Goal: Task Accomplishment & Management: Manage account settings

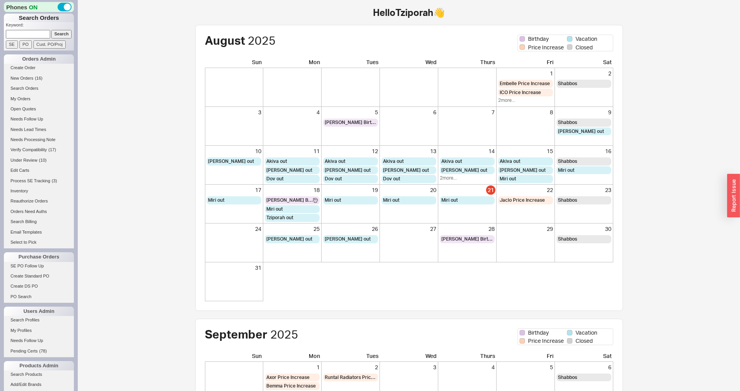
click at [19, 32] on input at bounding box center [28, 34] width 44 height 8
paste input "933452"
type input "933452"
click at [57, 32] on input "Search" at bounding box center [61, 34] width 21 height 8
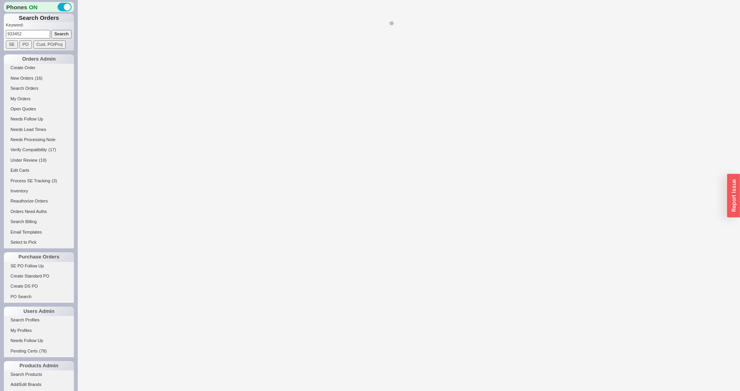
select select "LOW"
select select "3"
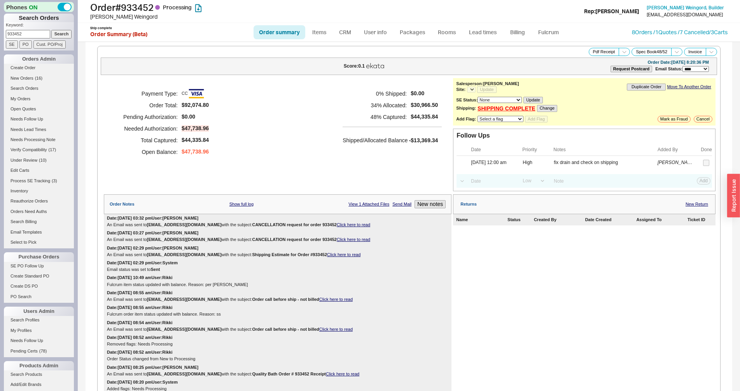
select select "*"
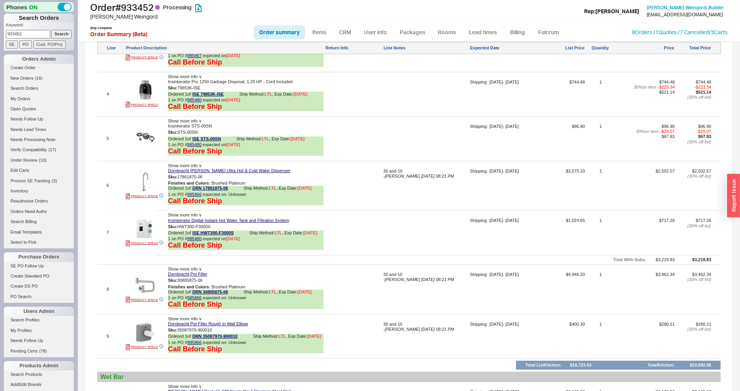
scroll to position [1203, 0]
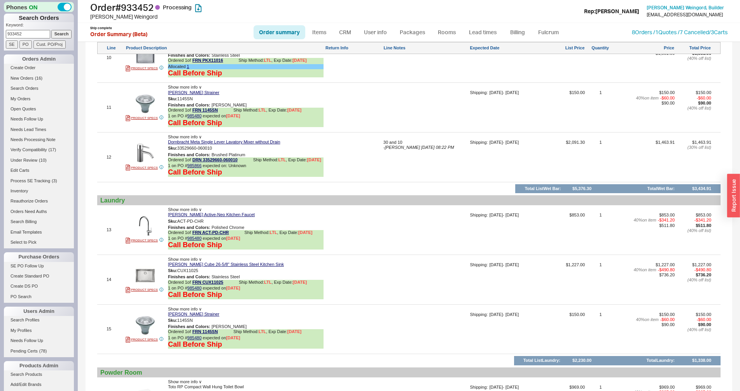
click at [24, 36] on input "933452" at bounding box center [28, 34] width 44 height 8
paste input "5146"
type input "935146"
click at [60, 37] on input "Search" at bounding box center [61, 34] width 21 height 8
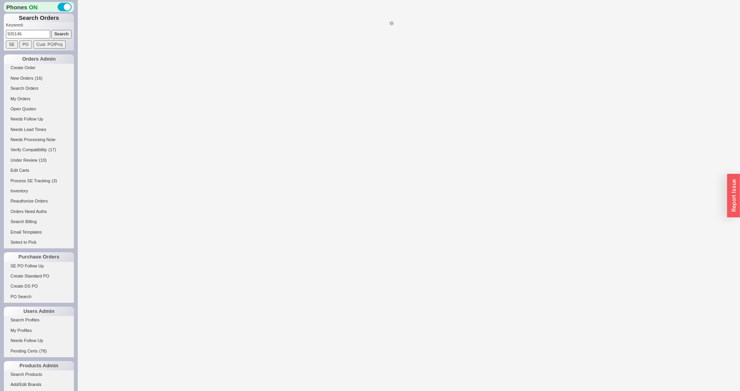
select select "*"
select select "LOW"
select select "3"
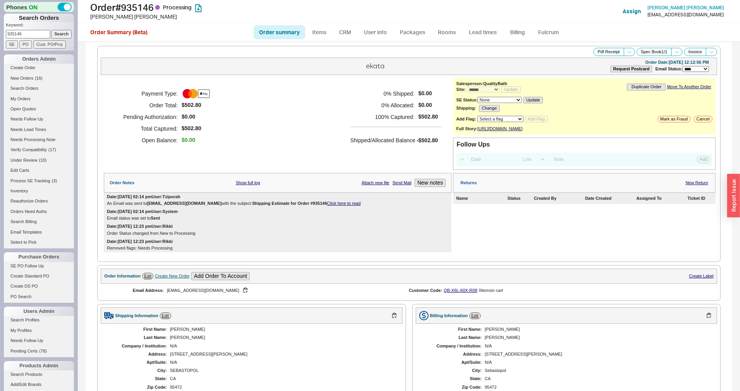
scroll to position [216, 0]
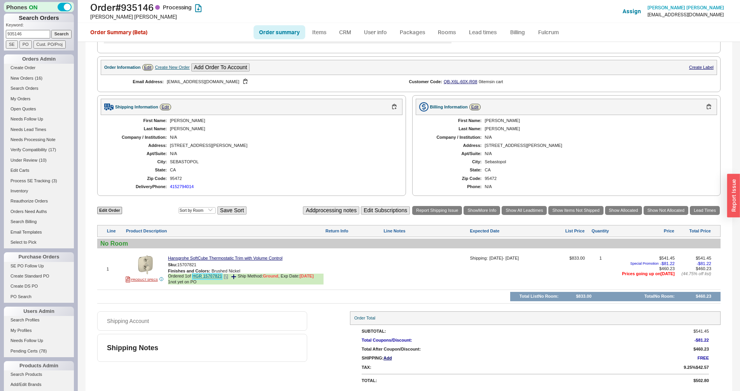
click at [212, 278] on link "HGR 15707821" at bounding box center [208, 277] width 30 height 6
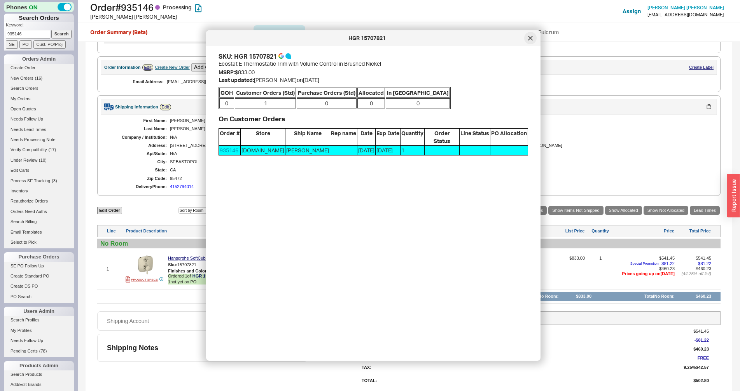
click at [530, 38] on icon at bounding box center [530, 38] width 5 height 5
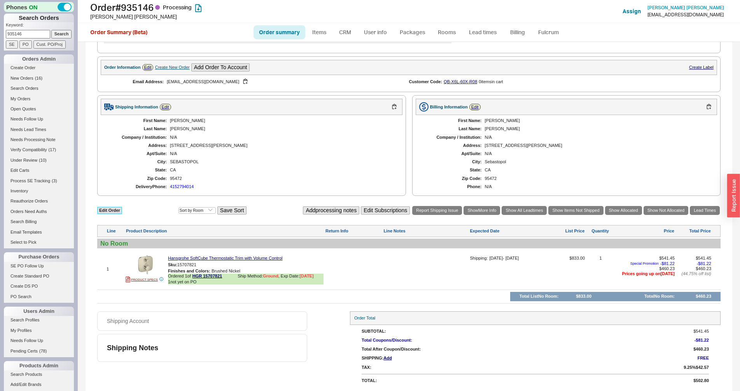
click at [102, 211] on link "Edit Order" at bounding box center [109, 210] width 25 height 7
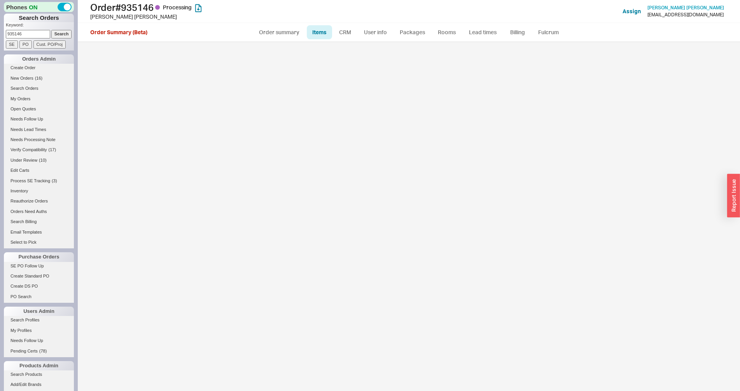
select select "3"
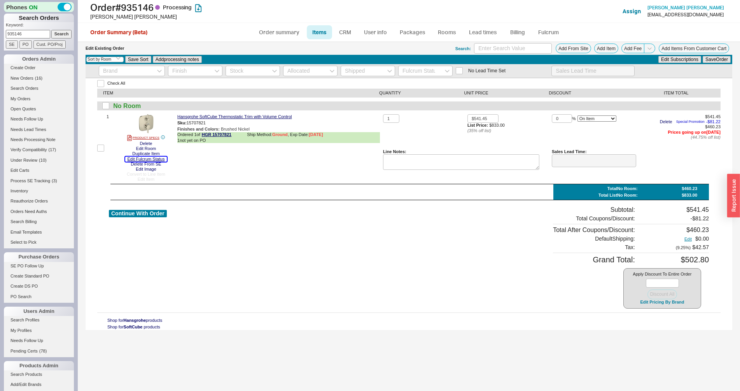
click at [133, 160] on button "Edit Fulcrum Status" at bounding box center [146, 159] width 42 height 5
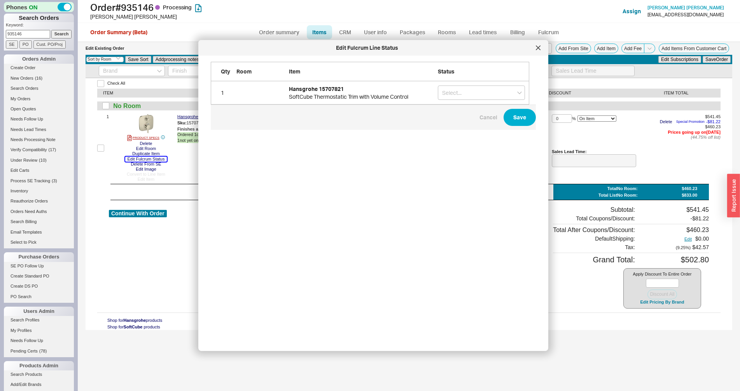
scroll to position [270, 324]
click at [446, 88] on input "grid" at bounding box center [481, 93] width 87 height 14
click at [452, 111] on div "On Hold" at bounding box center [481, 109] width 86 height 14
type input "On Hold"
click at [504, 117] on button "Save" at bounding box center [520, 117] width 32 height 17
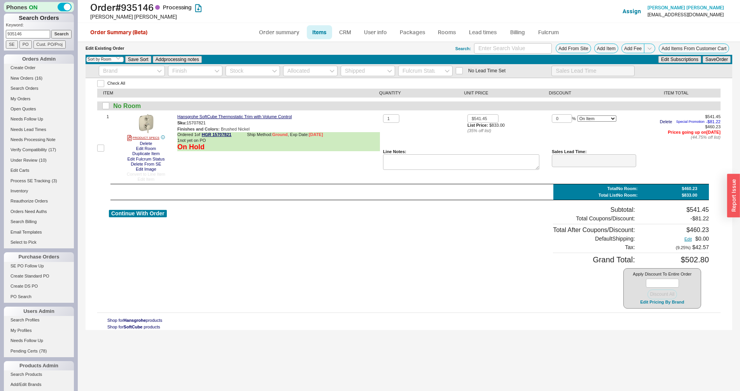
click at [30, 37] on input "935146" at bounding box center [28, 34] width 44 height 8
paste input "20335"
type input "920335"
click at [51, 36] on input "Search" at bounding box center [61, 34] width 21 height 8
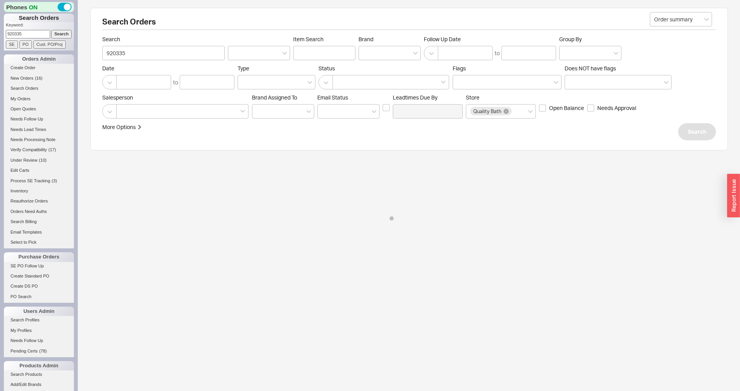
select select "*"
select select "LOW"
select select "3"
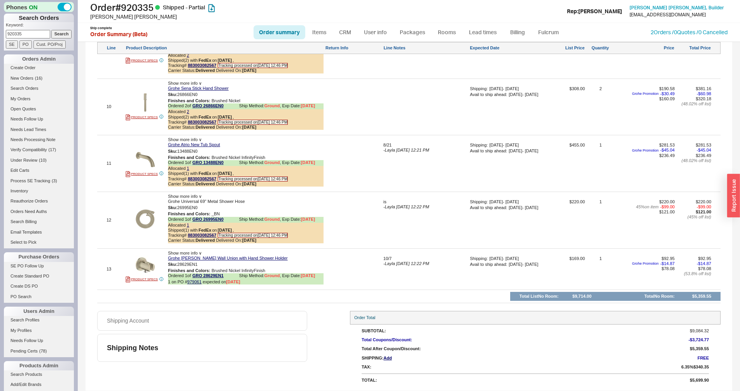
scroll to position [1117, 0]
click at [479, 34] on link "Lead times" at bounding box center [482, 32] width 39 height 14
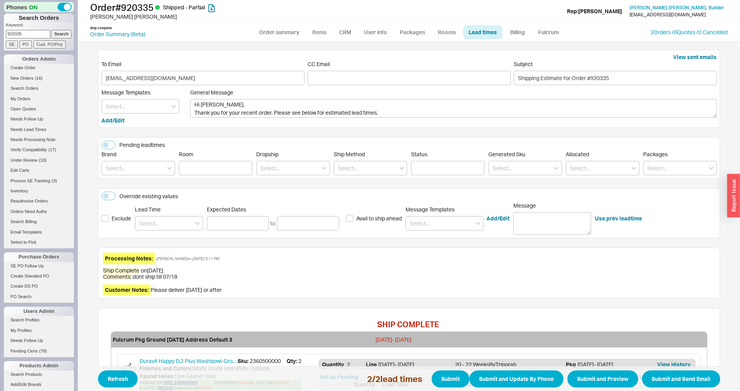
click at [137, 105] on input at bounding box center [141, 106] width 78 height 14
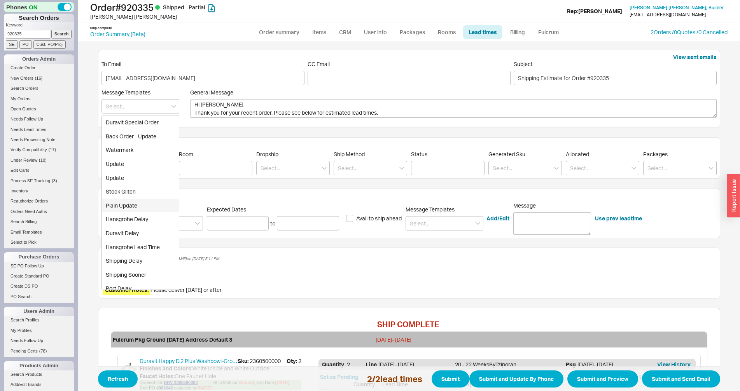
click at [122, 206] on div "Plain Update" at bounding box center [140, 206] width 77 height 14
type textarea "Hi Kevin, <br/> Please see below for an update on your order."
type input "Plain Update"
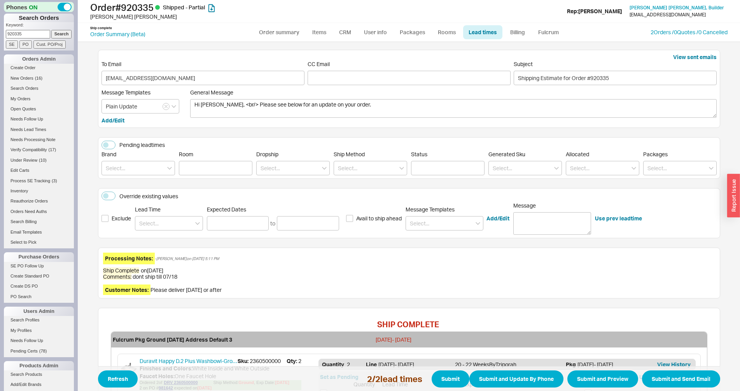
scroll to position [172, 0]
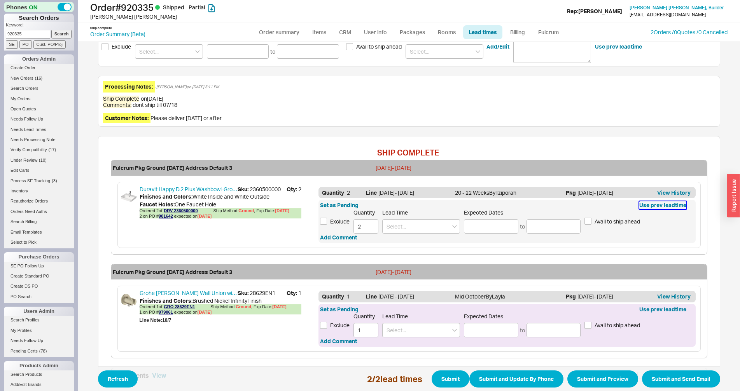
click at [658, 205] on button "Use prev leadtime" at bounding box center [662, 205] width 47 height 8
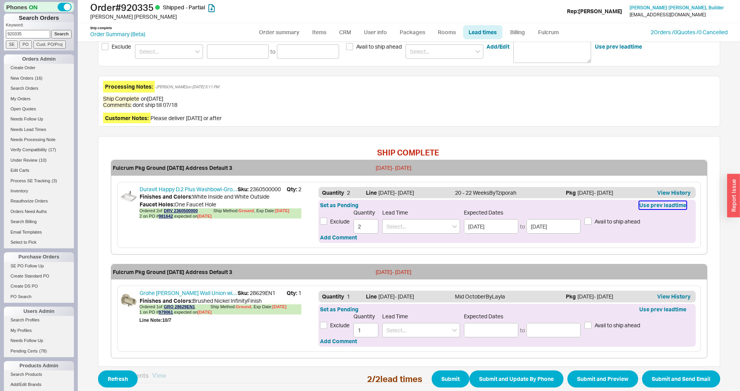
type input "10/31/2025"
type input "11/14/2025"
click at [658, 312] on button "Use prev leadtime" at bounding box center [662, 310] width 47 height 8
type input "10/15/2025"
type input "10/21/2025"
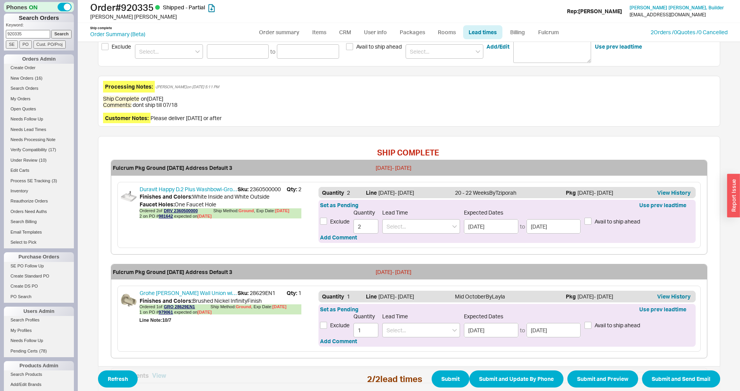
click at [479, 28] on link "Lead times" at bounding box center [482, 32] width 39 height 14
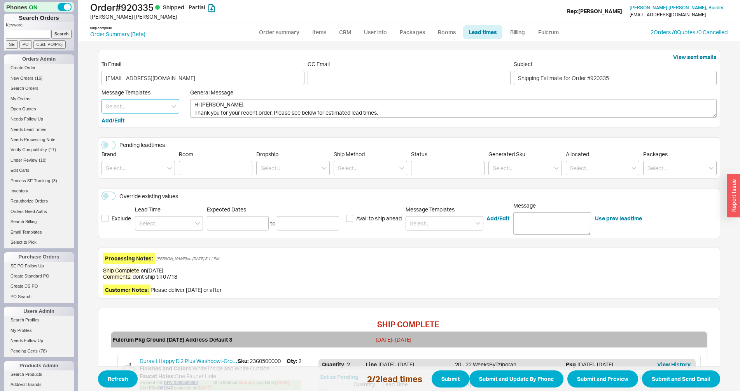
click at [152, 111] on input at bounding box center [141, 106] width 78 height 14
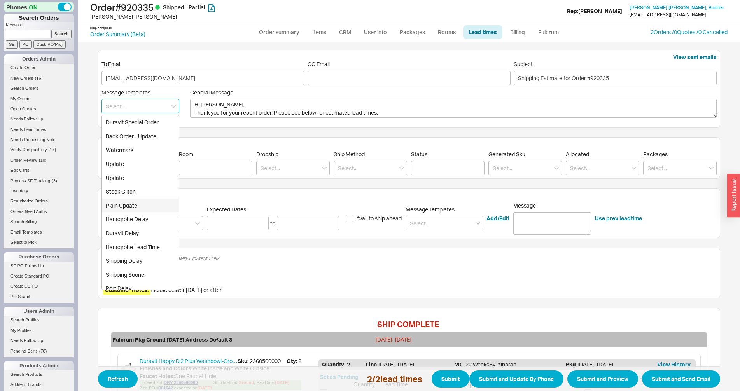
click at [121, 205] on div "Plain Update" at bounding box center [140, 206] width 77 height 14
type textarea "Hi Kevin, <br/> Please see below for an update on your order."
type input "Plain Update"
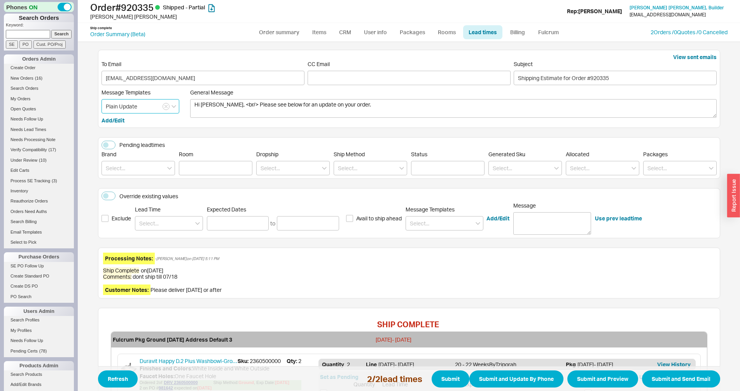
scroll to position [229, 0]
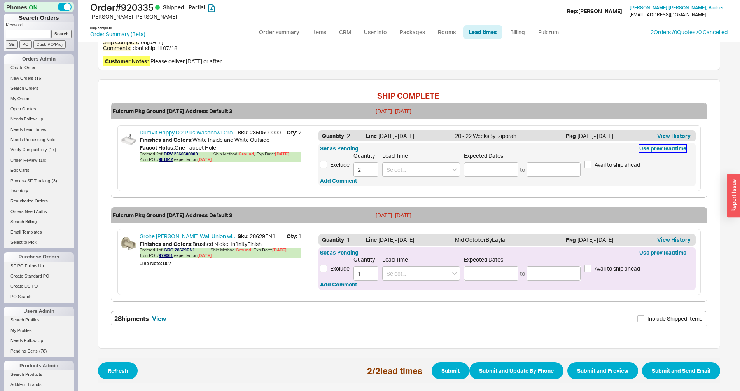
click at [656, 150] on button "Use prev leadtime" at bounding box center [662, 149] width 47 height 8
type input "10/31/2025"
type input "11/14/2025"
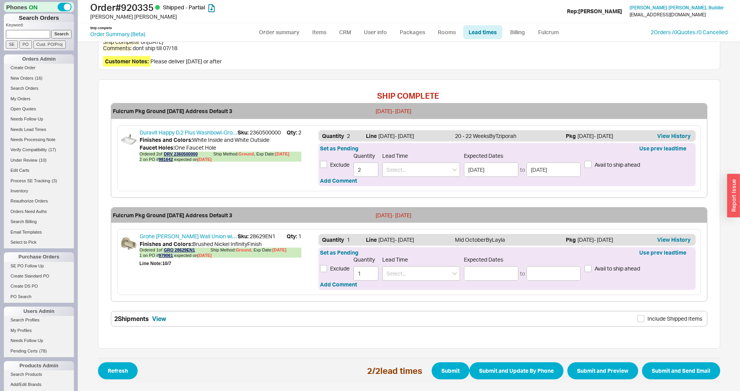
click at [317, 267] on div "Quantity 1 Line 10/15/25 - 10/21/25 Mid October By Layla Pkg 10/31/25 - 11/14/2…" at bounding box center [507, 262] width 380 height 59
click at [320, 267] on input "Exclude" at bounding box center [323, 268] width 7 height 7
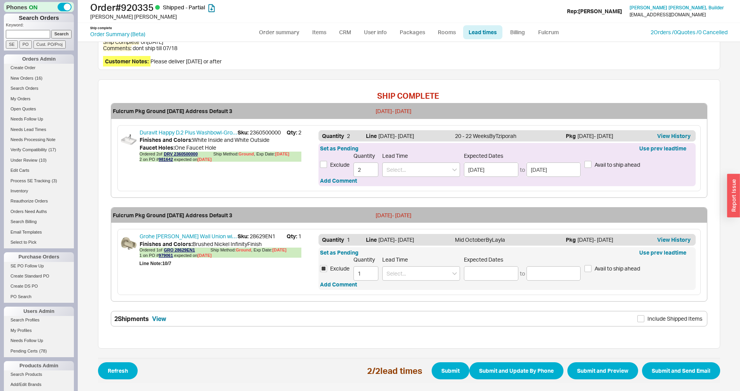
click at [334, 268] on span "Exclude" at bounding box center [339, 269] width 19 height 8
click at [327, 268] on input "Exclude" at bounding box center [323, 268] width 7 height 7
checkbox input "false"
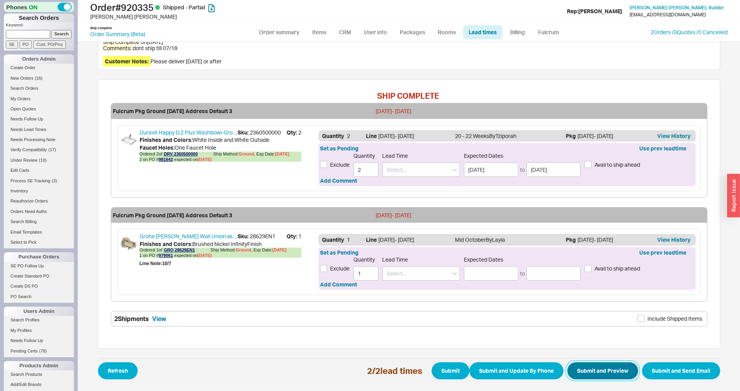
click at [582, 372] on button "Submit and Preview" at bounding box center [602, 370] width 71 height 17
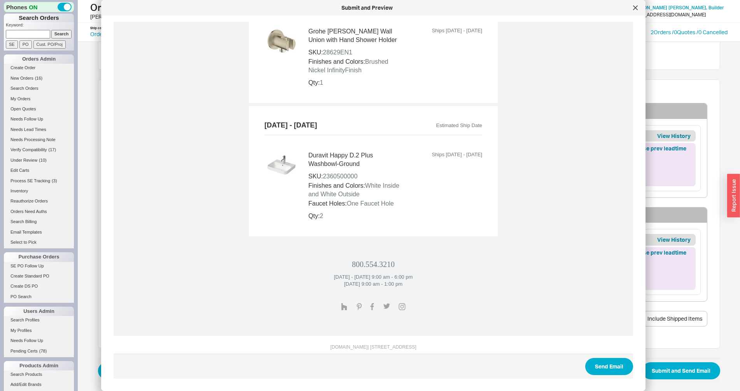
scroll to position [388, 0]
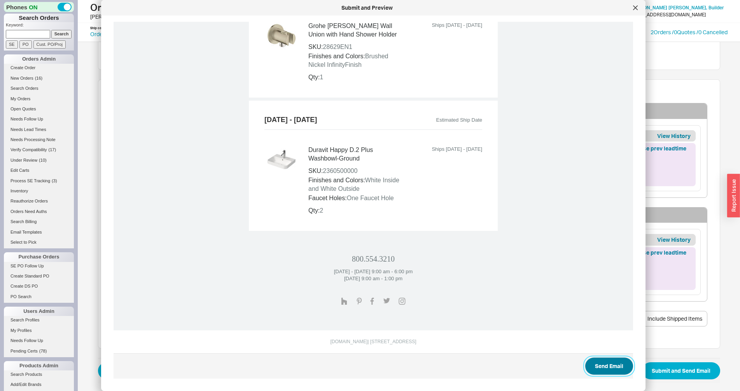
click at [603, 368] on button "Send Email" at bounding box center [609, 366] width 48 height 17
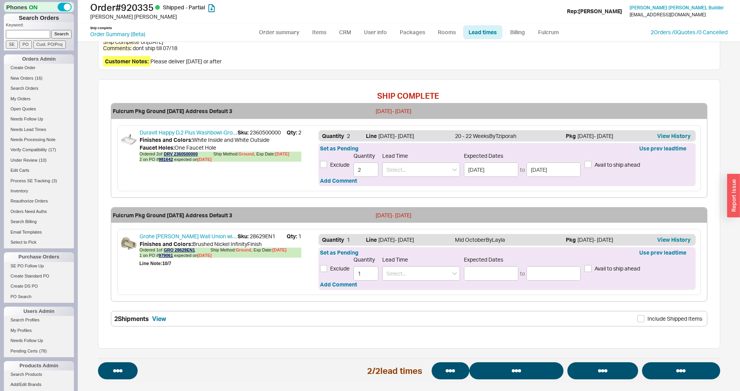
select select "*"
select select "LOW"
select select "3"
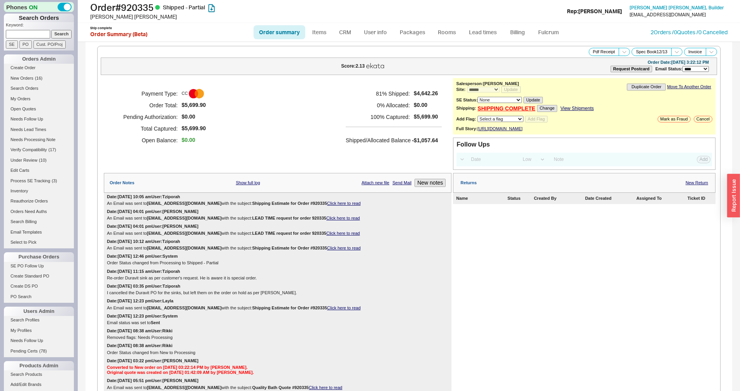
click at [16, 36] on input at bounding box center [28, 34] width 44 height 8
paste input "933452"
click at [39, 33] on input "933452" at bounding box center [28, 34] width 44 height 8
click at [44, 33] on input "933452" at bounding box center [28, 34] width 44 height 8
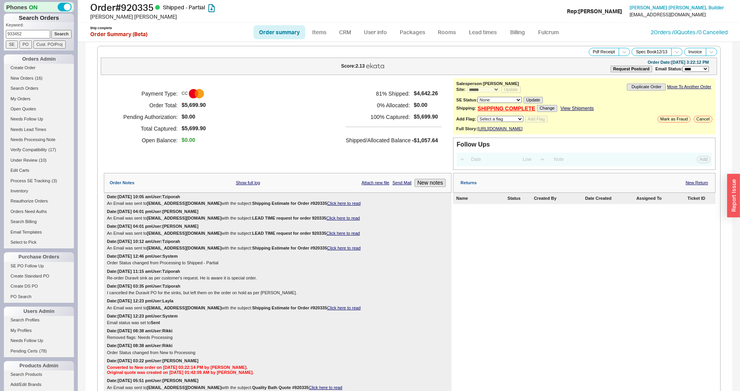
click at [45, 33] on input "933452" at bounding box center [28, 34] width 44 height 8
type input "933452"
click at [53, 33] on input "Search" at bounding box center [61, 34] width 21 height 8
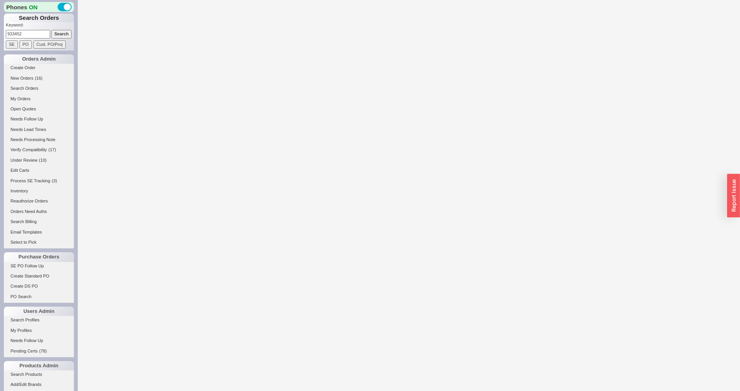
select select "*"
select select "LOW"
select select "3"
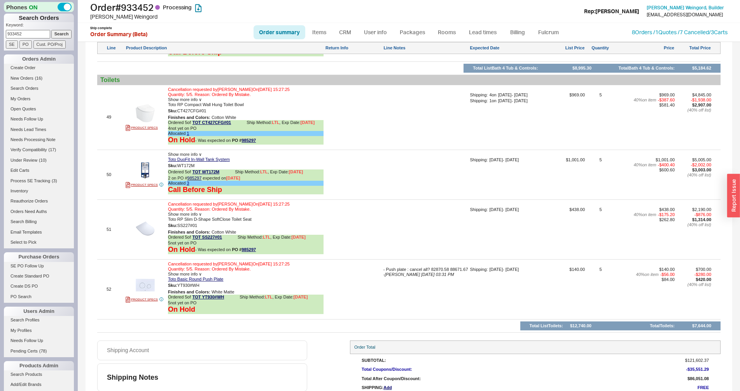
scroll to position [3311, 0]
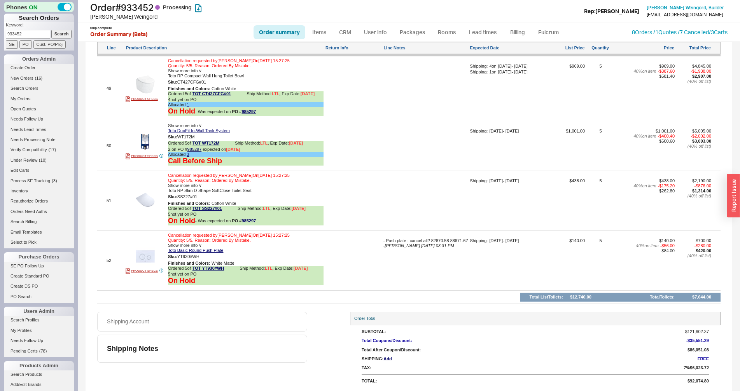
click at [23, 30] on input "933452" at bounding box center [28, 34] width 44 height 8
paste input "934355"
click at [17, 29] on p "Keyword:" at bounding box center [40, 26] width 68 height 8
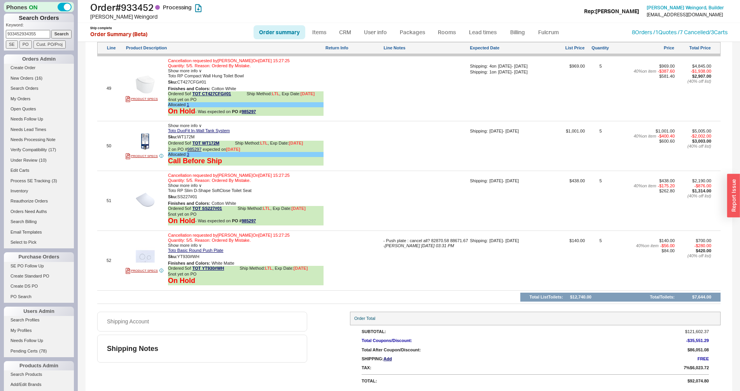
click at [17, 32] on input "933452934355" at bounding box center [28, 34] width 44 height 8
paste input
type input "934355"
click at [46, 33] on form "Keyword: 934355 Search SE PO Cust. PO/Proj" at bounding box center [40, 35] width 68 height 26
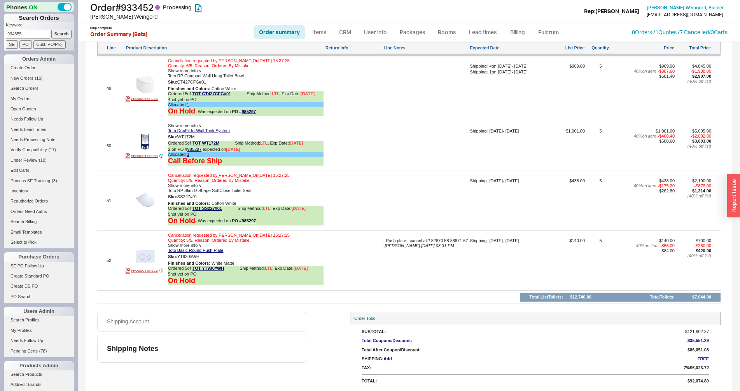
click at [56, 33] on input "Search" at bounding box center [61, 34] width 21 height 8
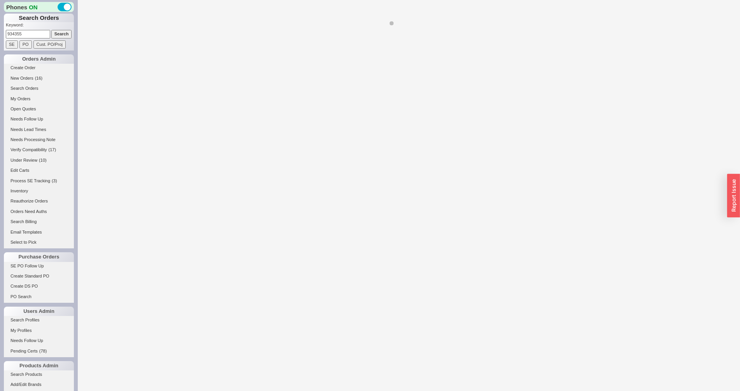
select select "*"
select select "LOW"
select select "3"
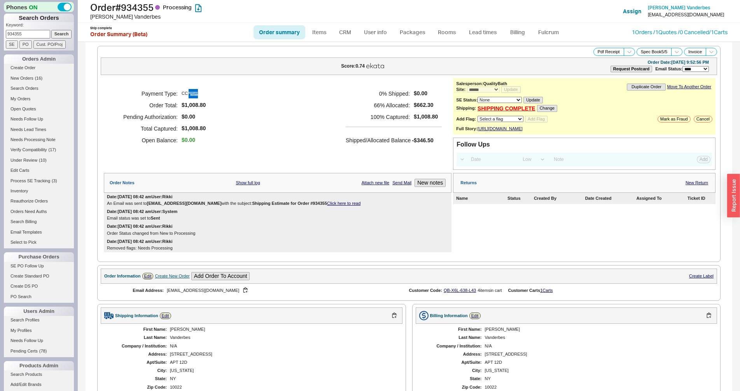
scroll to position [396, 0]
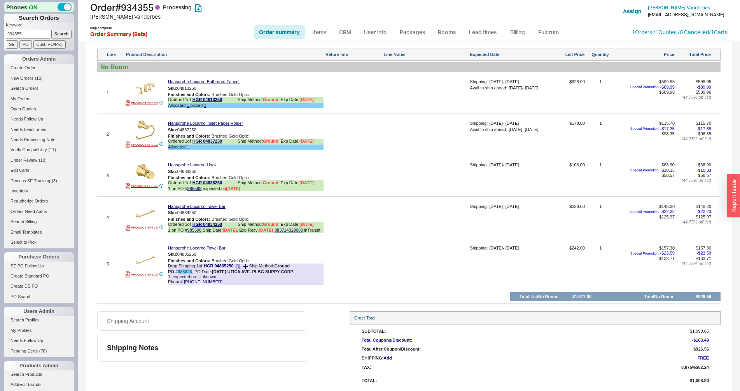
drag, startPoint x: 177, startPoint y: 272, endPoint x: 191, endPoint y: 271, distance: 13.6
click at [191, 271] on b "PO # 985826" at bounding box center [180, 272] width 24 height 5
copy b "985826"
click at [147, 262] on img at bounding box center [145, 259] width 19 height 19
click at [34, 32] on input "934355" at bounding box center [28, 34] width 44 height 8
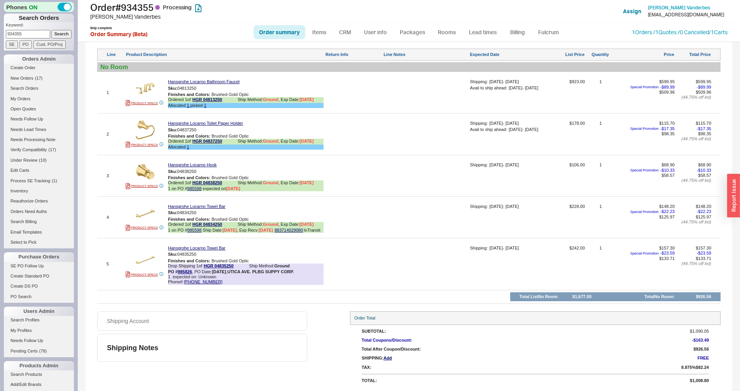
click at [34, 32] on input "934355" at bounding box center [28, 34] width 44 height 8
paste input "karengreve8@icloud.com"
type input "karengreve8@icloud.com"
click at [51, 30] on input "Search" at bounding box center [61, 34] width 21 height 8
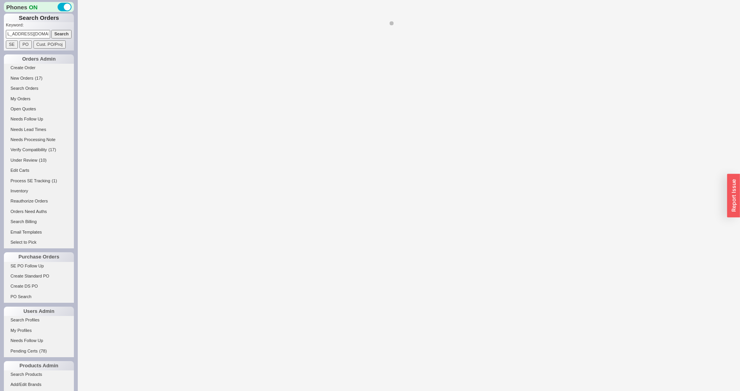
select select "*"
select select "LOW"
select select "3"
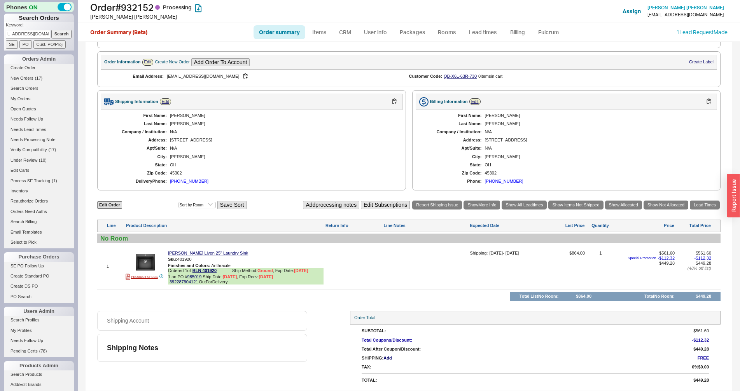
scroll to position [236, 0]
click at [207, 273] on link "BLN 401920" at bounding box center [205, 271] width 24 height 6
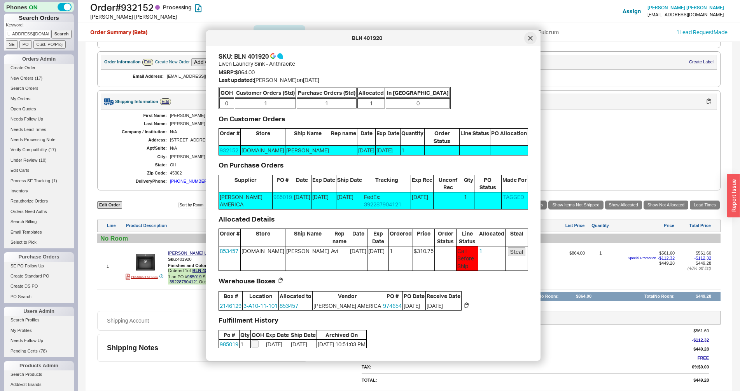
click at [528, 40] on icon at bounding box center [530, 38] width 5 height 5
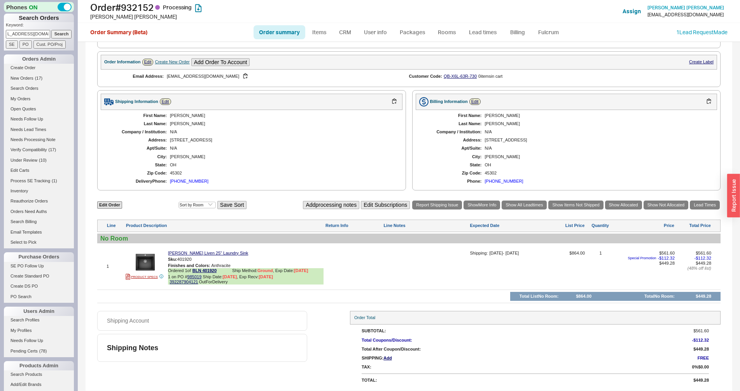
click at [30, 33] on input "karengreve8@icloud.com" at bounding box center [28, 34] width 44 height 8
paste input "933688"
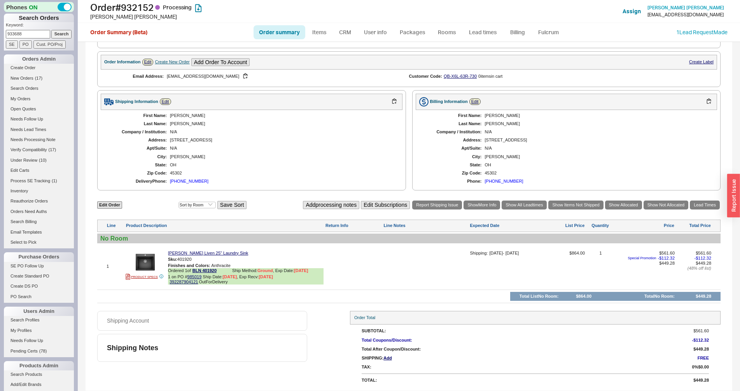
type input "933688"
click at [63, 35] on input "Search" at bounding box center [61, 34] width 21 height 8
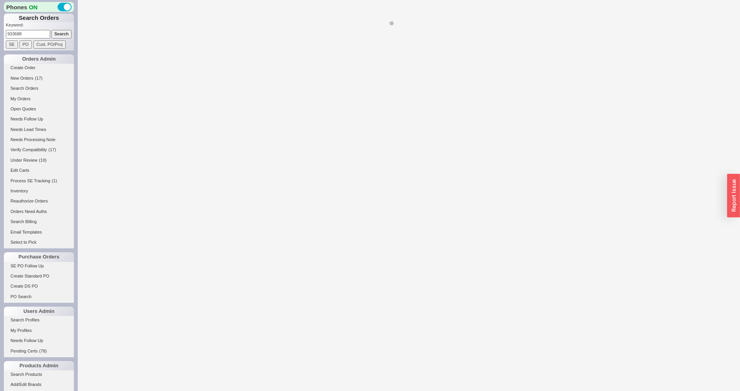
select select "*"
select select "LOW"
select select "3"
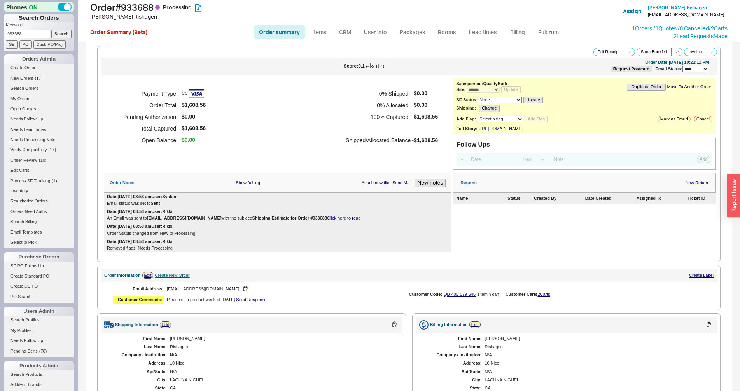
scroll to position [225, 0]
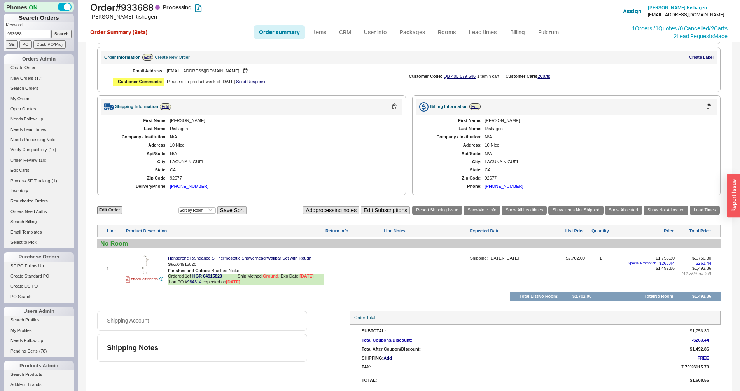
click at [35, 35] on input "933688" at bounding box center [28, 34] width 44 height 8
paste input "4545"
type input "934545"
click at [51, 35] on input "Search" at bounding box center [61, 34] width 21 height 8
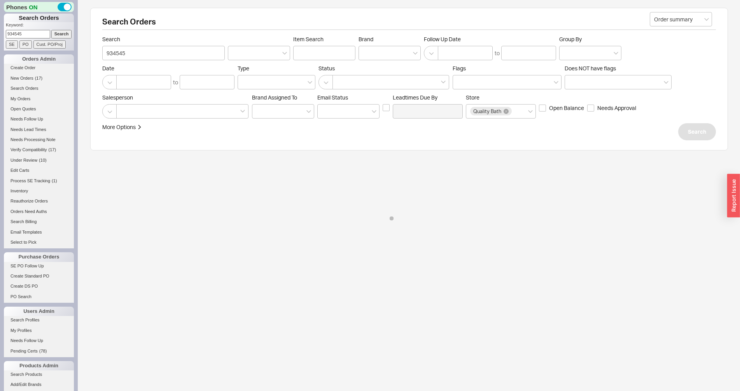
click at [57, 33] on input "Search" at bounding box center [61, 34] width 21 height 8
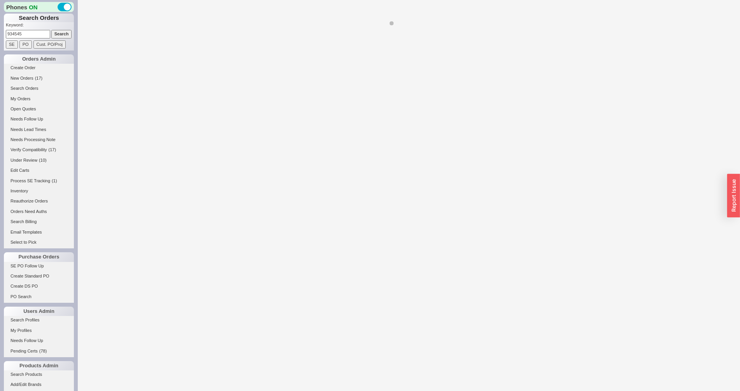
select select "*"
select select "LOW"
select select "3"
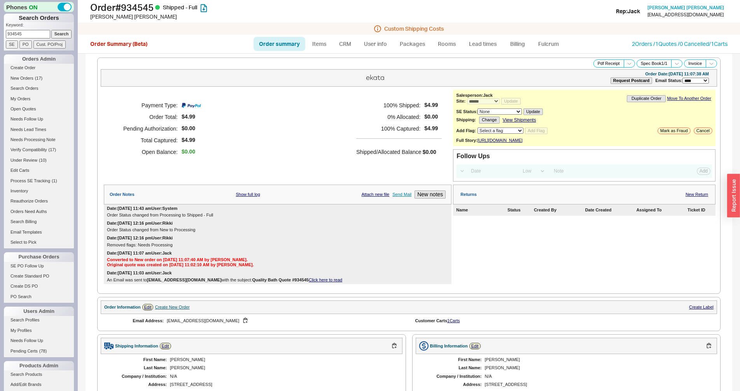
scroll to position [274, 0]
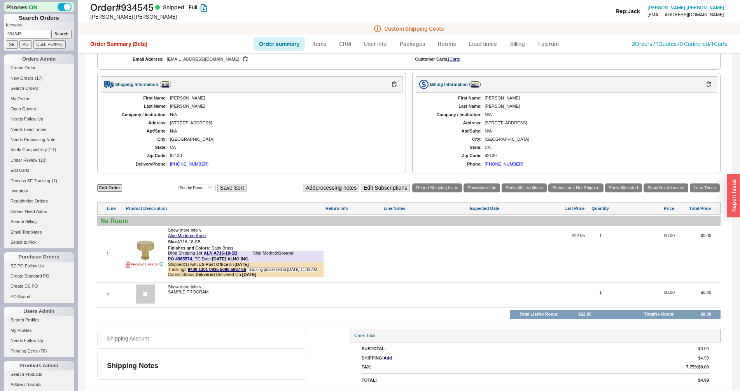
click at [23, 35] on input "934545" at bounding box center [28, 34] width 44 height 8
paste input "85837"
type input "985837"
click at [61, 32] on input "Search" at bounding box center [61, 34] width 21 height 8
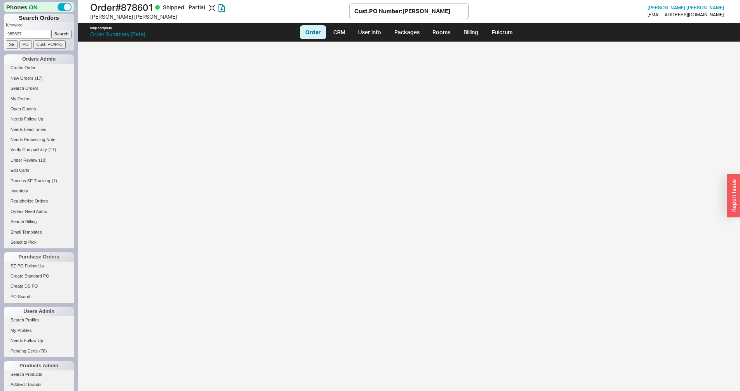
select select "LOW"
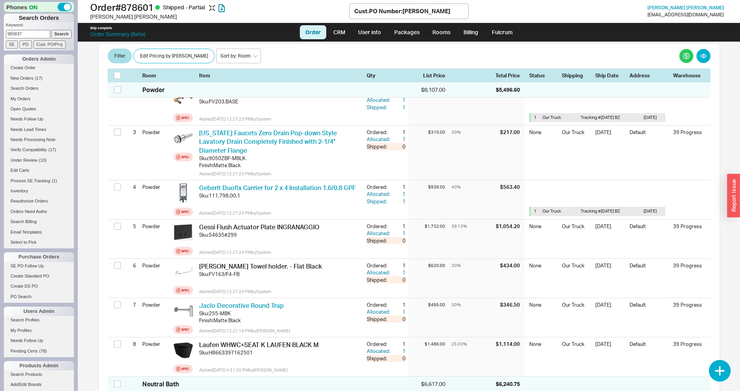
scroll to position [344, 0]
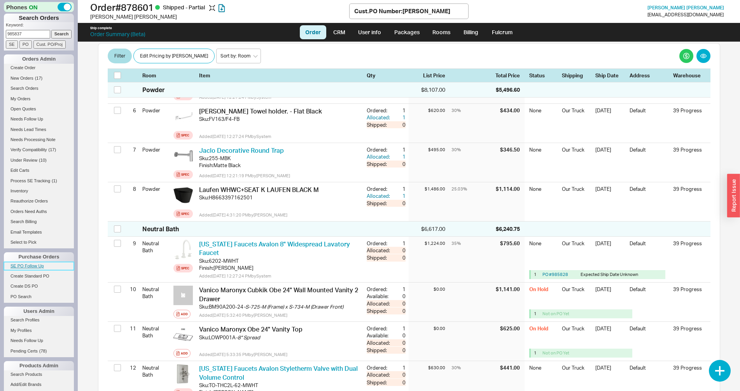
click at [32, 266] on link "SE PO Follow Up" at bounding box center [39, 266] width 70 height 8
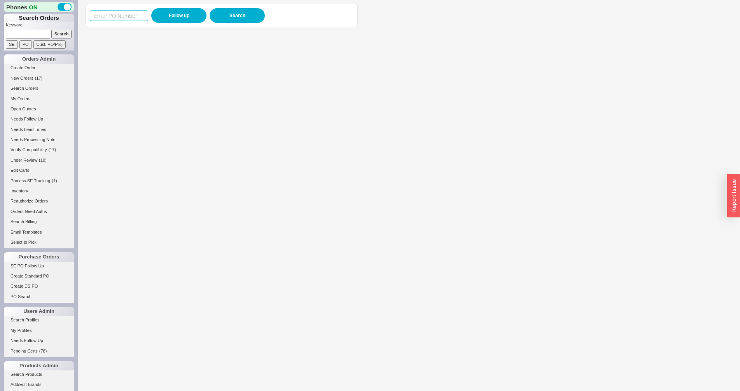
click at [107, 18] on input at bounding box center [119, 16] width 58 height 11
paste input "985837"
type input "985837"
click at [174, 13] on button "Follow up" at bounding box center [178, 15] width 55 height 15
click at [99, 15] on input "985837" at bounding box center [119, 16] width 58 height 11
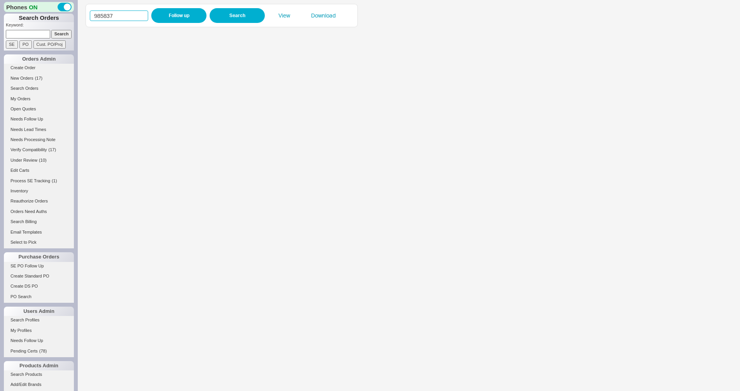
click at [99, 15] on input "985837" at bounding box center [119, 16] width 58 height 11
paste input "69"
type input "985697"
click at [173, 14] on button "Follow up" at bounding box center [178, 15] width 55 height 15
click at [243, 147] on iframe at bounding box center [405, 211] width 638 height 360
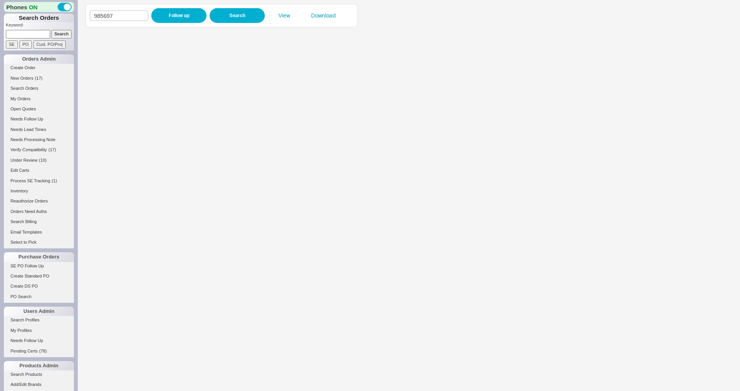
click at [360, 146] on iframe at bounding box center [405, 211] width 638 height 360
click at [111, 21] on div "985697 Follow up Search View Download" at bounding box center [222, 15] width 264 height 15
click at [111, 18] on input "985697" at bounding box center [119, 16] width 58 height 11
paste input "459"
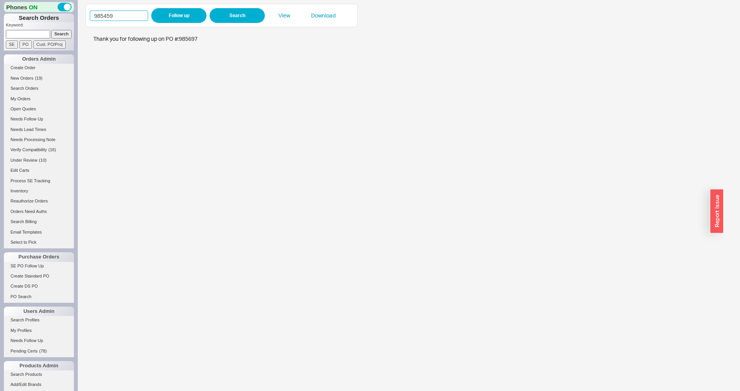
click at [144, 18] on input "985459" at bounding box center [119, 16] width 58 height 11
type input "985459"
click at [167, 13] on button "Follow up" at bounding box center [178, 15] width 55 height 15
click at [249, 149] on iframe at bounding box center [405, 211] width 638 height 360
click at [130, 17] on input "985459" at bounding box center [119, 16] width 58 height 11
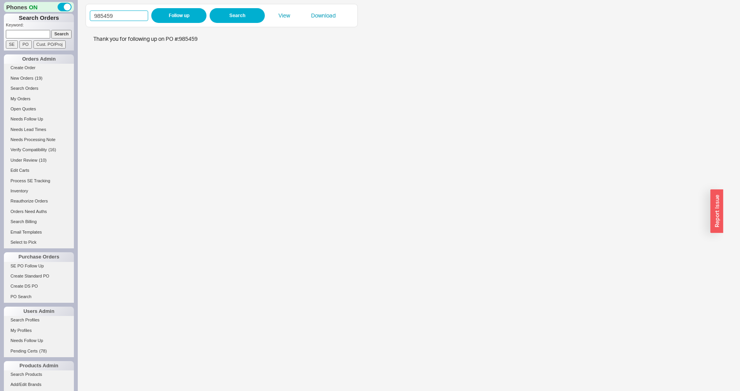
click at [130, 17] on input "985459" at bounding box center [119, 16] width 58 height 11
type input "983705"
click at [191, 15] on button "Follow up" at bounding box center [178, 15] width 55 height 15
drag, startPoint x: 345, startPoint y: 42, endPoint x: 262, endPoint y: 149, distance: 135.0
click at [262, 149] on iframe at bounding box center [405, 211] width 638 height 360
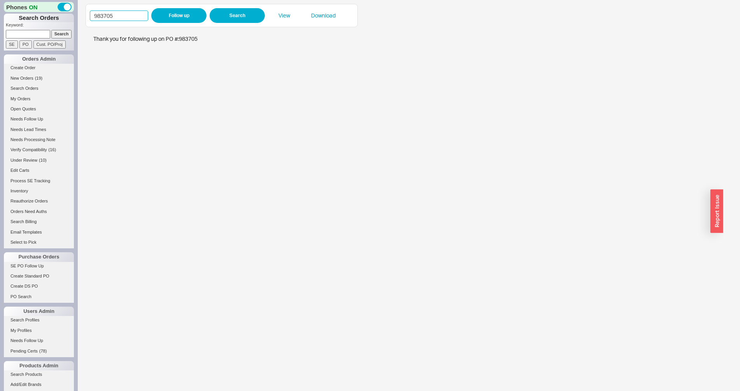
click at [116, 11] on input "983705" at bounding box center [119, 16] width 58 height 11
type input "985838"
click at [181, 20] on button "Follow up" at bounding box center [178, 15] width 55 height 15
click at [126, 16] on input "985838" at bounding box center [119, 16] width 58 height 11
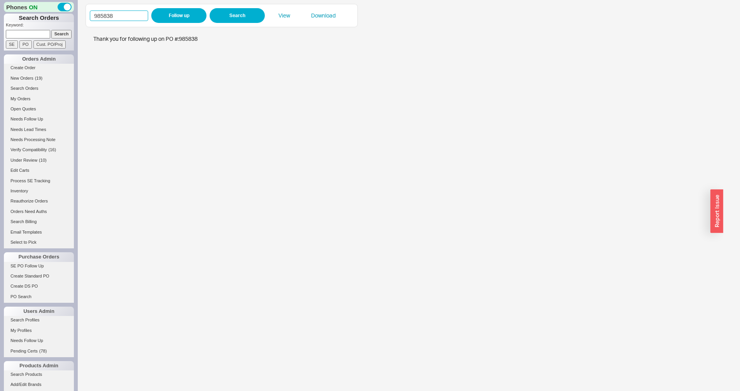
click at [126, 16] on input "985838" at bounding box center [119, 16] width 58 height 11
paste input "9"
type input "985839"
click at [185, 7] on div "985839 Follow up Search View Download" at bounding box center [222, 15] width 272 height 23
click at [183, 13] on button "Follow up" at bounding box center [178, 15] width 55 height 15
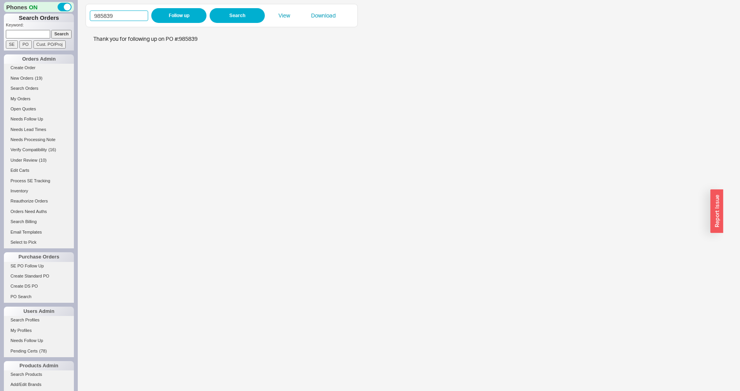
click at [123, 15] on input "985839" at bounding box center [119, 16] width 58 height 11
type input "985870"
click at [168, 15] on button "Follow up" at bounding box center [178, 15] width 55 height 15
click at [121, 16] on input "985870" at bounding box center [119, 16] width 58 height 11
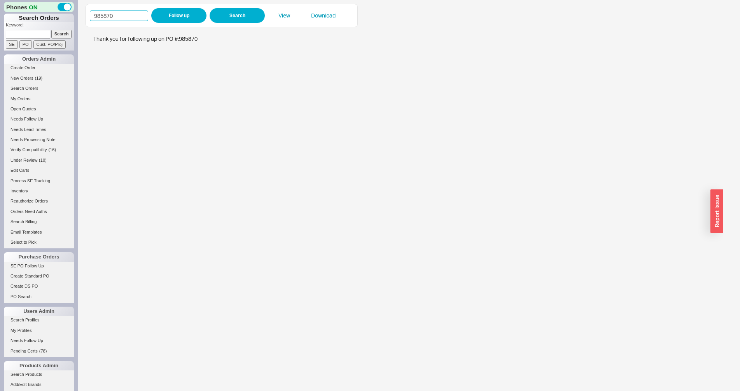
click at [121, 16] on input "985870" at bounding box center [119, 16] width 58 height 11
type input "985796"
click at [159, 14] on button "Follow up" at bounding box center [178, 15] width 55 height 15
click at [30, 34] on input at bounding box center [28, 34] width 44 height 8
type input "927998"
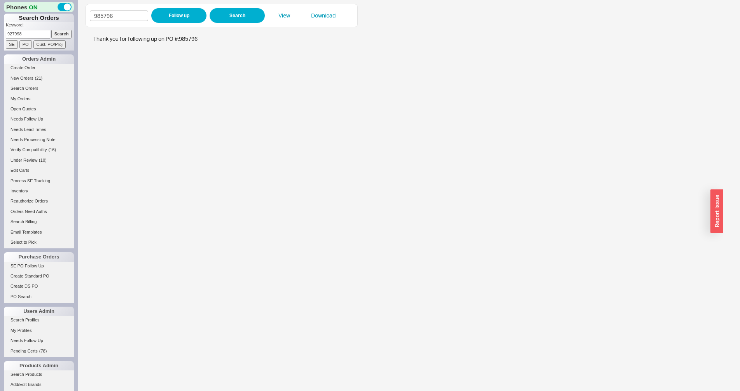
click at [63, 34] on input "Search" at bounding box center [61, 34] width 21 height 8
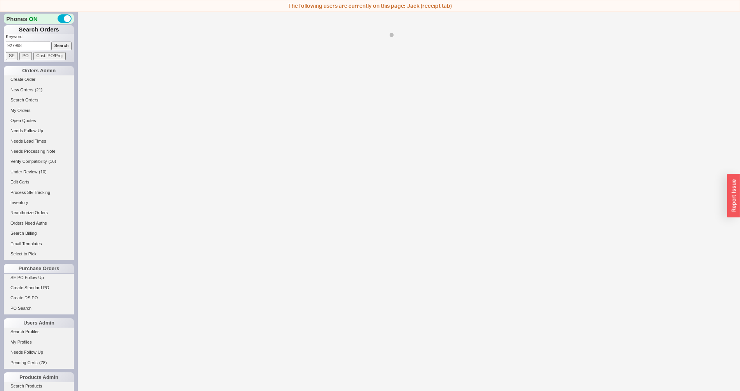
select select "*"
select select "LOW"
select select "3"
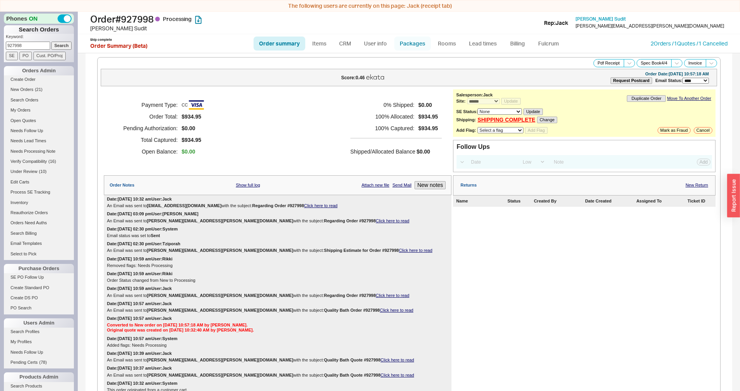
click at [411, 47] on link "Packages" at bounding box center [412, 44] width 37 height 14
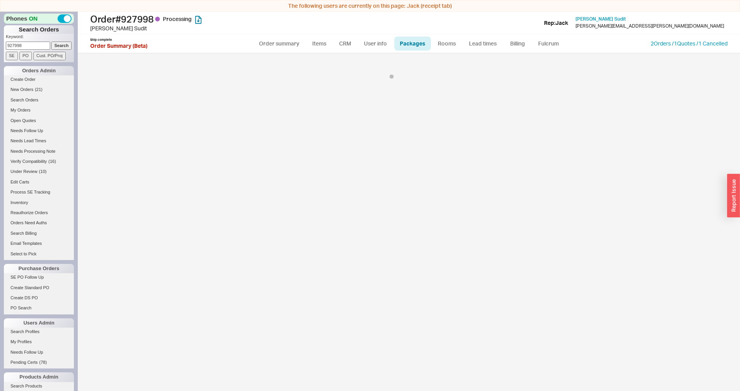
select select "Call Before Ship"
select select "1"
select select "Call Before Ship"
select select "1"
select select "Call Before Ship"
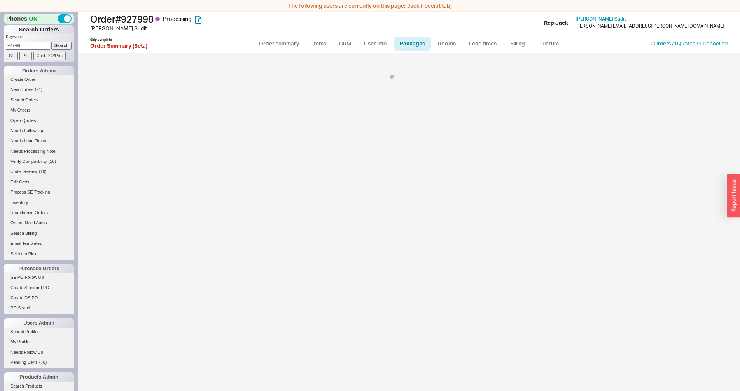
select select "1"
select select "Call Before Ship"
select select "1"
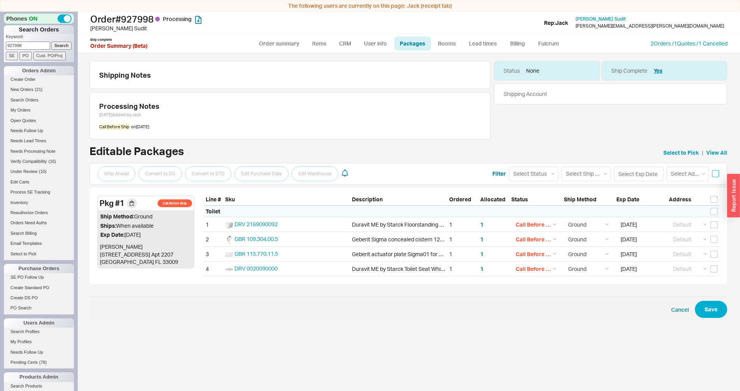
click at [716, 175] on input "checkbox" at bounding box center [715, 173] width 7 height 7
checkbox input "true"
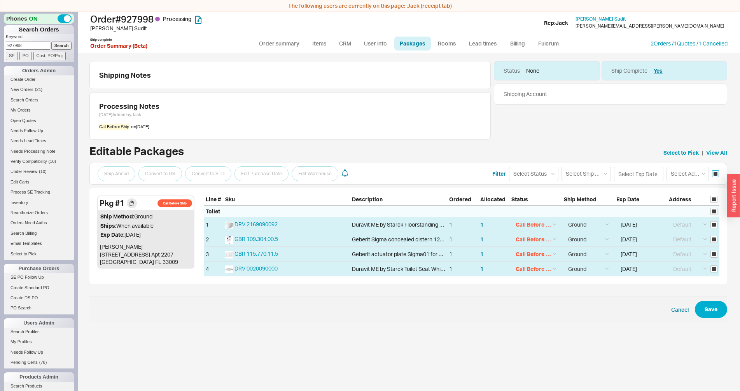
checkbox input "true"
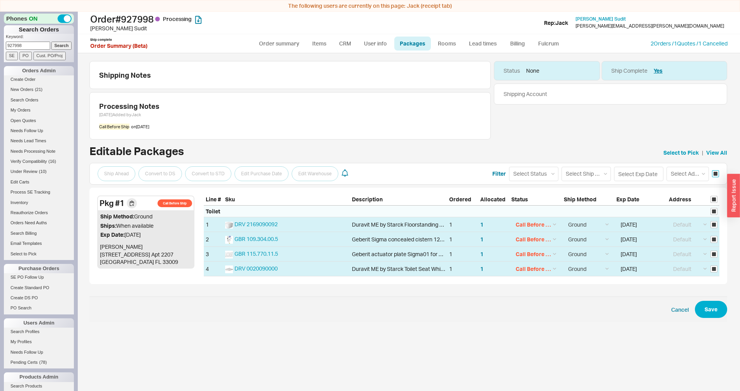
checkbox input "true"
click at [509, 167] on select "Select Status (none) On Hold Call Before Ship Hold for Balance" at bounding box center [533, 174] width 49 height 14
select select
click option "(none)" at bounding box center [0, 0] width 0 height 0
select select
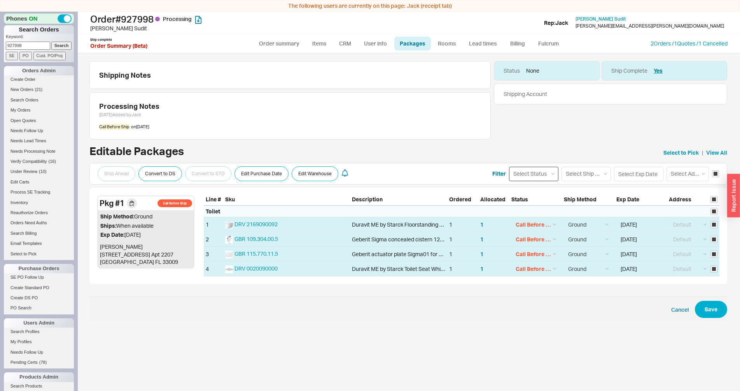
select select
click at [708, 305] on button "Save" at bounding box center [711, 309] width 32 height 17
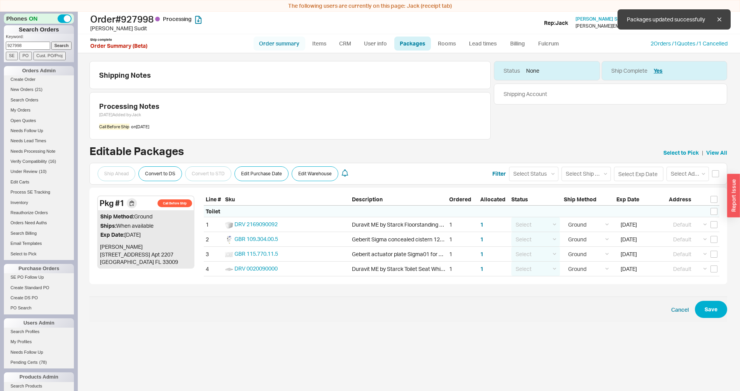
checkbox input "false"
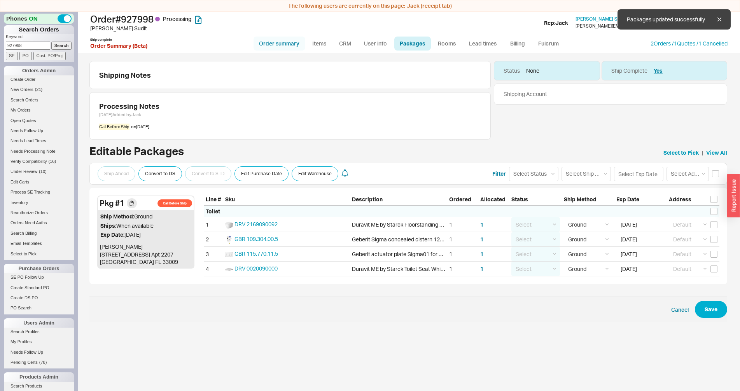
checkbox input "false"
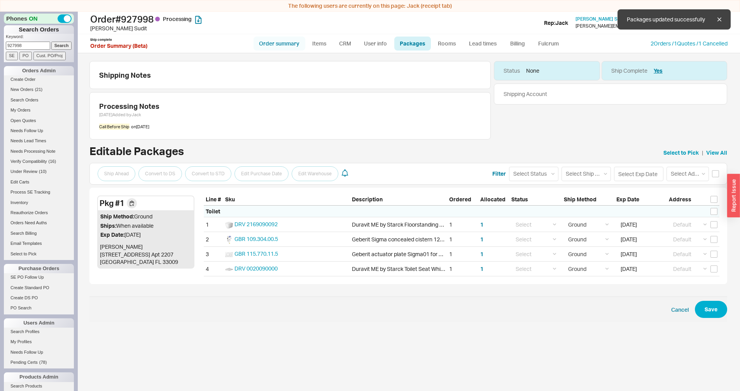
click at [278, 46] on link "Order summary" at bounding box center [280, 44] width 52 height 14
select select "*"
select select "LOW"
select select "3"
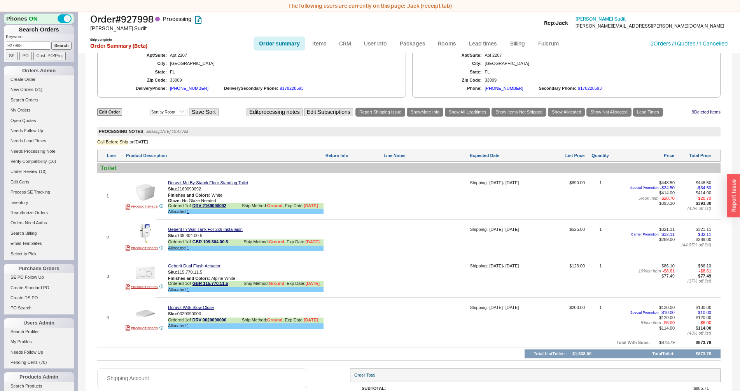
scroll to position [495, 0]
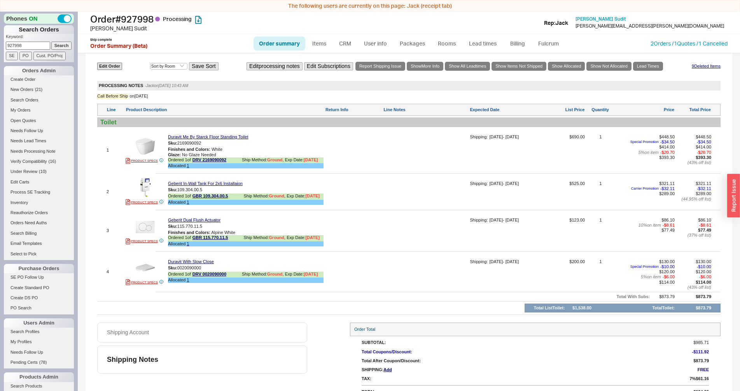
click at [263, 37] on link "Order summary" at bounding box center [280, 44] width 52 height 14
select select "*"
select select "LOW"
select select "3"
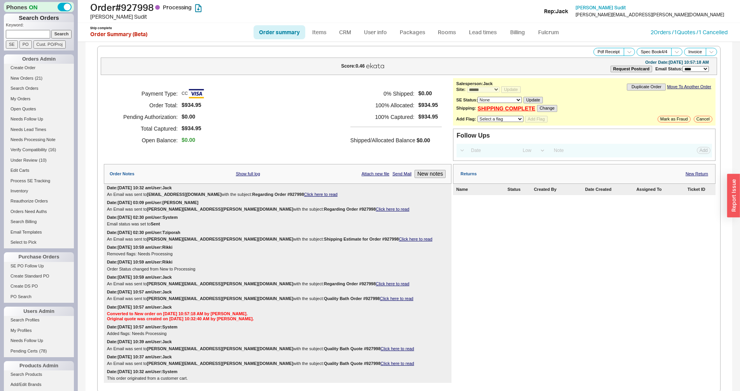
click at [282, 32] on link "Order summary" at bounding box center [280, 32] width 52 height 14
select select "*"
select select "LOW"
select select "3"
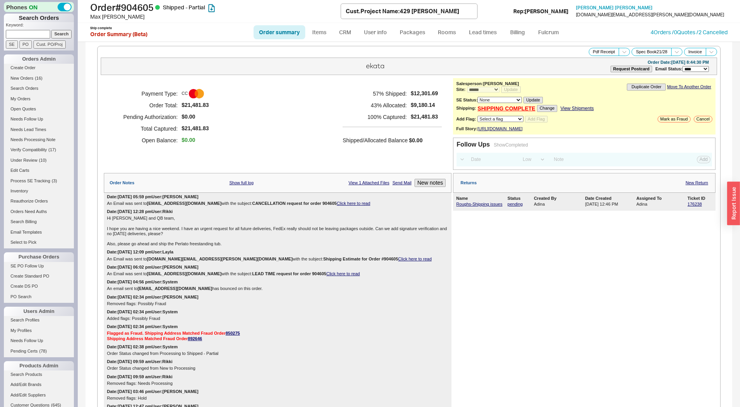
select select "*"
select select "LOW"
select select "3"
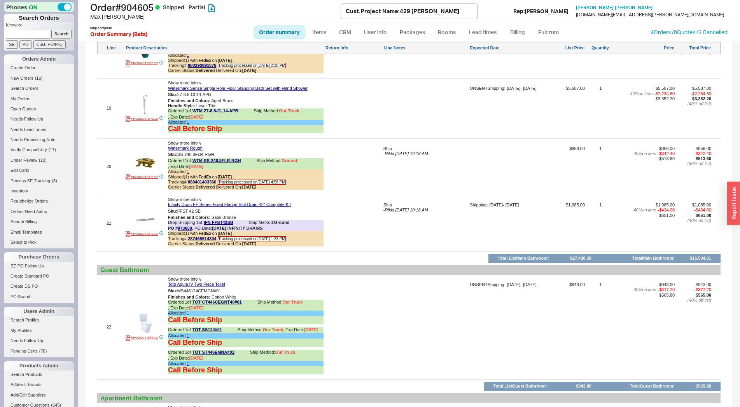
scroll to position [2239, 0]
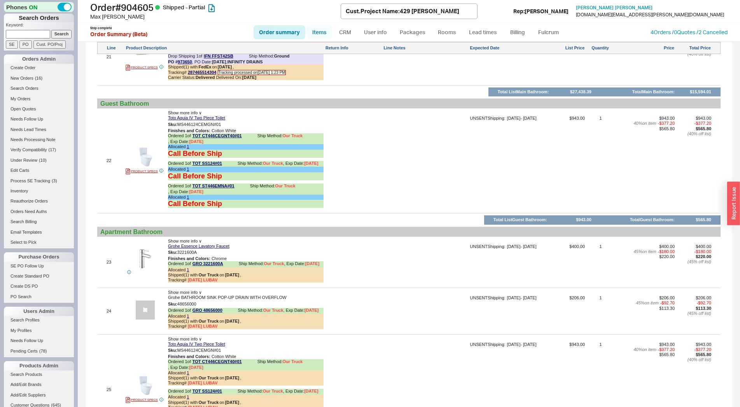
click at [317, 35] on link "Items" at bounding box center [319, 32] width 25 height 14
select select "3"
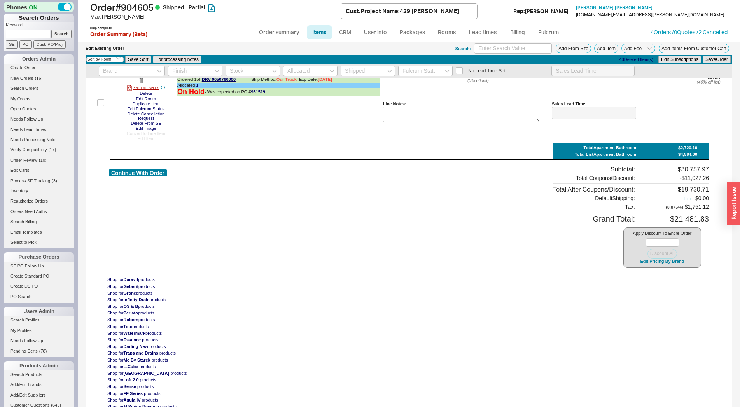
scroll to position [1923, 0]
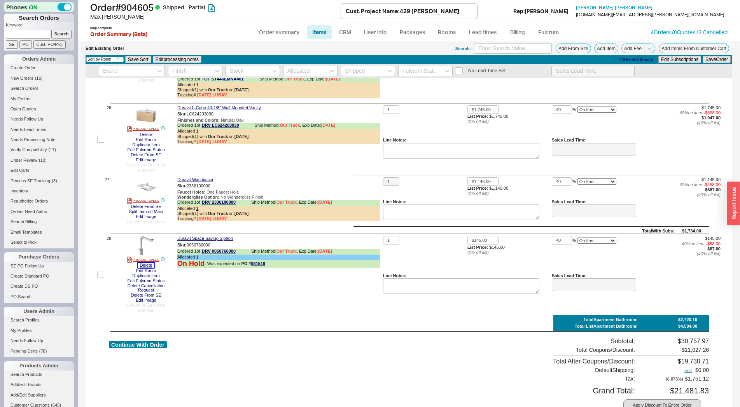
click at [140, 263] on button "Delete" at bounding box center [146, 265] width 17 height 5
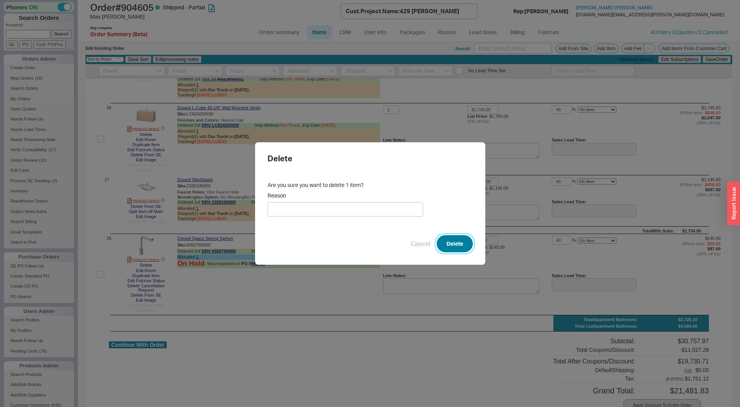
click at [462, 240] on button "Delete" at bounding box center [455, 243] width 36 height 17
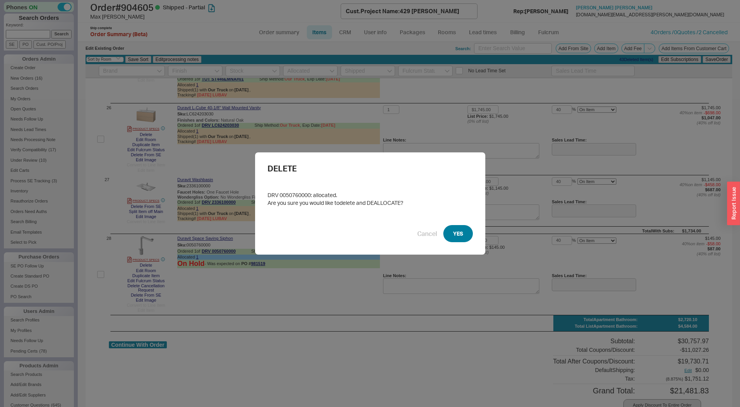
click at [457, 231] on button "YES" at bounding box center [458, 233] width 30 height 17
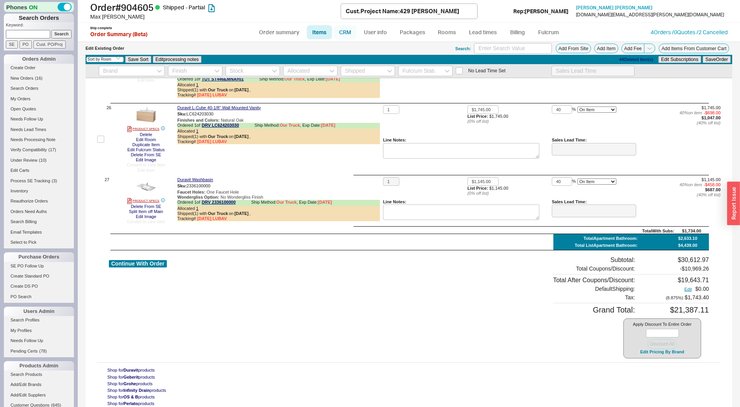
click at [350, 35] on link "CRM" at bounding box center [345, 32] width 23 height 14
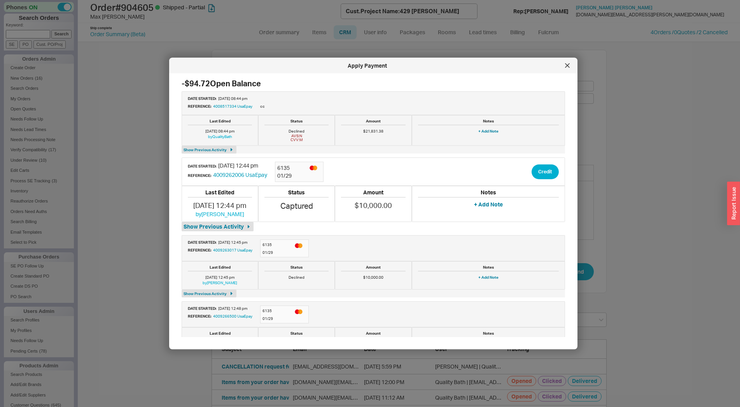
scroll to position [457, 389]
click at [361, 75] on div "Apply Payment -$94.72 Open Balance Date Started: 03/31/25 08:44 pm Reference: 4…" at bounding box center [373, 204] width 408 height 292
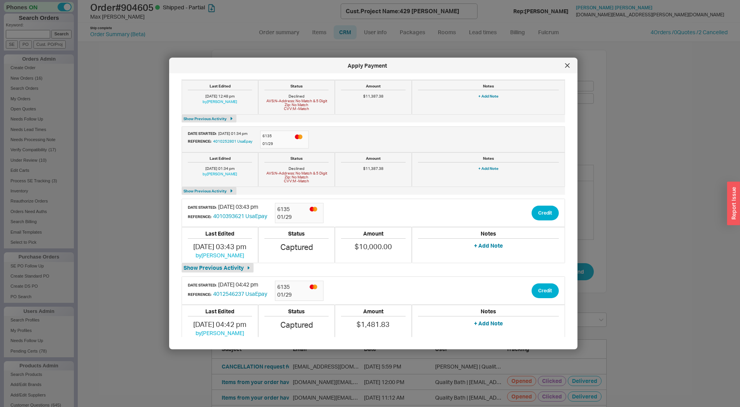
scroll to position [261, 0]
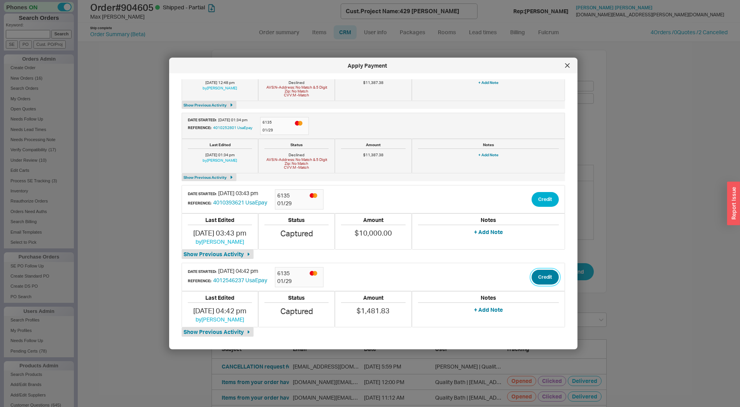
click at [538, 280] on button "Credit" at bounding box center [545, 277] width 27 height 15
click at [530, 314] on button "Credit" at bounding box center [538, 314] width 26 height 15
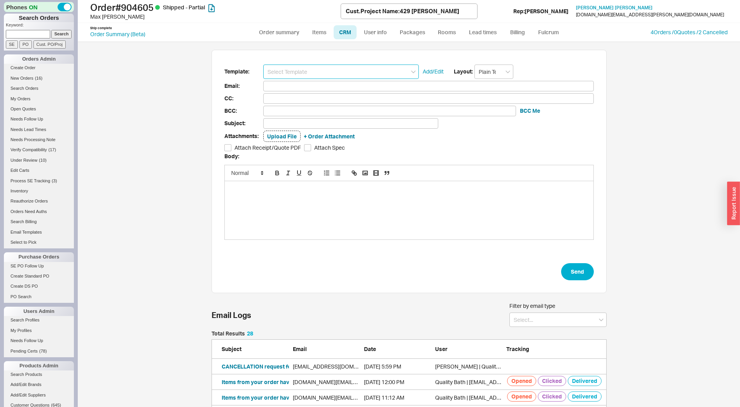
click at [323, 74] on input at bounding box center [341, 72] width 156 height 14
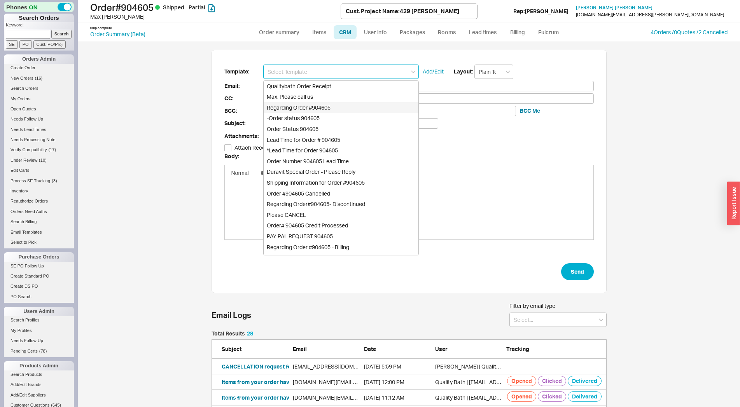
scroll to position [394, 0]
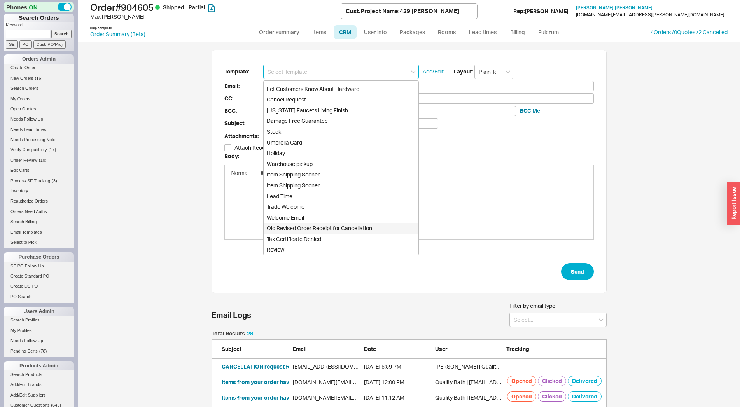
click at [338, 227] on div "Old Revised Order Receipt for Cancellation" at bounding box center [341, 228] width 155 height 11
type input "Old Revised Order Receipt for Cancellation"
type input "Receipt"
type input "beomjun.kim@wakstudio.com"
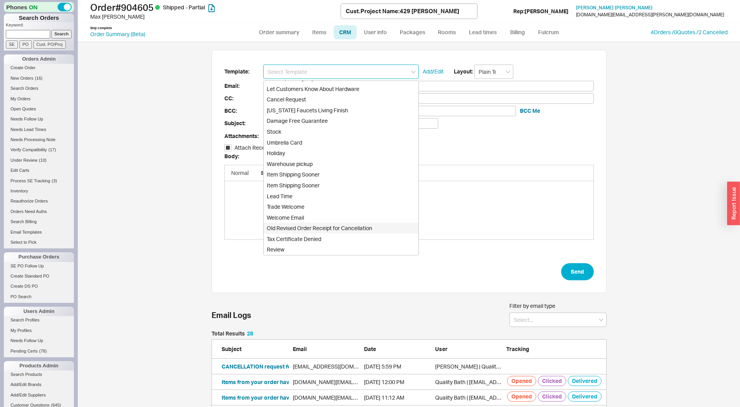
type input "ramsay.kolber@gmail.com, marshall.maxj@gmail.com, eiffel@ebrcontracting.com"
type input "Quality Bath Order # 904605 Receipt - REVISED"
checkbox input "true"
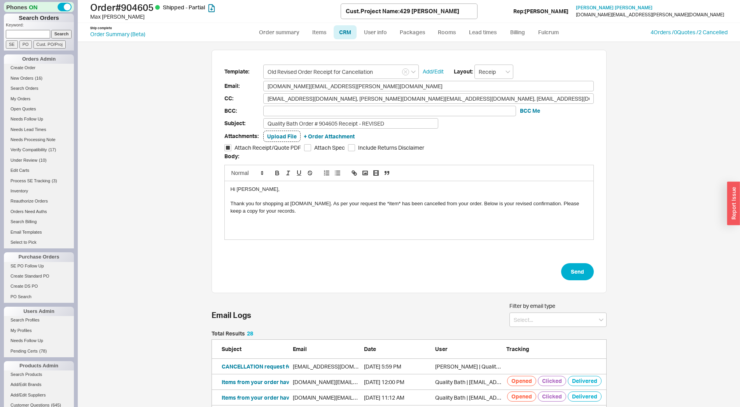
click at [383, 203] on div "Thank you for shopping at QualityBath.com. As per your request the *item* has b…" at bounding box center [409, 207] width 357 height 14
click at [575, 266] on button "Send" at bounding box center [577, 271] width 33 height 17
select select "*"
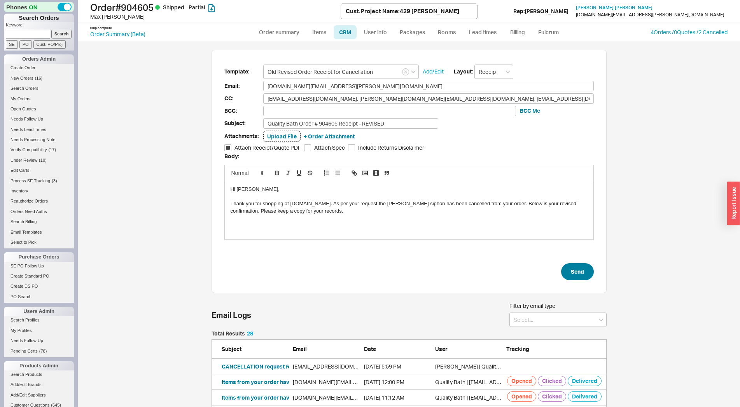
select select "LOW"
select select "3"
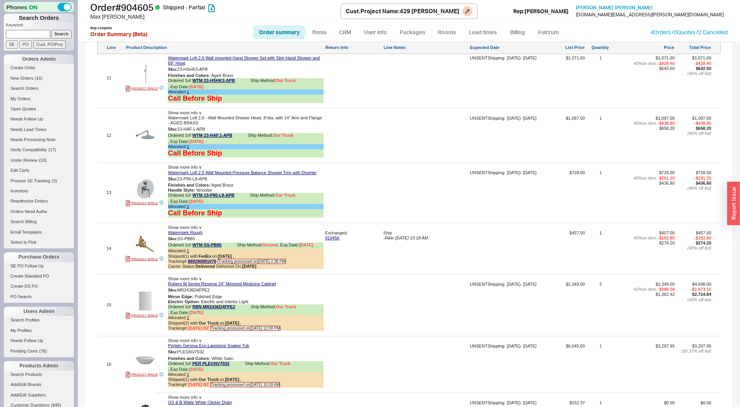
scroll to position [1891, 0]
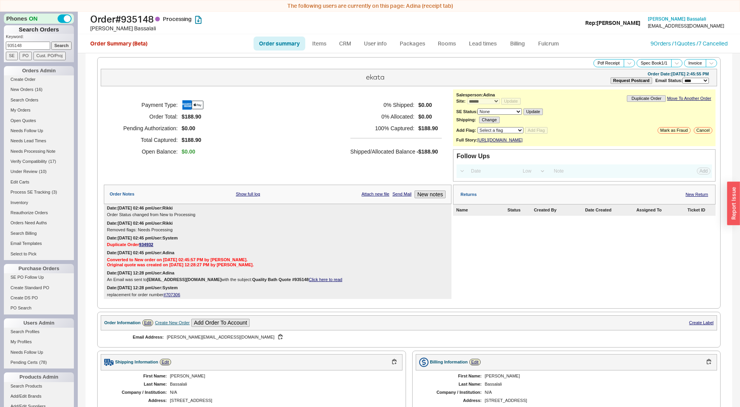
select select "*"
select select "LOW"
select select "3"
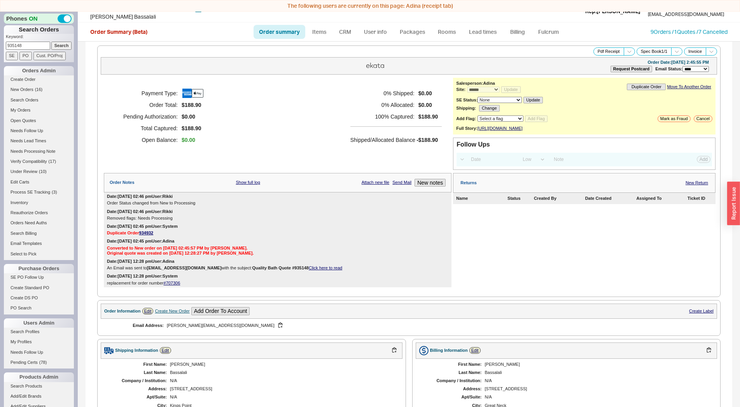
scroll to position [222, 0]
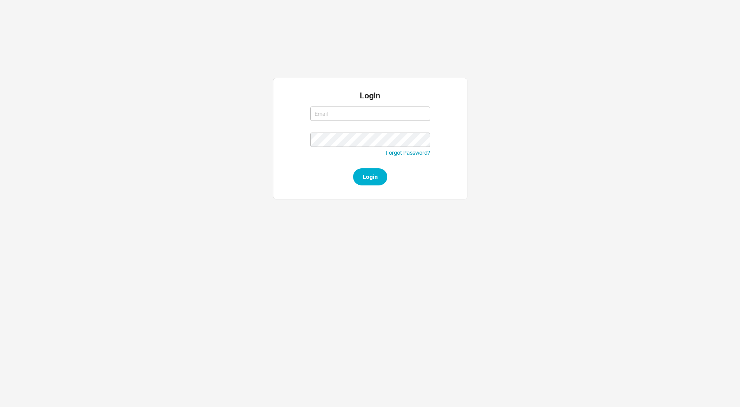
type input "[EMAIL_ADDRESS][DOMAIN_NAME]"
click at [383, 172] on button "Login" at bounding box center [370, 176] width 34 height 17
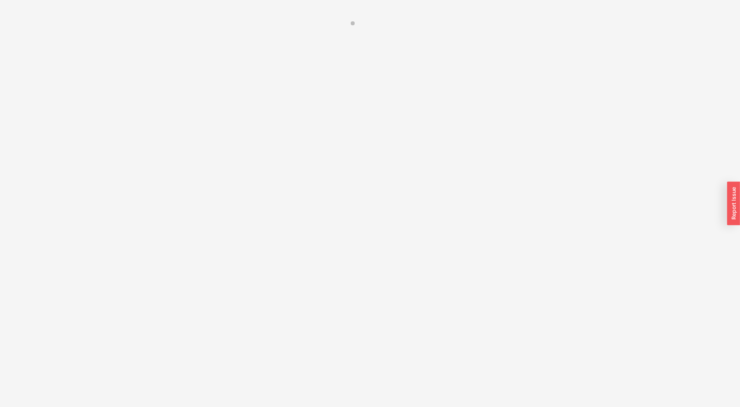
select select "LOW"
select select "3"
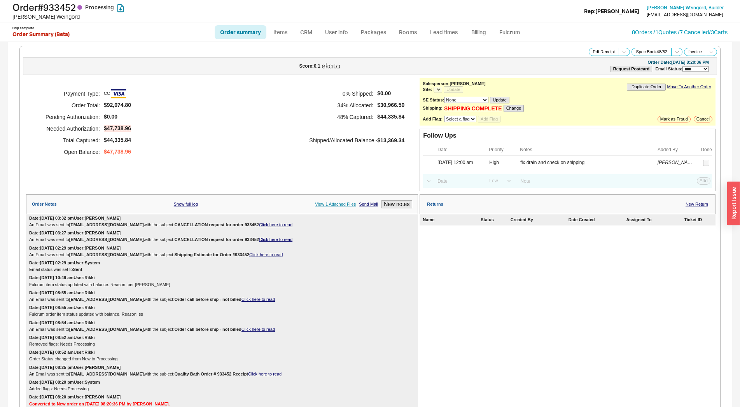
select select "*"
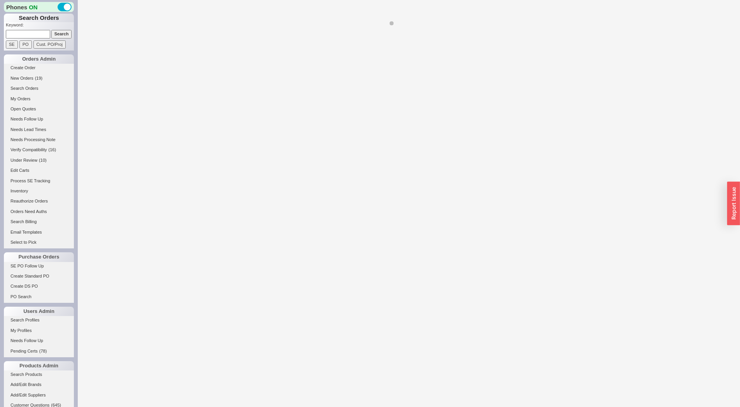
select select "LOW"
select select "3"
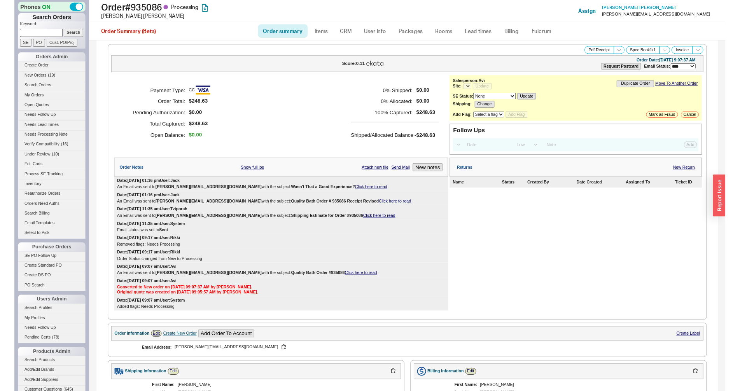
scroll to position [265, 0]
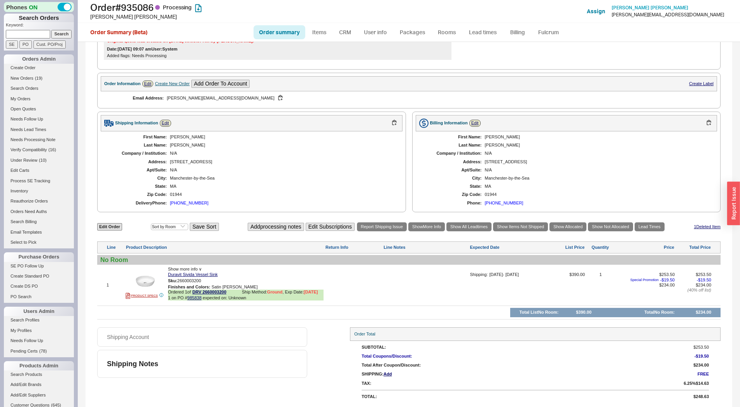
select select "*"
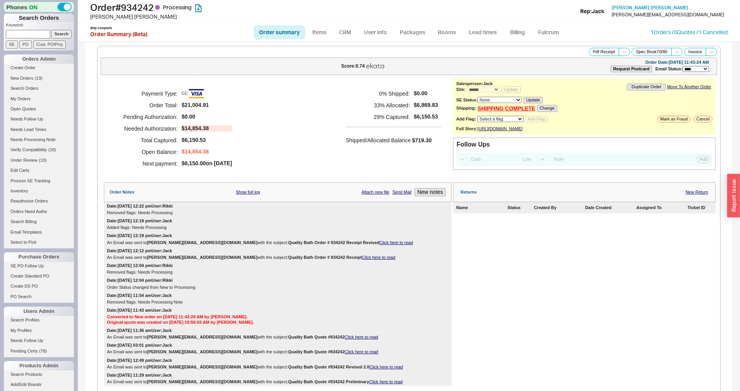
select select "*"
select select "LOW"
select select "3"
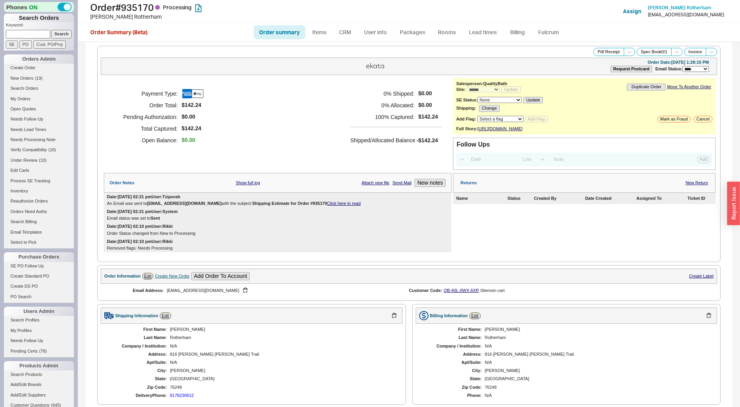
select select "*"
select select "LOW"
select select "3"
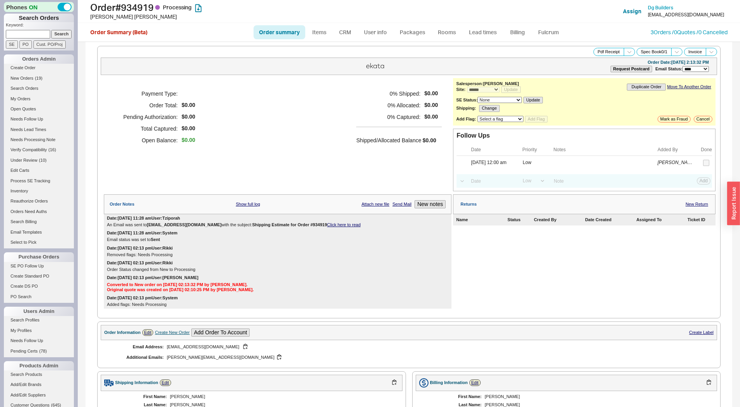
select select "*"
select select "LOW"
select select "3"
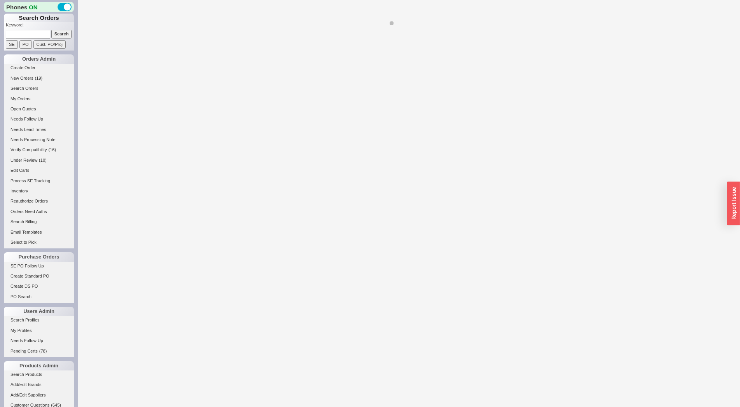
select select "*"
select select "LOW"
select select "3"
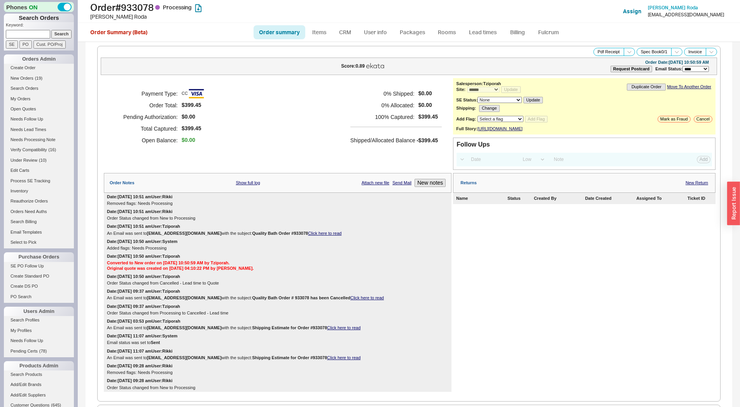
scroll to position [360, 0]
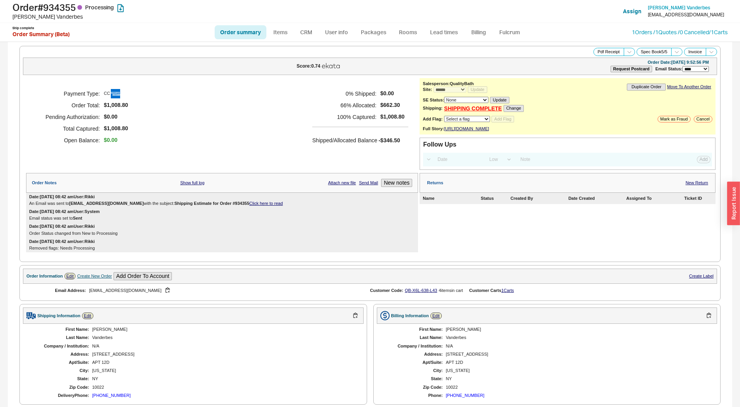
select select "*"
select select "LOW"
select select "3"
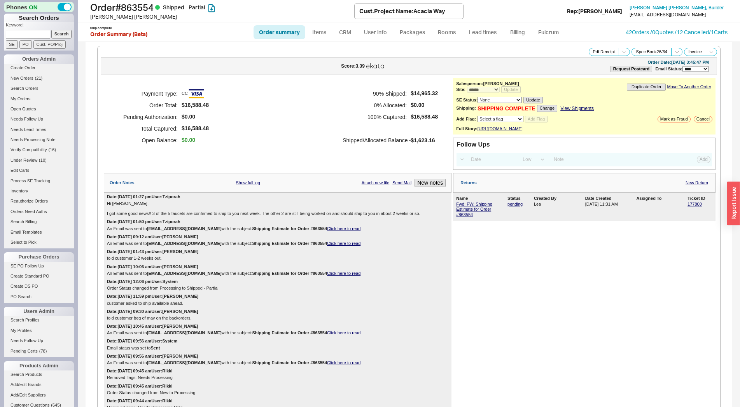
select select "*"
select select "LOW"
select select "3"
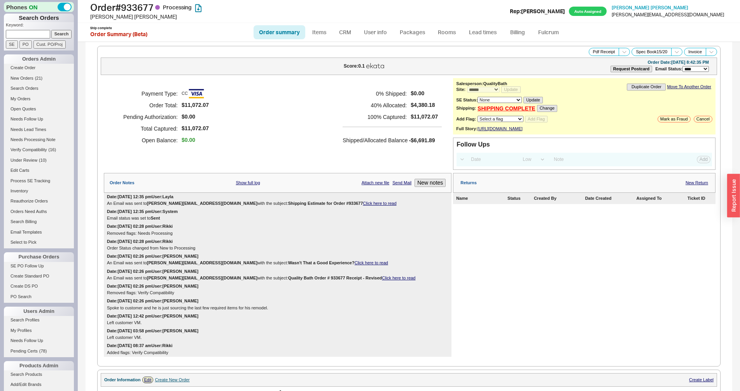
select select "*"
select select "LOW"
select select "3"
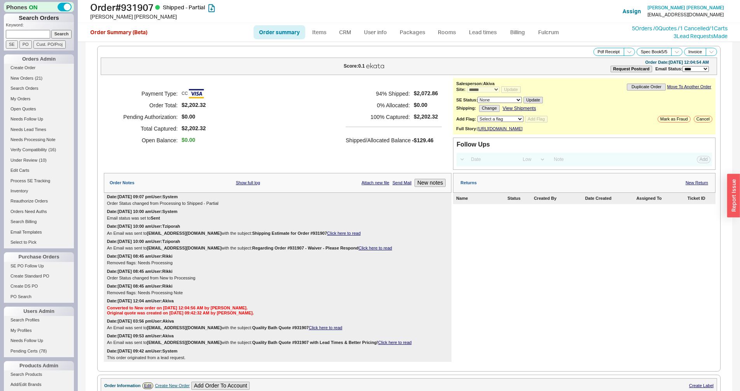
select select "*"
select select "LOW"
select select "3"
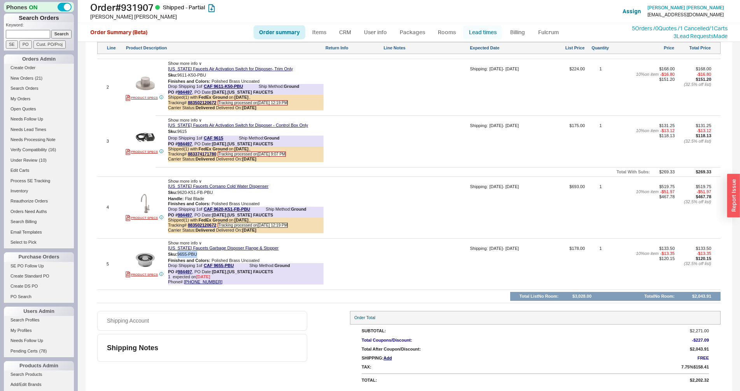
click at [466, 34] on link "Lead times" at bounding box center [482, 32] width 39 height 14
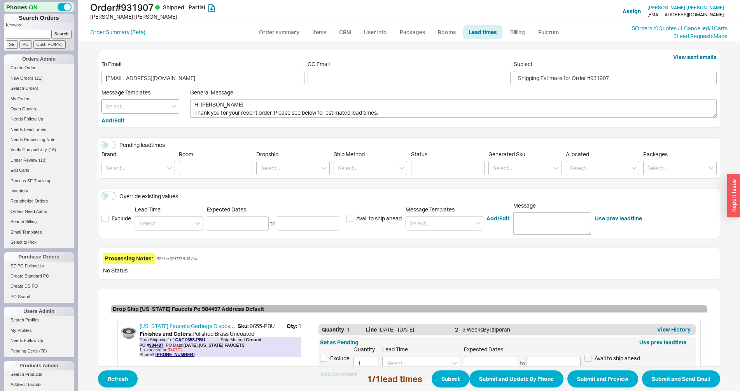
click at [118, 114] on input at bounding box center [141, 106] width 78 height 14
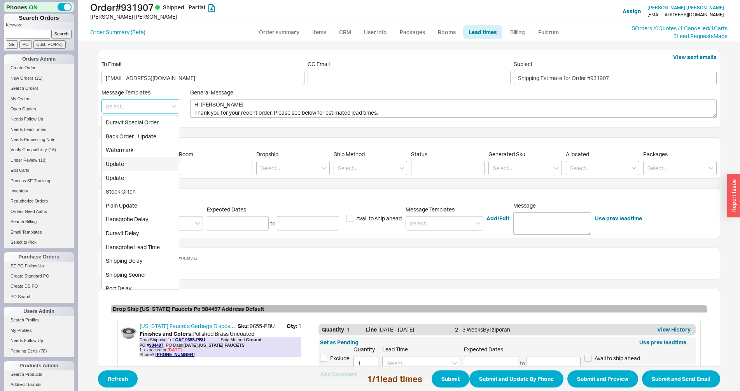
click at [124, 164] on div "Update" at bounding box center [140, 164] width 77 height 14
type textarea "Hi Ioana D, Please see below for an update on your order. We sincerely apologiz…"
type input "Update"
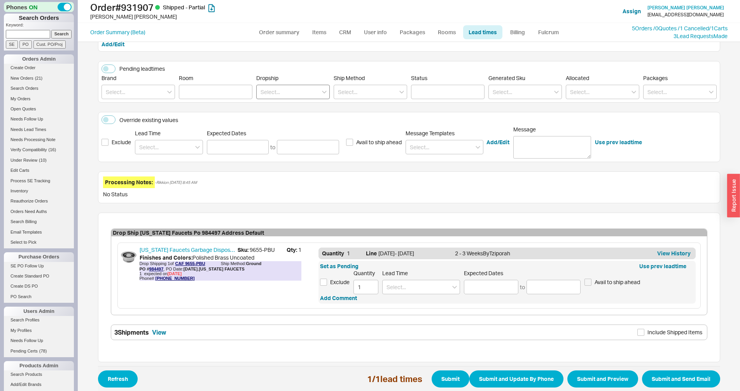
scroll to position [90, 0]
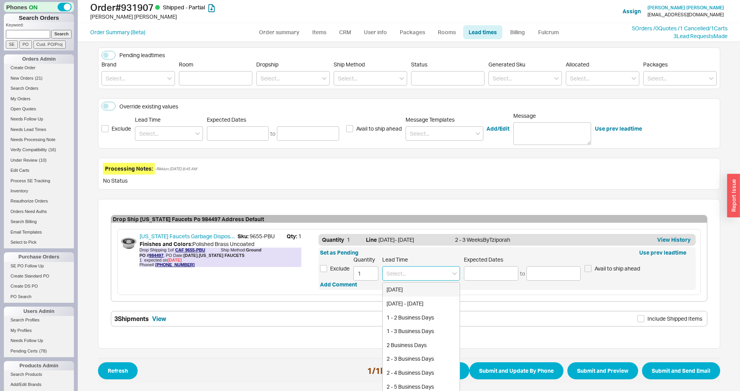
click at [429, 272] on input at bounding box center [421, 273] width 78 height 14
click at [422, 291] on div "7 - 10 Business Days" at bounding box center [421, 290] width 77 height 14
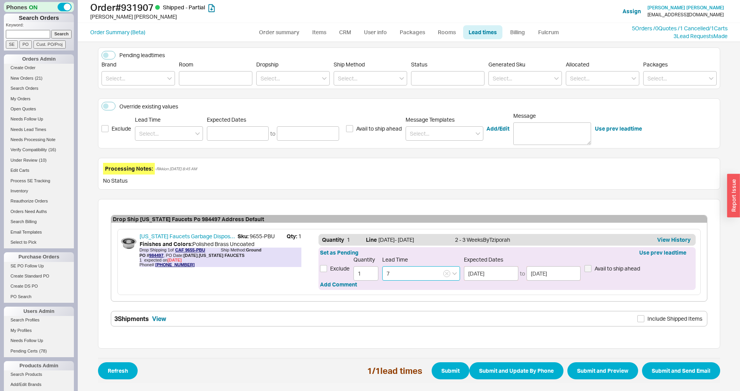
type input "7 - 10 Business Days"
type input "09/02/2025"
type input "09/05/2025"
type input "7 - 10 Business Days"
click at [613, 370] on button "Submit and Preview" at bounding box center [602, 370] width 71 height 17
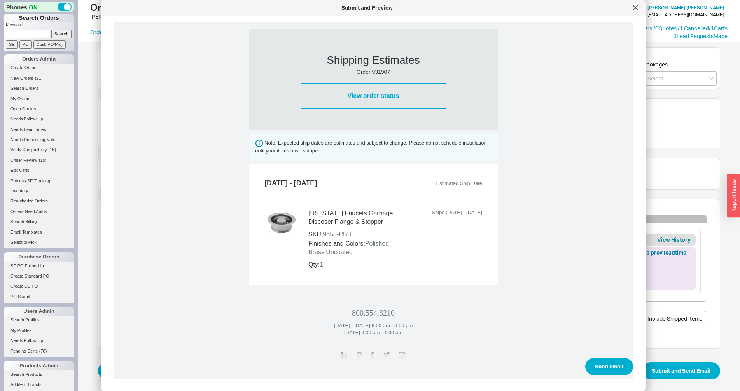
scroll to position [255, 0]
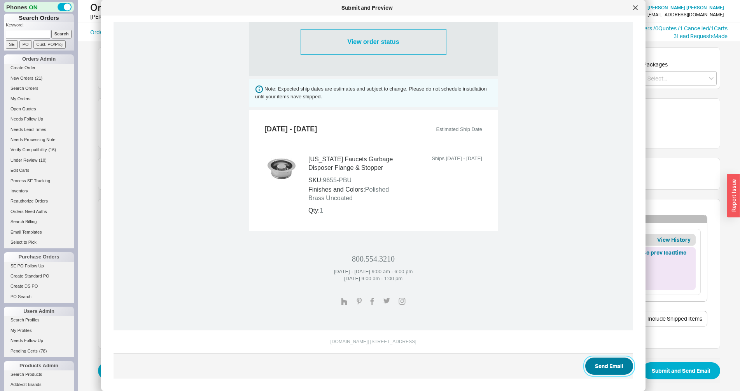
click at [595, 366] on button "Send Email" at bounding box center [609, 366] width 48 height 17
select select "*"
select select "LOW"
select select "3"
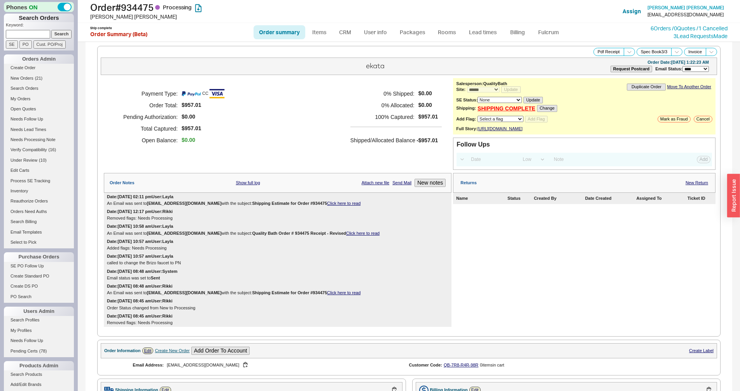
select select "*"
select select "LOW"
select select "3"
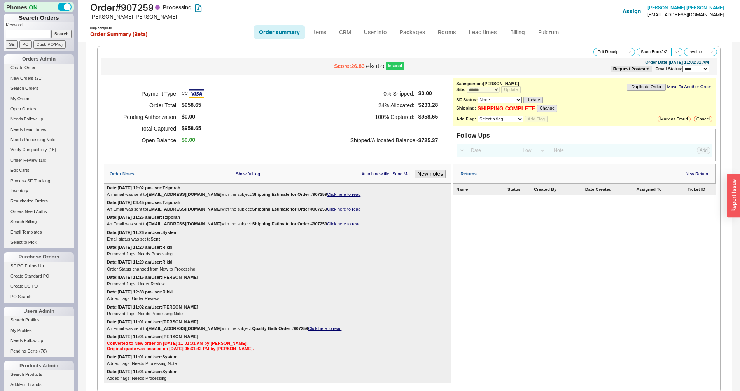
select select "*"
select select "LOW"
select select "3"
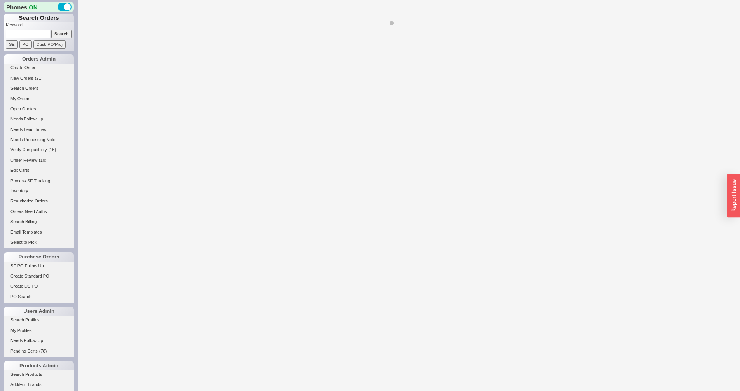
select select "*"
select select "LOW"
select select "3"
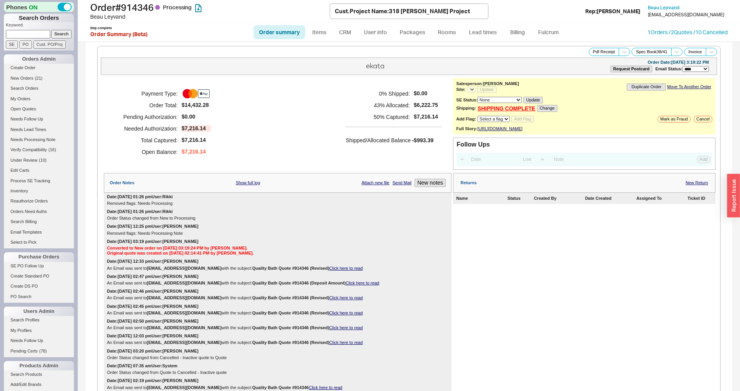
select select "*"
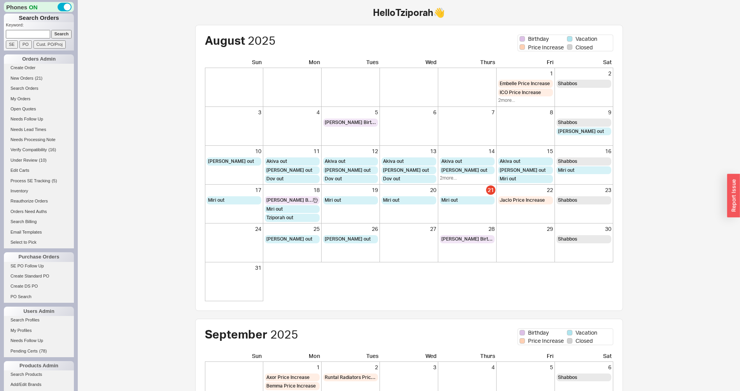
click at [28, 37] on input at bounding box center [28, 34] width 44 height 8
paste input "933078"
type input "933078"
click at [51, 34] on input "Search" at bounding box center [61, 34] width 21 height 8
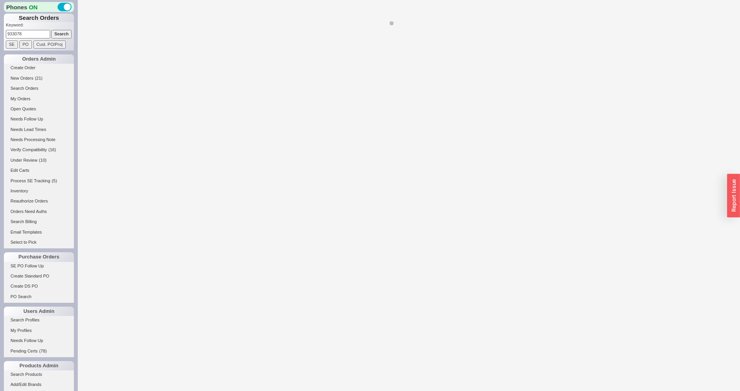
select select "LOW"
select select "3"
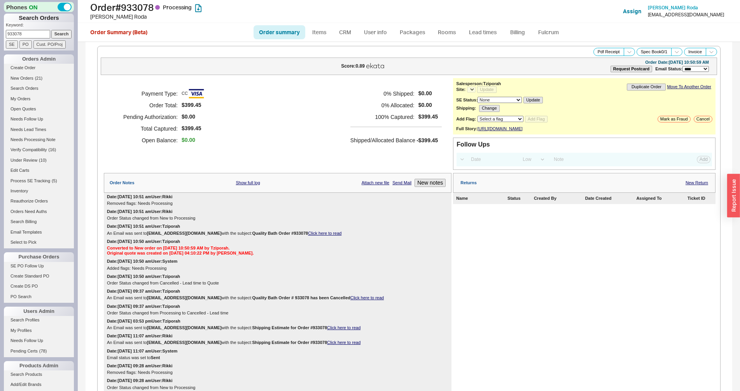
select select "*"
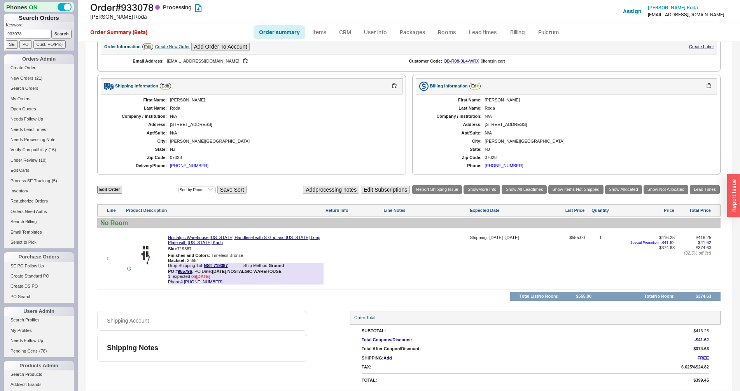
click at [29, 33] on input "933078" at bounding box center [28, 34] width 44 height 8
paste input "68"
type input "933688"
click at [55, 32] on input "Search" at bounding box center [61, 34] width 21 height 8
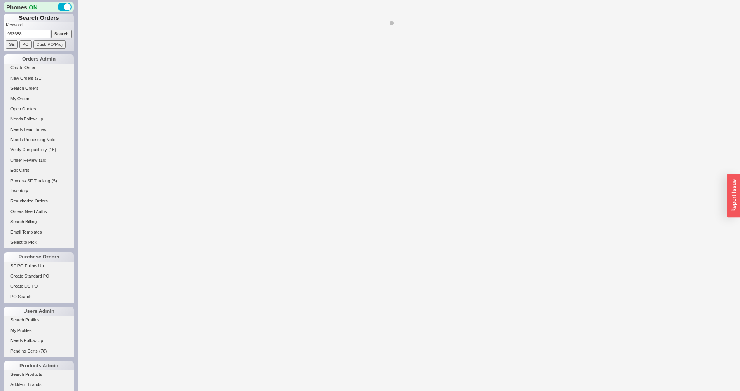
select select "*"
select select "LOW"
select select "3"
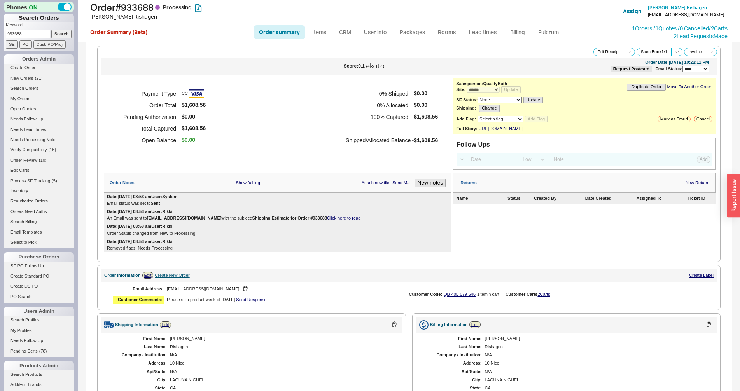
scroll to position [225, 0]
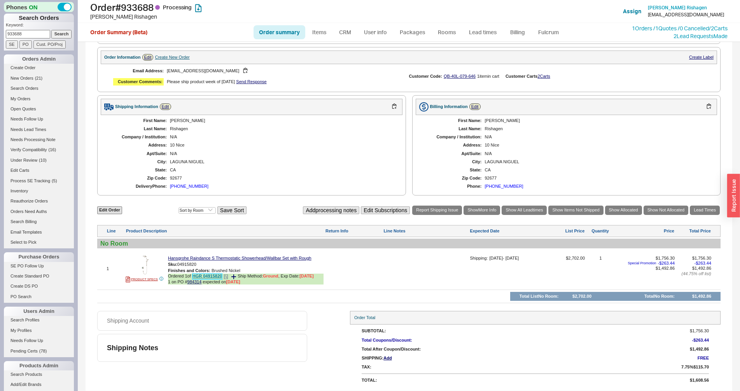
click at [207, 278] on link "HGR 04915820" at bounding box center [208, 277] width 30 height 6
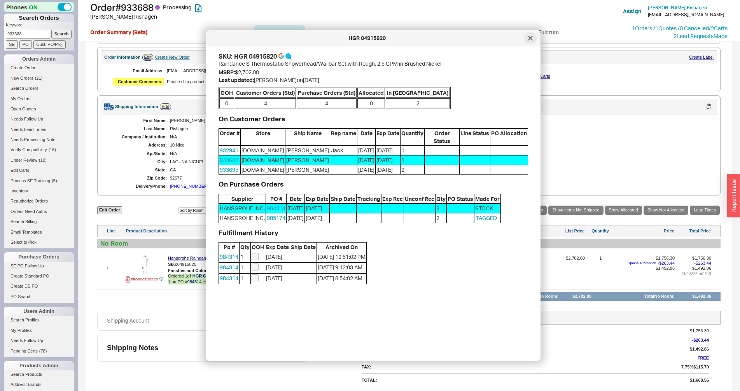
click at [534, 39] on div at bounding box center [530, 38] width 12 height 12
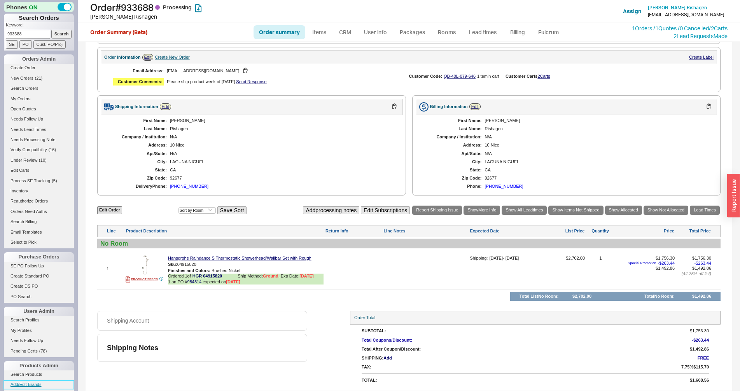
click at [29, 386] on link "Add/Edit Brands" at bounding box center [39, 385] width 70 height 8
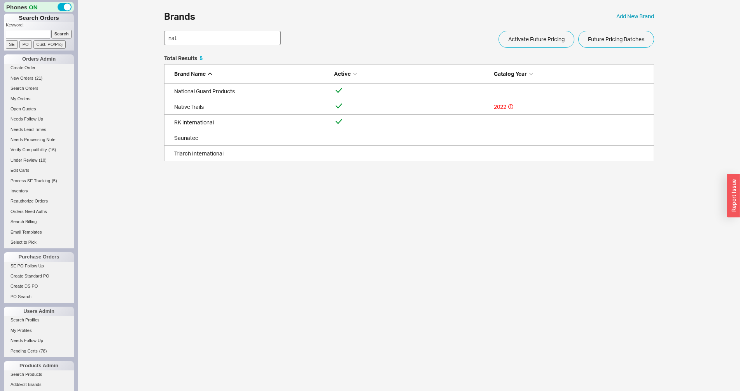
scroll to position [99, 483]
type input "nat"
click at [207, 101] on link "Native Trails 2022" at bounding box center [409, 107] width 490 height 16
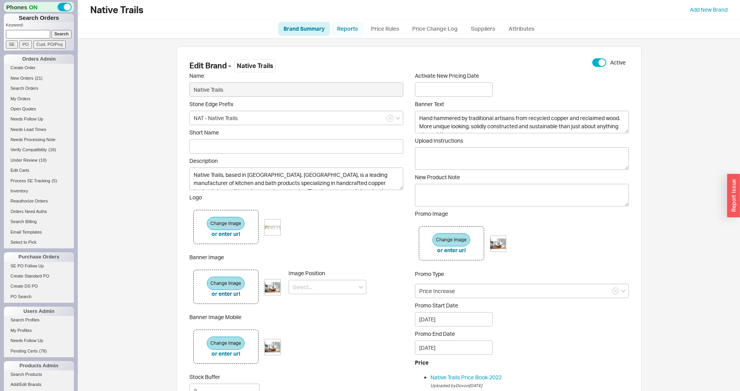
click at [355, 30] on link "Reports" at bounding box center [348, 29] width 32 height 14
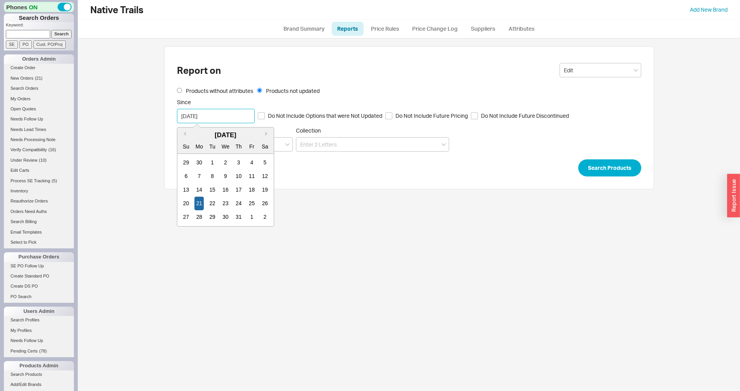
click at [214, 119] on input "[DATE]" at bounding box center [216, 116] width 78 height 14
click at [265, 135] on button "Next month" at bounding box center [267, 133] width 5 height 5
click at [236, 177] on div "7" at bounding box center [238, 177] width 9 height 14
type input "08/07/2025"
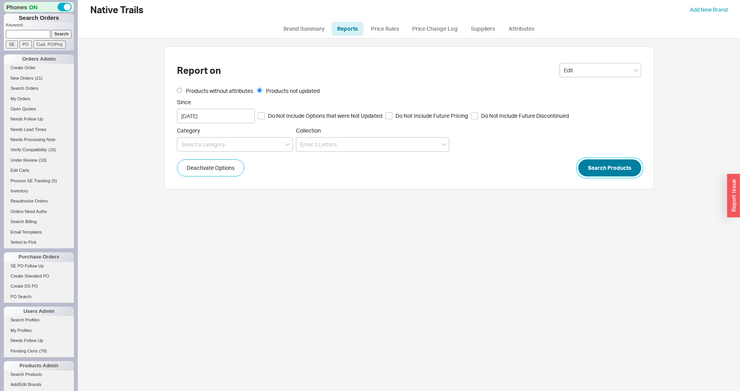
click at [632, 163] on button "Search Products" at bounding box center [609, 167] width 63 height 17
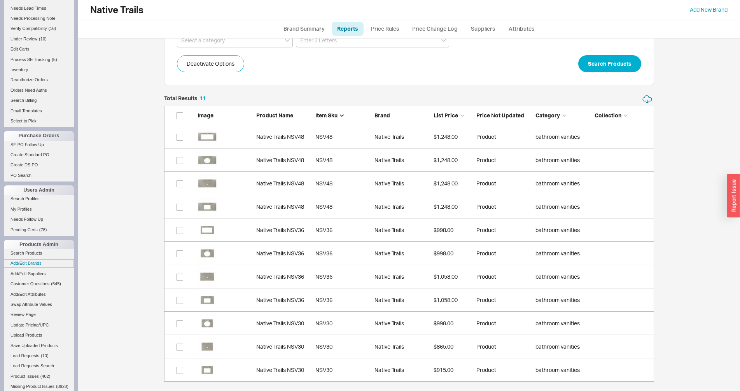
scroll to position [111, 0]
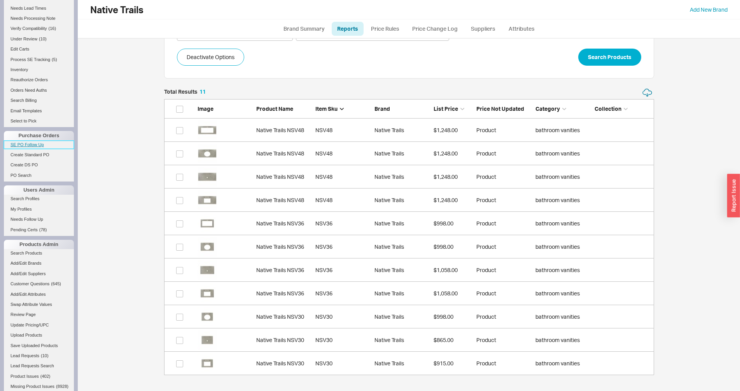
click at [27, 146] on link "SE PO Follow Up" at bounding box center [39, 145] width 70 height 8
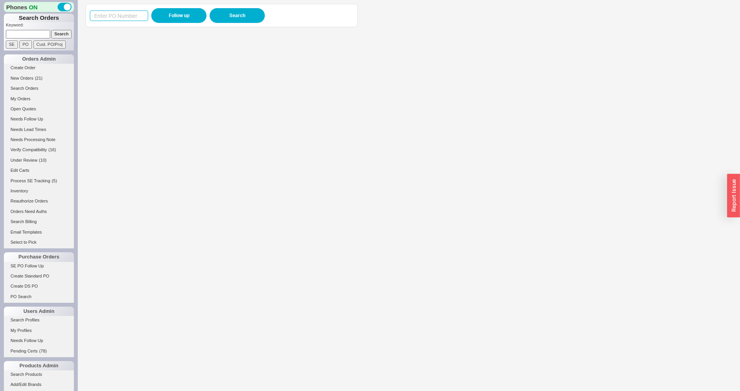
click at [124, 14] on input at bounding box center [119, 16] width 58 height 11
type input "985745"
click button "Follow up" at bounding box center [178, 15] width 55 height 15
click at [34, 36] on input at bounding box center [28, 34] width 44 height 8
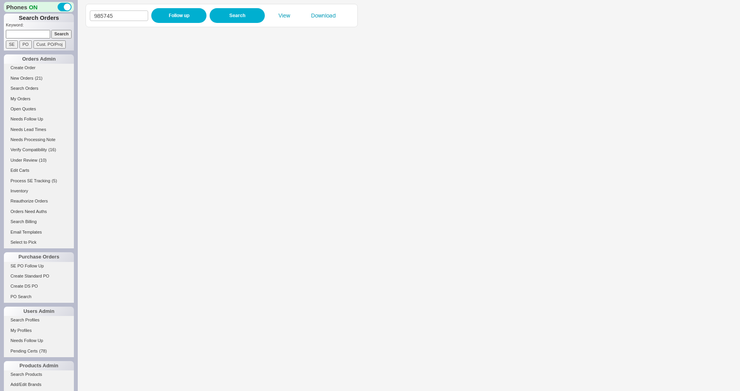
paste input "935146"
type input "935146"
click at [54, 35] on input "Search" at bounding box center [61, 34] width 21 height 8
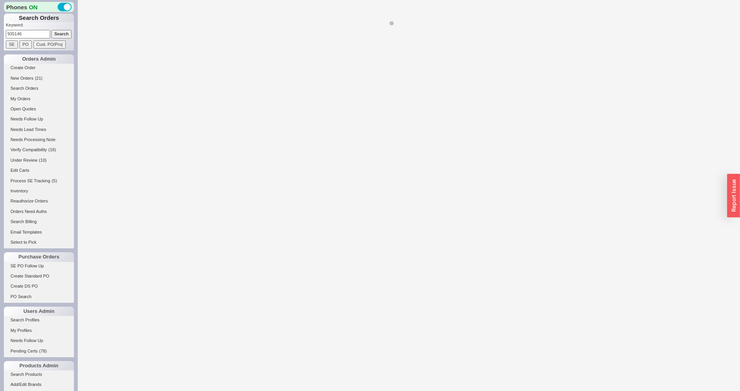
select select "*"
select select "LOW"
select select "3"
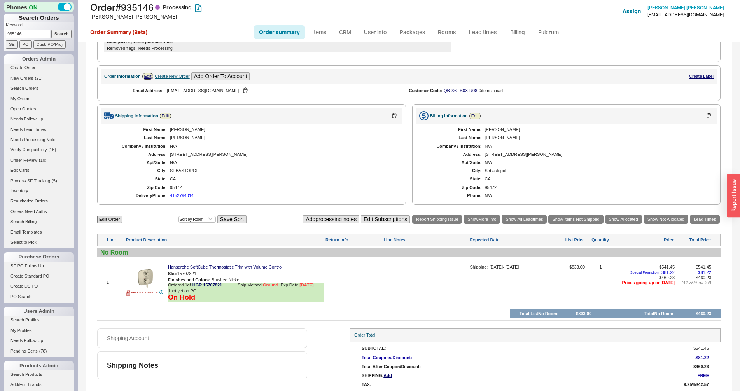
scroll to position [224, 0]
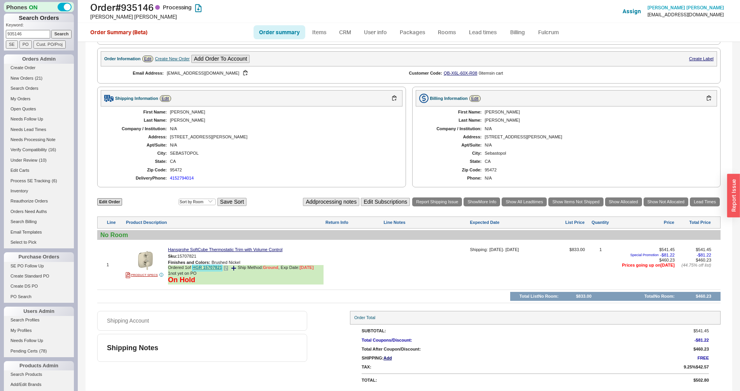
click at [215, 269] on link "HGR 15707821" at bounding box center [208, 268] width 30 height 6
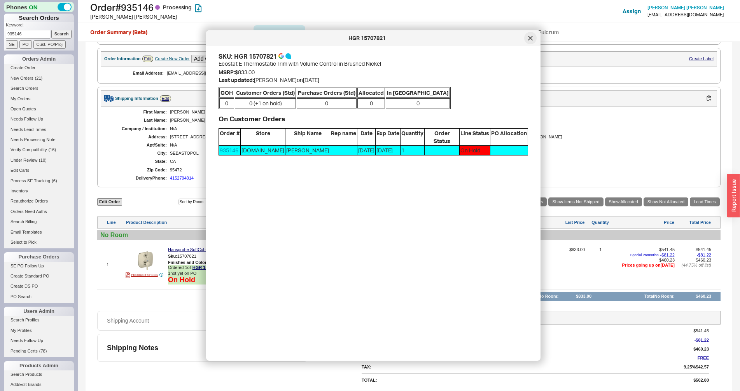
click at [531, 40] on icon at bounding box center [530, 38] width 5 height 5
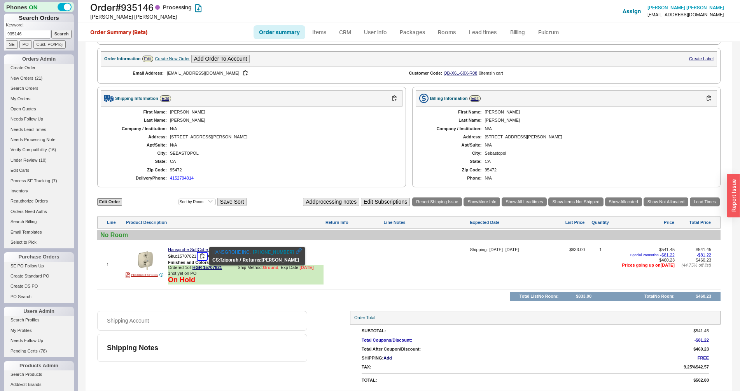
click at [205, 258] on button "button" at bounding box center [202, 256] width 9 height 7
click at [137, 262] on img at bounding box center [145, 260] width 19 height 19
click at [425, 33] on link "Packages" at bounding box center [412, 32] width 37 height 14
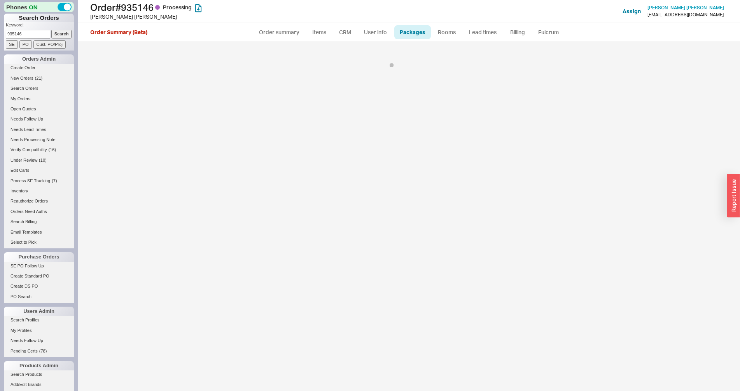
select select "On Hold"
select select "1"
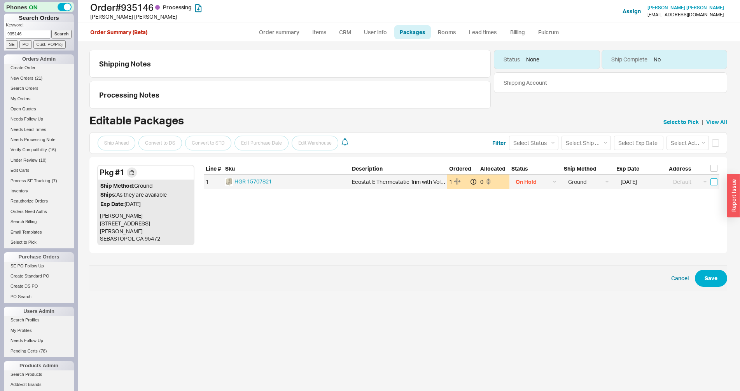
click at [714, 180] on input "checkbox" at bounding box center [714, 182] width 7 height 7
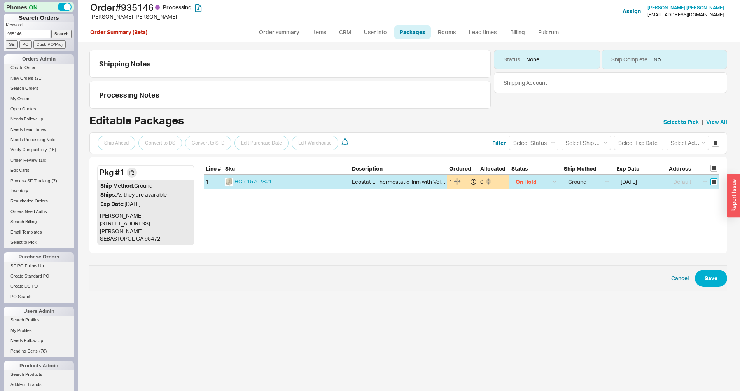
checkbox input "true"
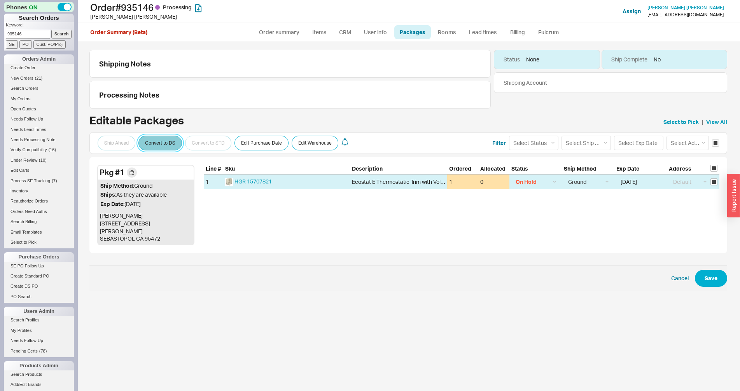
click at [171, 144] on button "Convert to DS" at bounding box center [160, 143] width 44 height 15
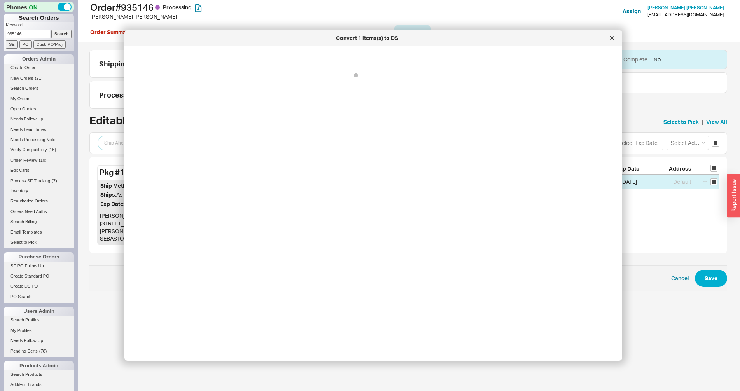
select select "5"
select select "On Hold"
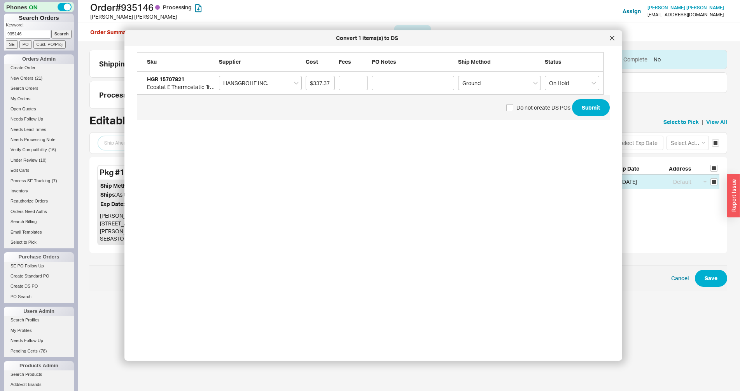
scroll to position [283, 472]
click at [219, 76] on select "A.F. SUPPLY UTICA AVE. PLBG SUPPY CORP. The Distribution Point General Plumbing…" at bounding box center [260, 83] width 83 height 14
select select "547"
click option "UTICA AVE. PLBG SUPPY CORP." at bounding box center [0, 0] width 0 height 0
type input "$374.85"
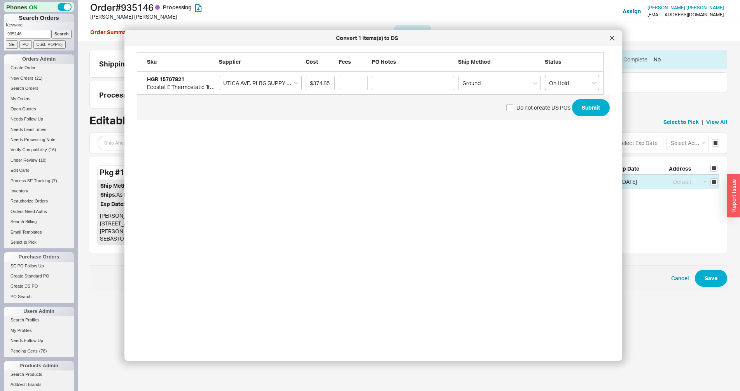
click at [545, 76] on select "Select an option (none) On Hold Call Before Ship Hold for Balance" at bounding box center [572, 83] width 54 height 14
select select "grid"
click option "Select an option" at bounding box center [0, 0] width 0 height 0
click at [590, 109] on button "Submit" at bounding box center [591, 107] width 38 height 17
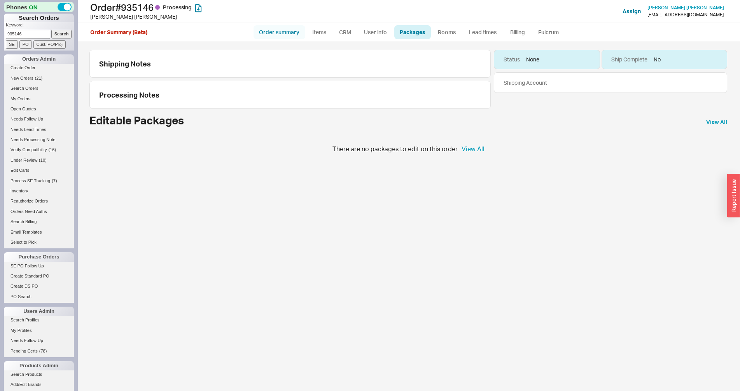
click at [277, 32] on link "Order summary" at bounding box center [280, 32] width 52 height 14
select select "*"
select select "LOW"
select select "3"
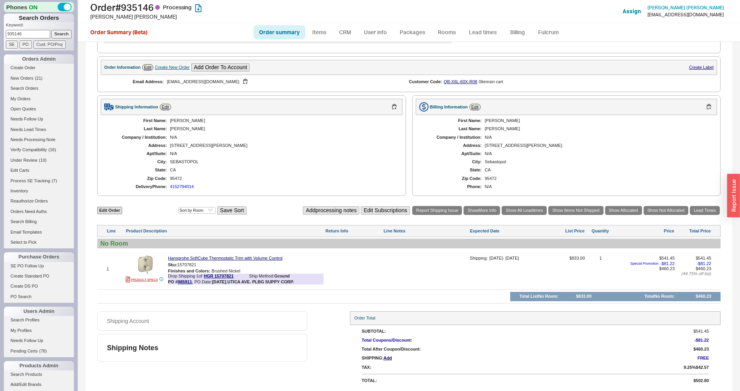
scroll to position [216, 0]
click at [406, 278] on div at bounding box center [425, 272] width 85 height 32
type textarea "2 in stock Utica"
click at [397, 275] on button "SAVE" at bounding box center [391, 273] width 17 height 7
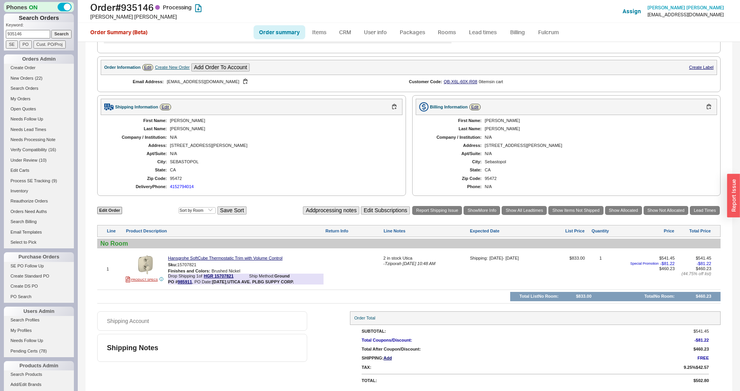
click at [692, 205] on div "**********" at bounding box center [409, 112] width 647 height 558
click at [695, 211] on link "Lead Times" at bounding box center [705, 210] width 30 height 9
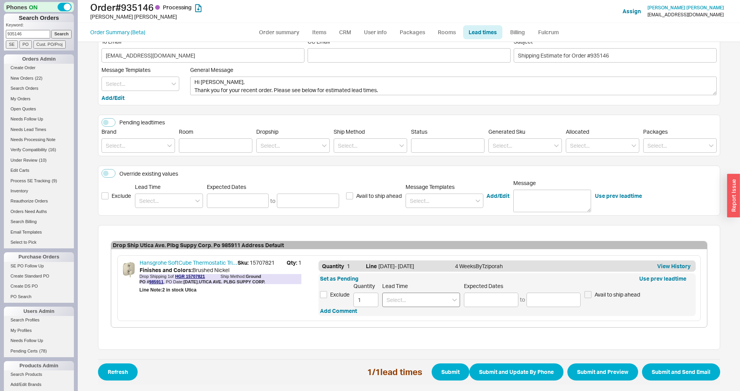
scroll to position [24, 0]
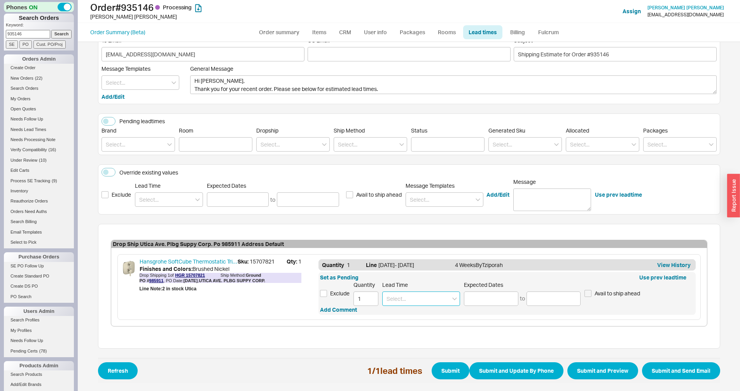
click at [421, 303] on input at bounding box center [421, 299] width 78 height 14
click at [409, 357] on div "1 - 3 Business Days" at bounding box center [421, 357] width 77 height 14
type input "1 - 3 Business Days"
type input "08/22/2025"
type input "08/26/2025"
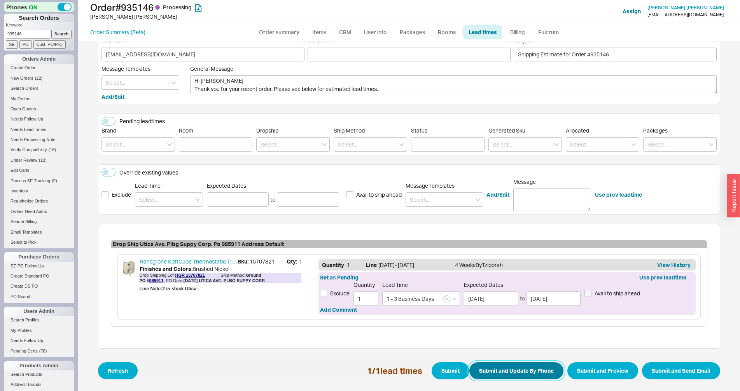
click at [511, 375] on button "Submit and Update By Phone" at bounding box center [516, 370] width 94 height 17
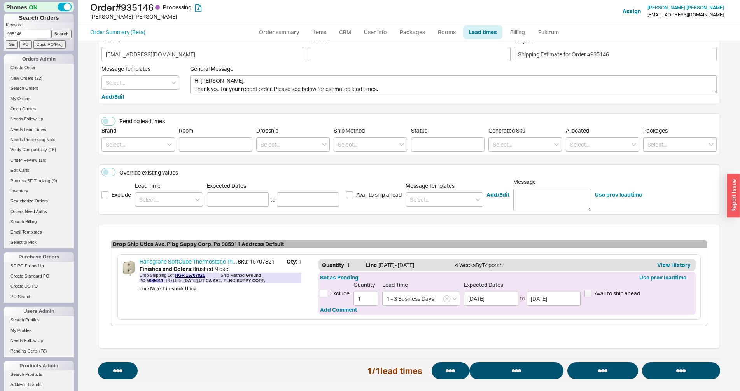
select select "*"
select select "LOW"
select select "3"
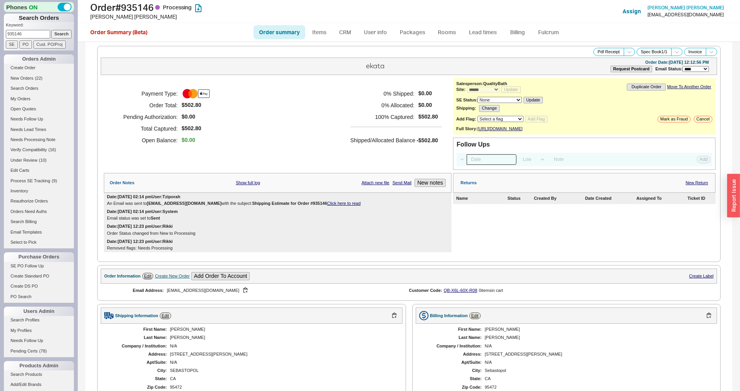
click at [491, 165] on input at bounding box center [492, 159] width 50 height 11
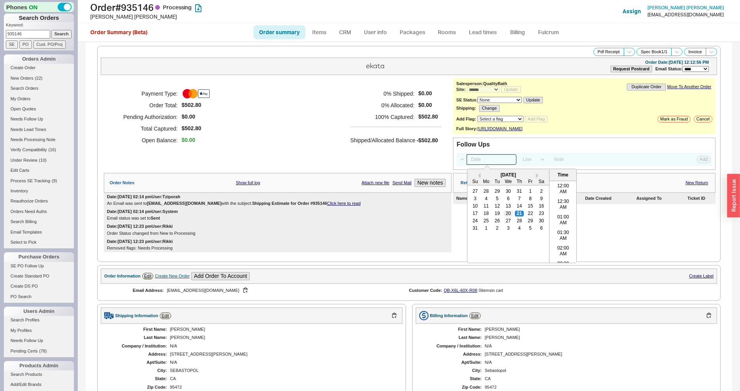
scroll to position [278, 0]
click at [522, 217] on div "17 18 19 20 21 22 23" at bounding box center [508, 213] width 77 height 7
click at [526, 216] on div "22" at bounding box center [530, 213] width 9 height 5
type input "08/22/25 12:00 am"
click at [698, 163] on button "Add" at bounding box center [704, 159] width 14 height 7
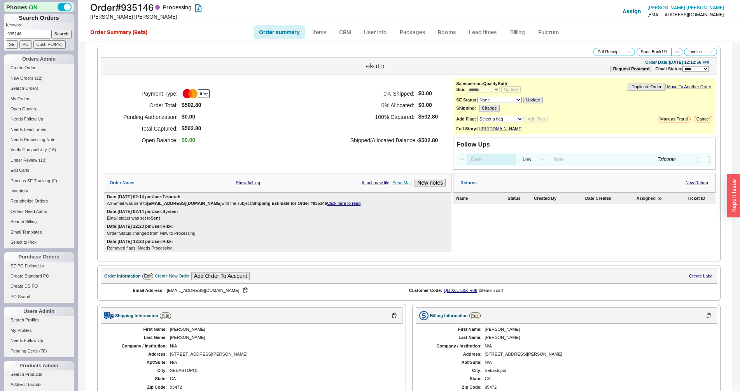
select select "LOW"
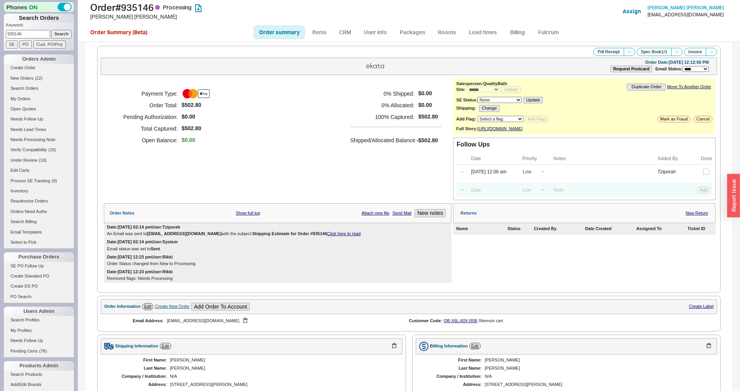
scroll to position [247, 0]
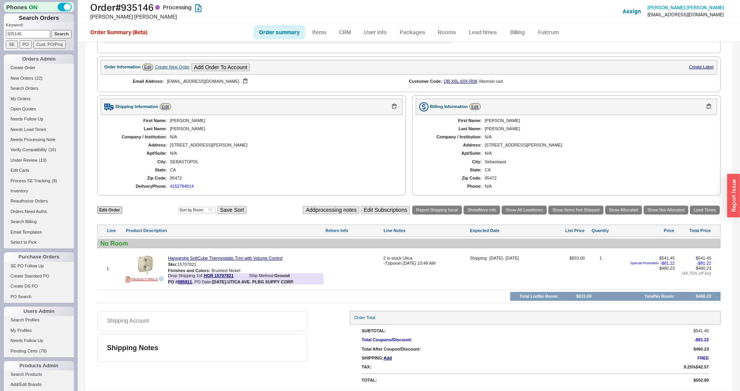
click at [29, 32] on input "935146" at bounding box center [28, 34] width 44 height 8
paste input "2152"
click at [46, 32] on input "932152" at bounding box center [28, 34] width 44 height 8
type input "932152"
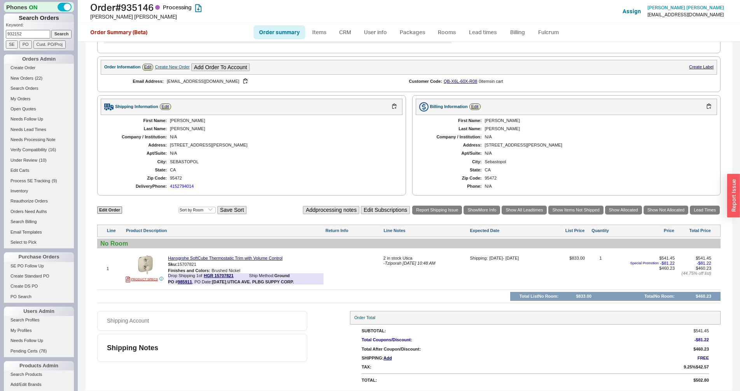
click at [53, 32] on input "Search" at bounding box center [61, 34] width 21 height 8
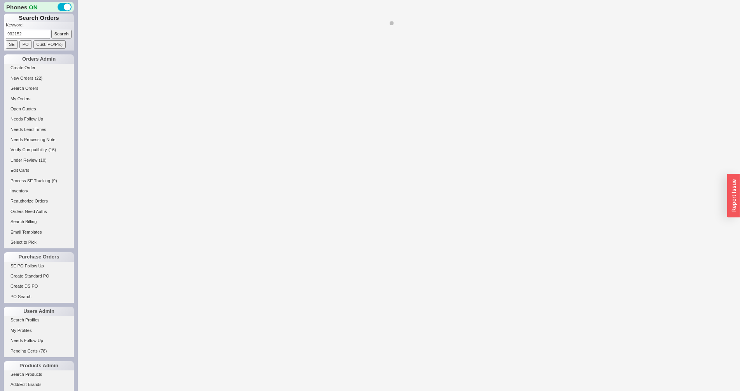
select select "*"
select select "LOW"
select select "3"
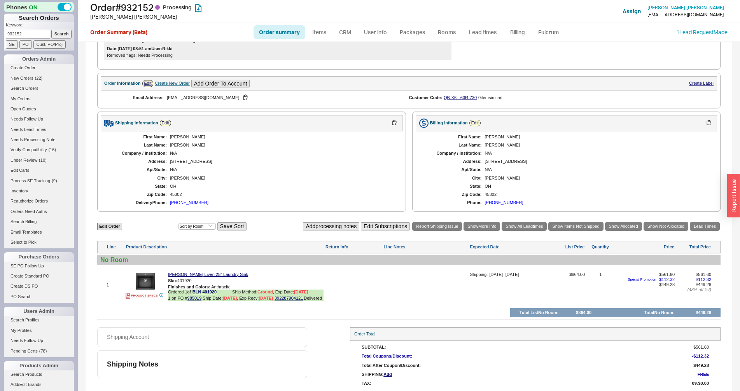
scroll to position [236, 0]
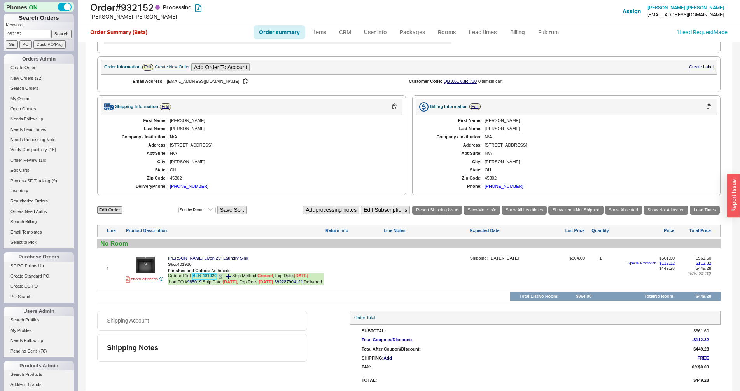
click at [210, 274] on link "BLN 401920" at bounding box center [205, 276] width 24 height 6
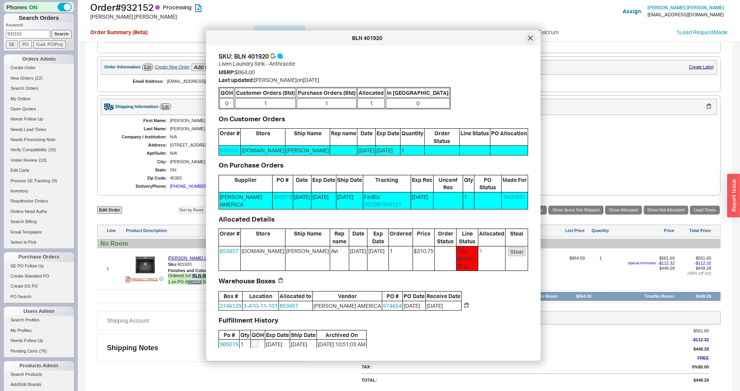
click at [534, 37] on div at bounding box center [530, 38] width 12 height 12
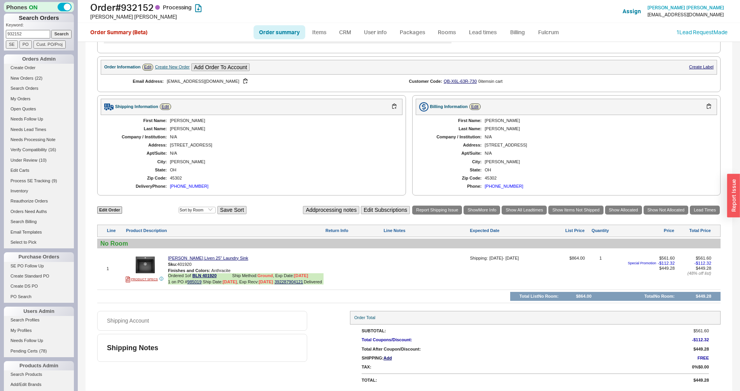
click at [25, 30] on p "Keyword:" at bounding box center [40, 26] width 68 height 8
click at [24, 37] on input "932152" at bounding box center [28, 34] width 44 height 8
paste input "3688"
type input "933688"
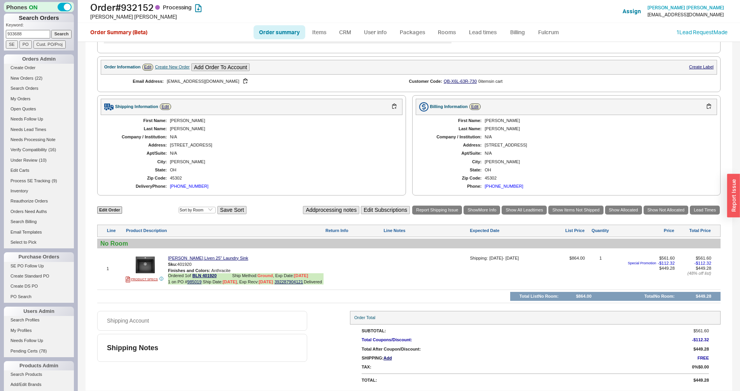
click at [51, 33] on input "Search" at bounding box center [61, 34] width 21 height 8
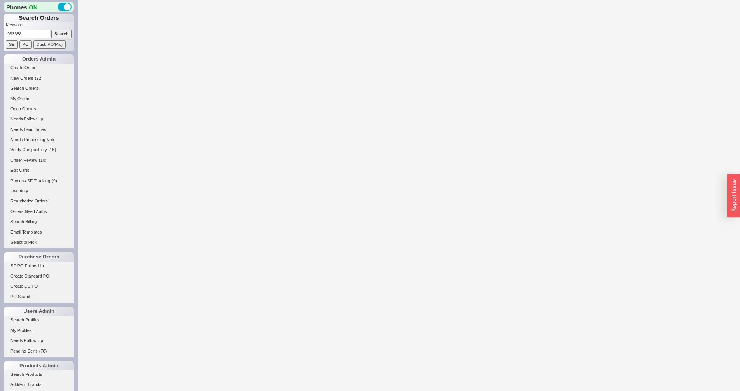
select select "*"
select select "LOW"
select select "3"
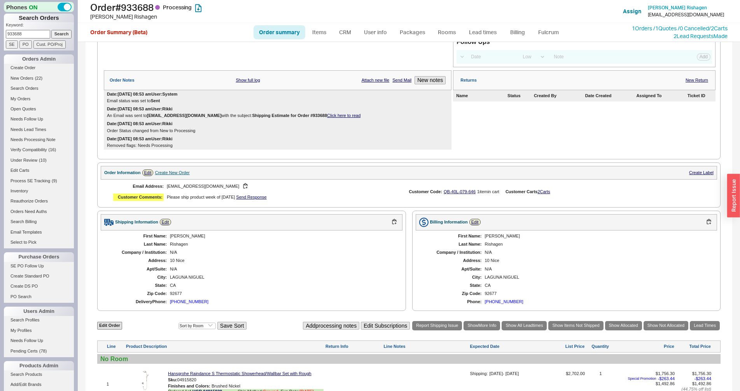
scroll to position [225, 0]
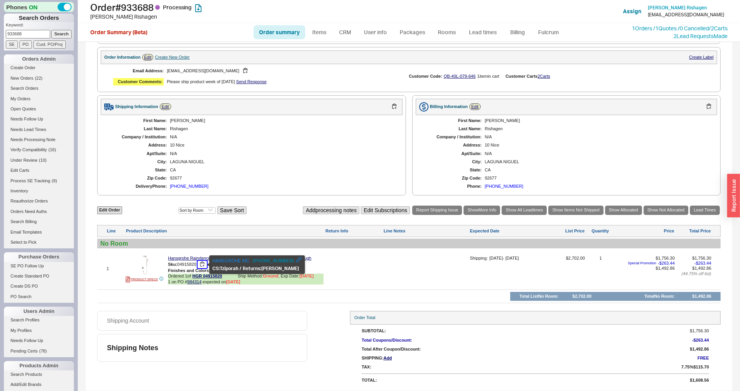
click at [204, 265] on button "button" at bounding box center [202, 264] width 9 height 7
click at [191, 282] on link "984314" at bounding box center [194, 282] width 14 height 5
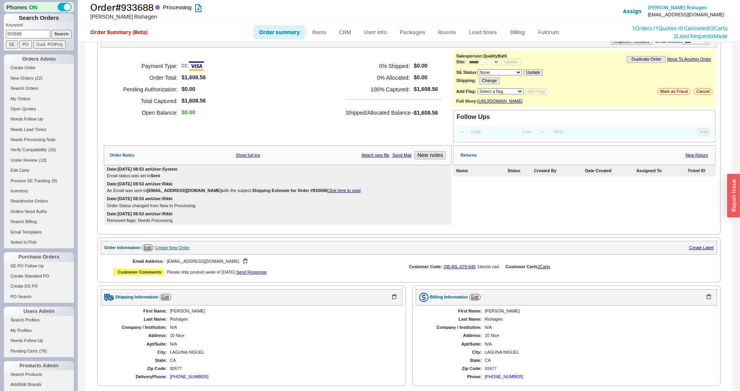
scroll to position [0, 0]
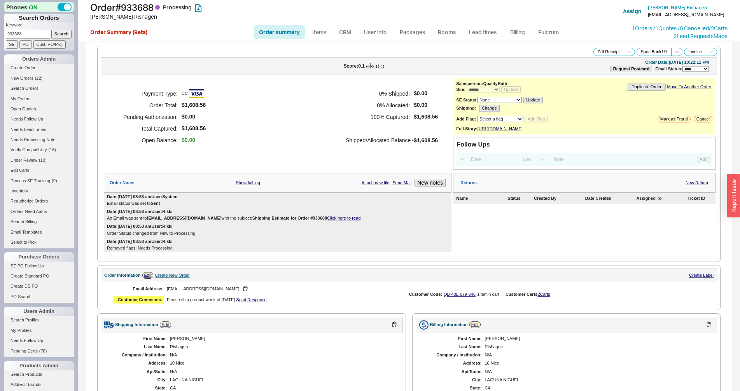
click at [245, 187] on div "Order Notes Show full log Attach new file Send Mail New notes" at bounding box center [278, 183] width 348 height 20
click at [247, 186] on link "Show full log" at bounding box center [248, 182] width 24 height 5
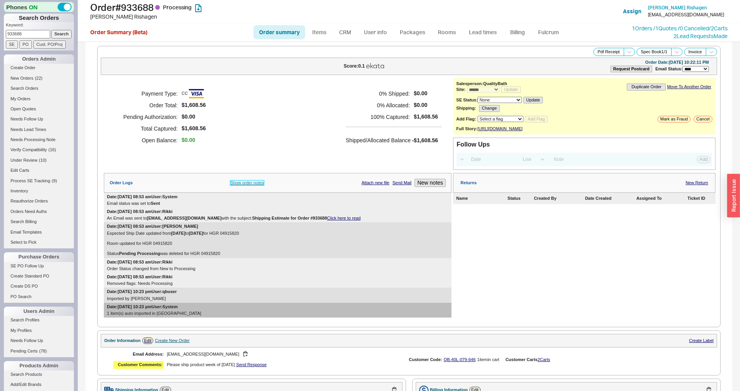
click at [247, 186] on link "Show order notes" at bounding box center [246, 182] width 33 height 5
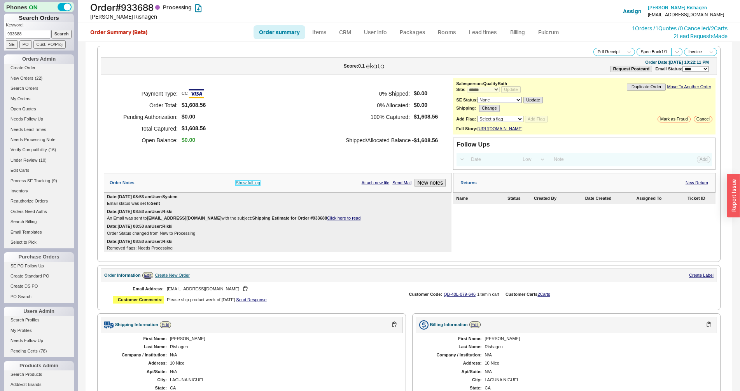
scroll to position [225, 0]
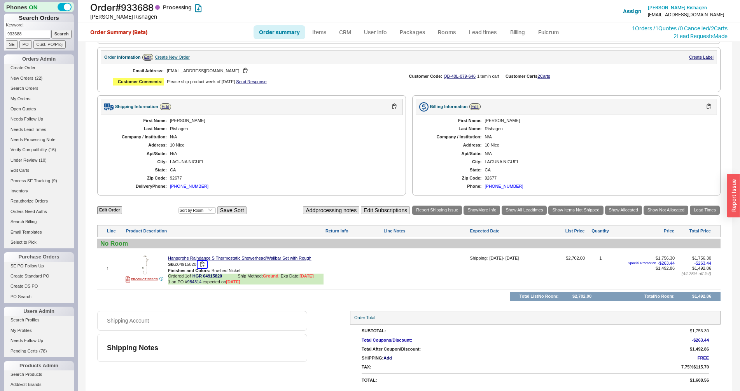
click at [202, 264] on button "button" at bounding box center [202, 264] width 9 height 7
click at [28, 126] on link "Needs Lead Times" at bounding box center [39, 130] width 70 height 8
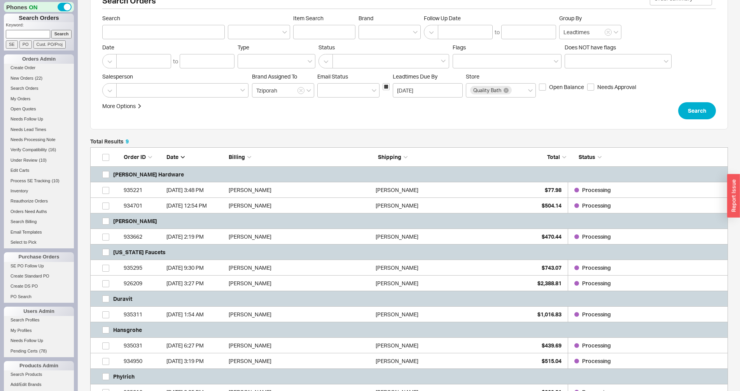
scroll to position [120, 0]
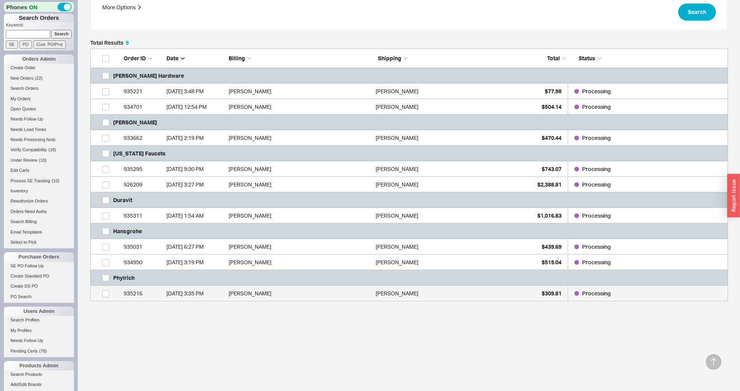
click at [179, 298] on div "8/20/25 3:35 PM" at bounding box center [195, 294] width 58 height 16
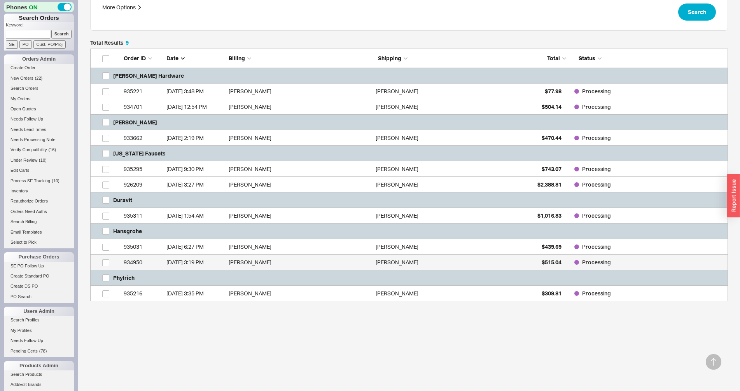
click at [181, 264] on div "8/19/25 3:19 PM" at bounding box center [195, 263] width 58 height 16
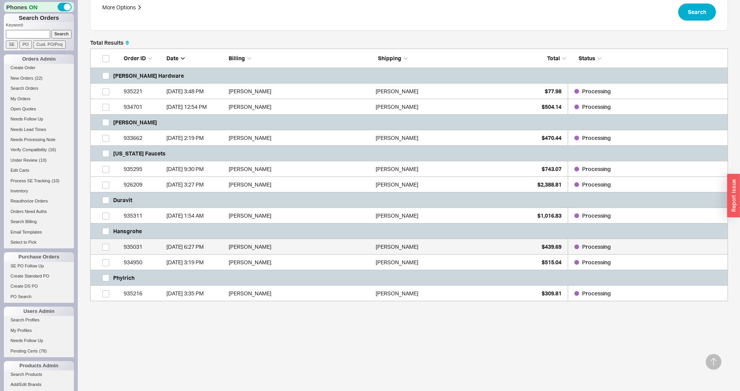
click at [182, 244] on div "8/20/25 6:27 PM" at bounding box center [195, 247] width 58 height 16
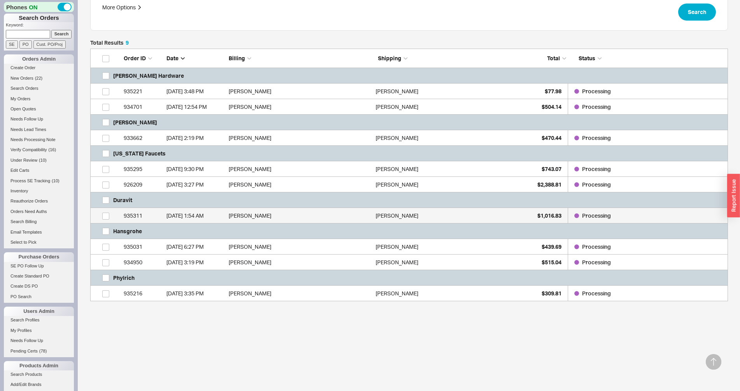
click at [184, 214] on div "8/21/25 1:54 AM" at bounding box center [195, 216] width 58 height 16
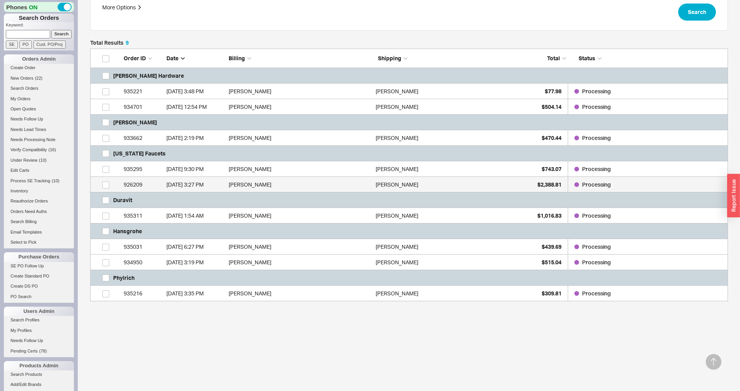
click at [184, 183] on div "8/20/25 3:27 PM" at bounding box center [195, 185] width 58 height 16
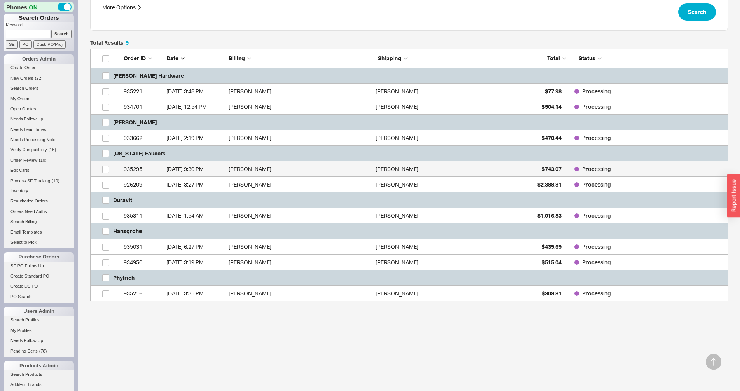
click at [184, 168] on div "8/20/25 9:30 PM" at bounding box center [195, 169] width 58 height 16
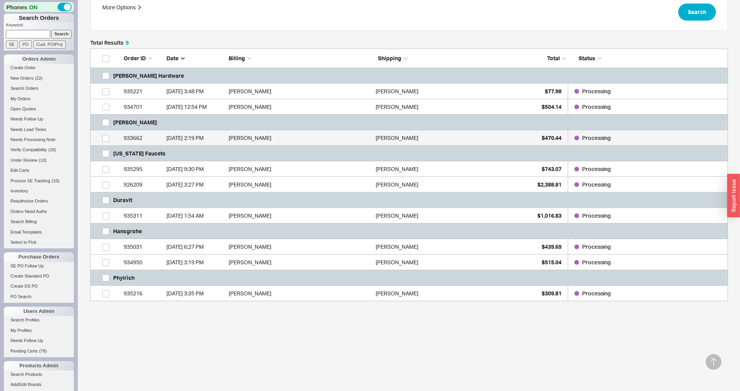
click at [184, 133] on div "8/20/25 2:19 PM" at bounding box center [195, 138] width 58 height 16
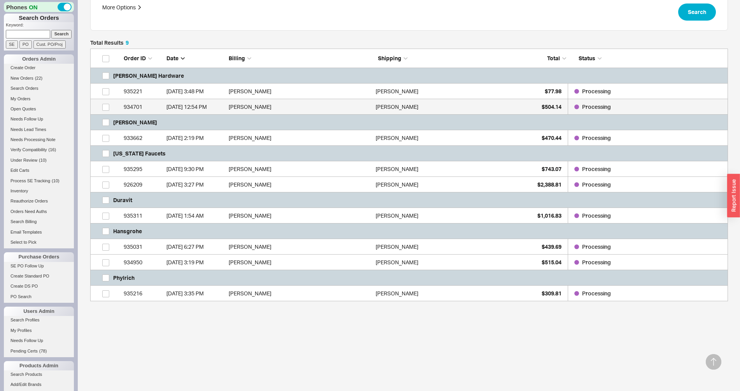
click at [186, 110] on div "8/19/25 12:54 PM" at bounding box center [195, 107] width 58 height 16
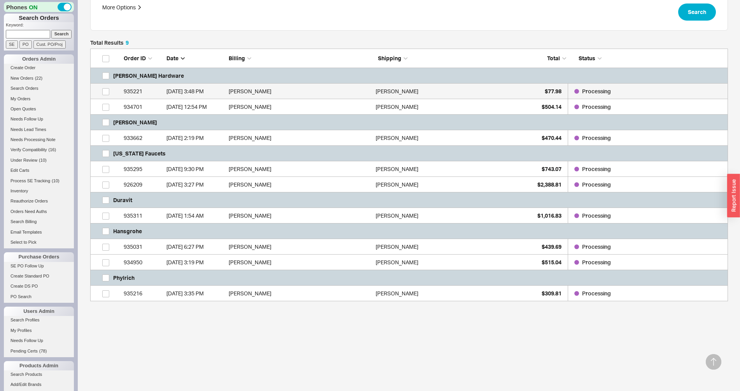
click at [186, 93] on div "8/20/25 3:48 PM" at bounding box center [195, 92] width 58 height 16
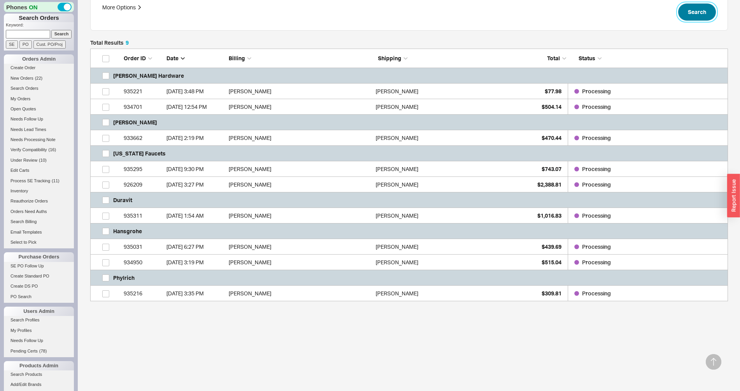
click at [685, 18] on button "Search" at bounding box center [697, 12] width 38 height 17
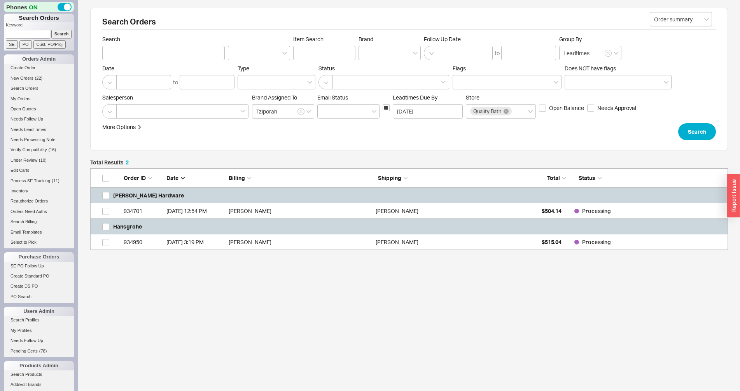
scroll to position [7, 7]
click at [33, 267] on link "SE PO Follow Up" at bounding box center [39, 266] width 70 height 8
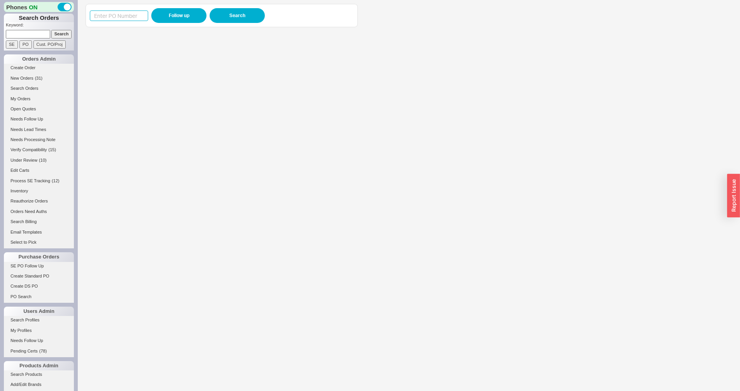
click at [136, 11] on input at bounding box center [119, 16] width 58 height 11
paste input "985828"
type input "985828"
click at [156, 12] on button "Follow up" at bounding box center [178, 15] width 55 height 15
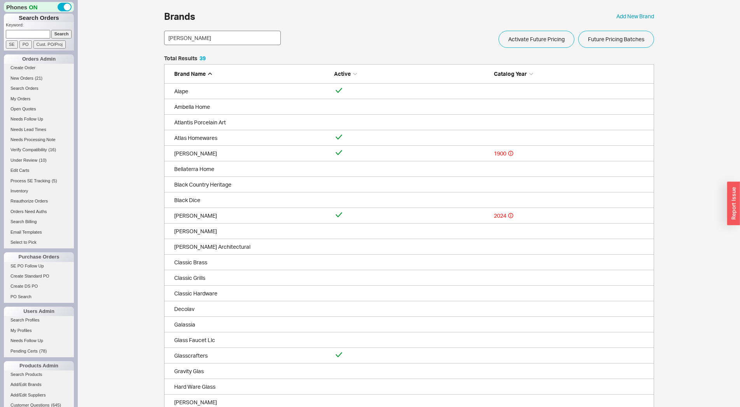
scroll to position [37, 483]
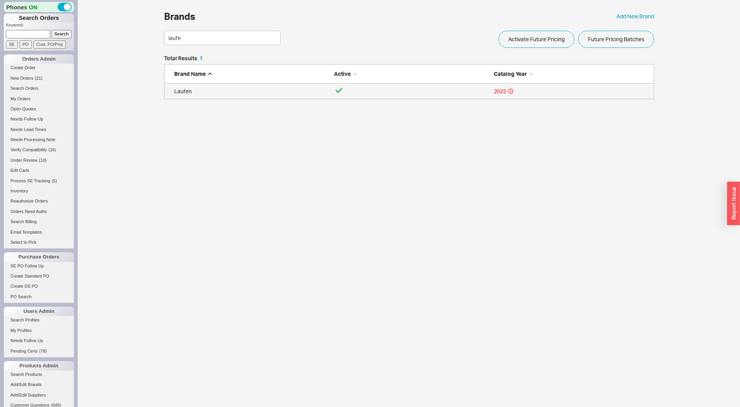
type input "laufe"
click at [256, 96] on link "Laufen 2022" at bounding box center [409, 92] width 490 height 16
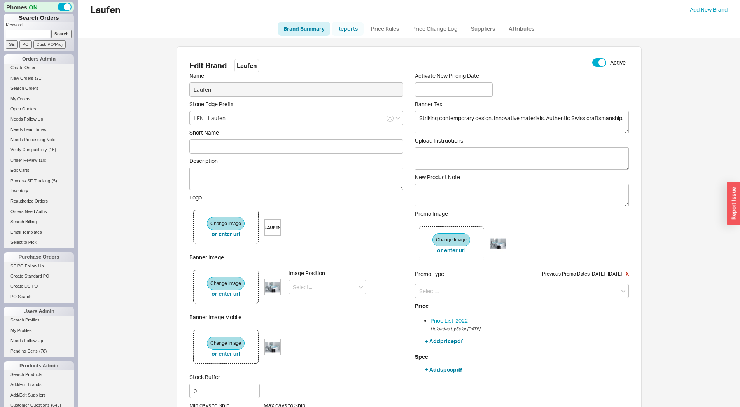
click at [361, 29] on link "Reports" at bounding box center [348, 29] width 32 height 14
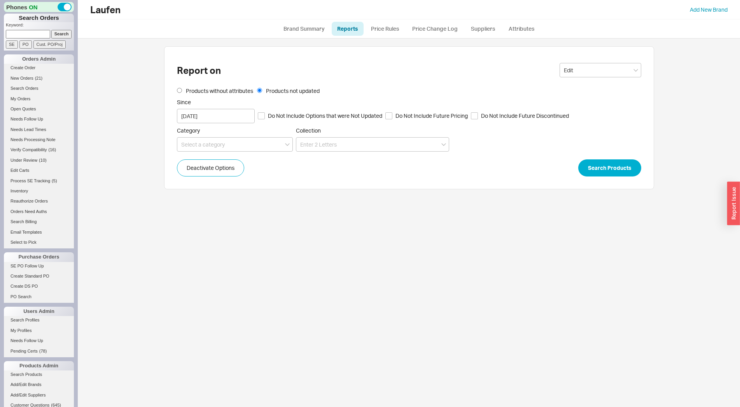
click at [316, 115] on span "Do Not Include Options that were Not Updated" at bounding box center [325, 116] width 114 height 8
click at [265, 115] on input "Do Not Include Options that were Not Updated" at bounding box center [261, 115] width 7 height 7
click at [342, 118] on span "Do Not Include Options that were Not Updated" at bounding box center [325, 116] width 114 height 8
click at [265, 118] on input "Do Not Include Options that were Not Updated" at bounding box center [261, 115] width 7 height 7
checkbox input "false"
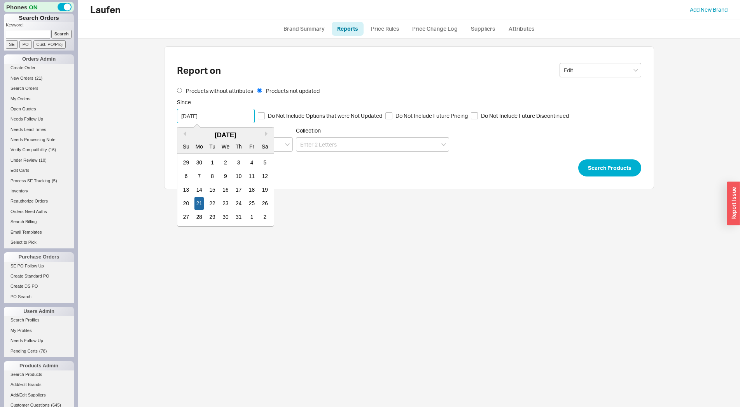
click at [236, 111] on input "[DATE]" at bounding box center [216, 116] width 78 height 14
click at [266, 134] on button "Next month" at bounding box center [267, 133] width 5 height 5
click at [255, 163] on div "1" at bounding box center [251, 163] width 9 height 14
type input "[DATE]"
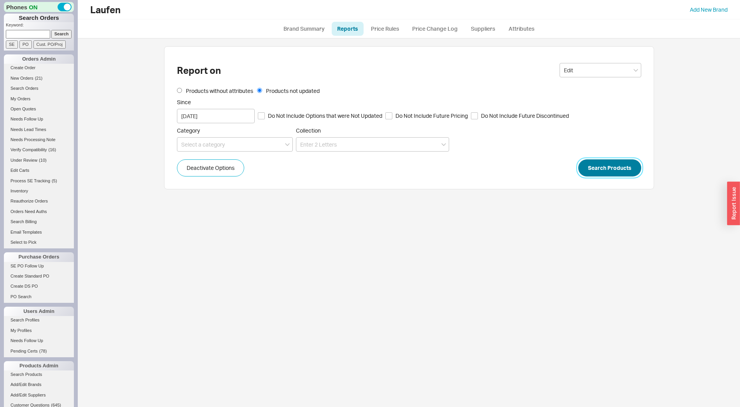
click at [604, 163] on button "Search Products" at bounding box center [609, 167] width 63 height 17
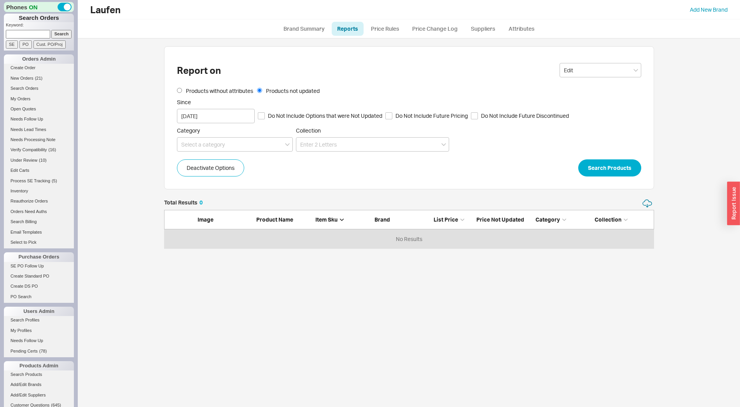
scroll to position [43, 483]
click at [26, 384] on link "Add/Edit Brands" at bounding box center [39, 385] width 70 height 8
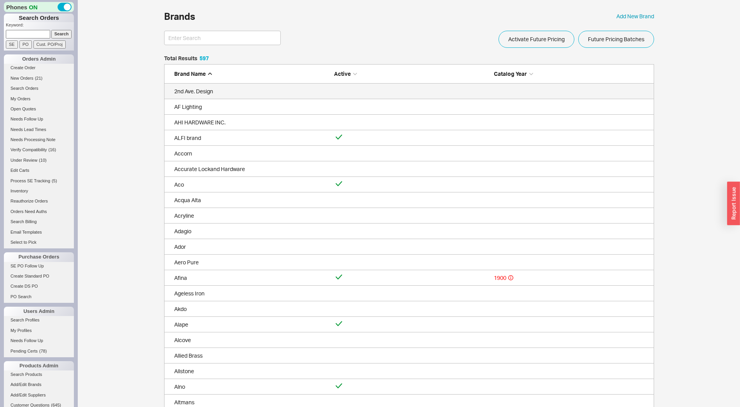
scroll to position [9308, 483]
click at [197, 40] on input at bounding box center [222, 38] width 117 height 14
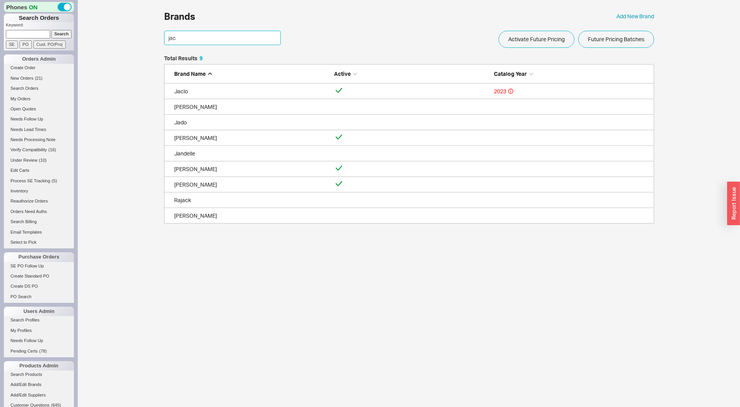
scroll to position [84, 483]
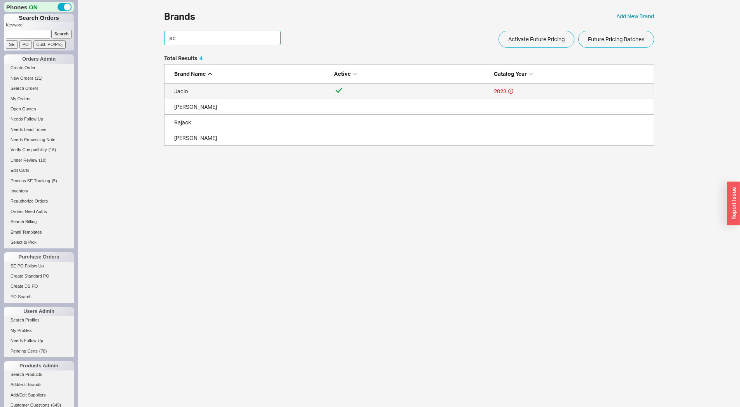
type input "jac"
click at [252, 97] on link "Jaclo 2023" at bounding box center [409, 92] width 490 height 16
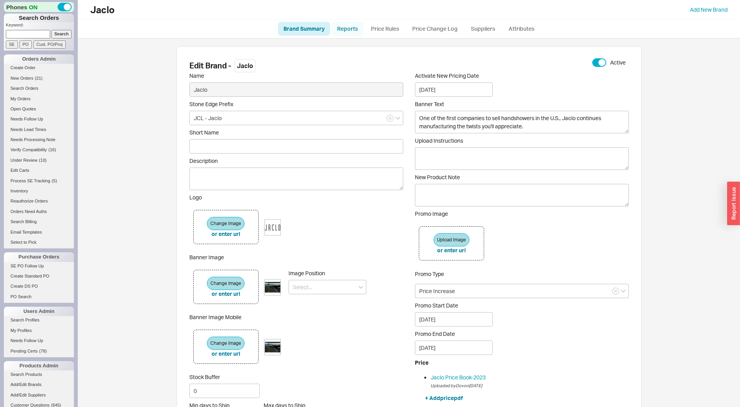
click at [351, 28] on link "Reports" at bounding box center [348, 29] width 32 height 14
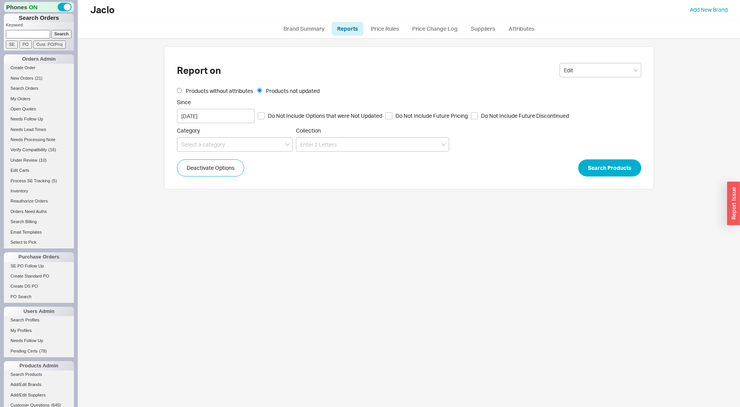
click at [214, 123] on form "Products without attributes Products not updated Since [DATE] Do Not Include Op…" at bounding box center [409, 131] width 464 height 89
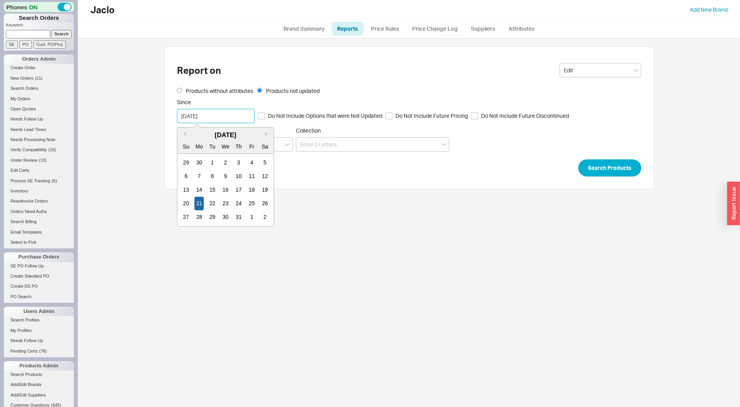
click at [213, 118] on input "[DATE]" at bounding box center [216, 116] width 78 height 14
click at [267, 133] on button "Next month" at bounding box center [267, 133] width 5 height 5
click at [238, 201] on div "21" at bounding box center [238, 204] width 9 height 14
type input "[DATE]"
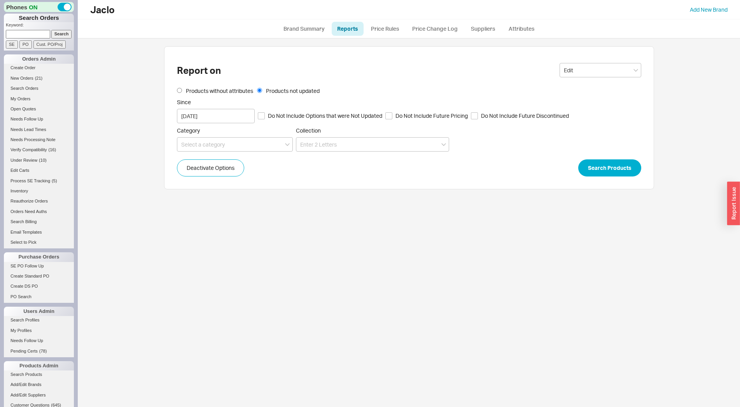
click at [416, 118] on span "Do Not Include Future Pricing" at bounding box center [432, 116] width 72 height 8
click at [392, 118] on input "Do Not Include Future Pricing" at bounding box center [388, 115] width 7 height 7
checkbox input "true"
click at [601, 166] on button "Search Products" at bounding box center [609, 167] width 63 height 17
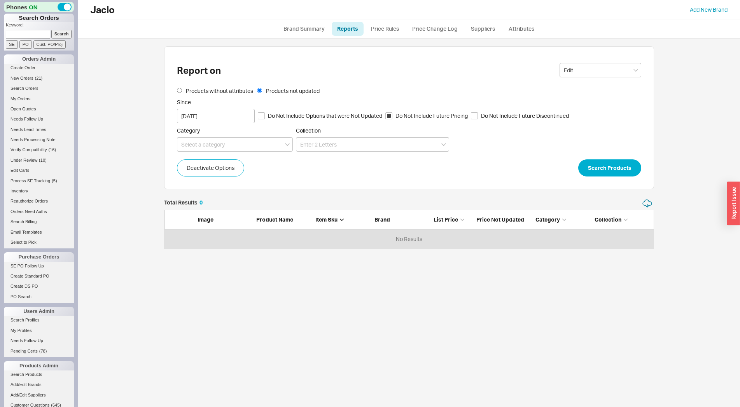
scroll to position [43, 483]
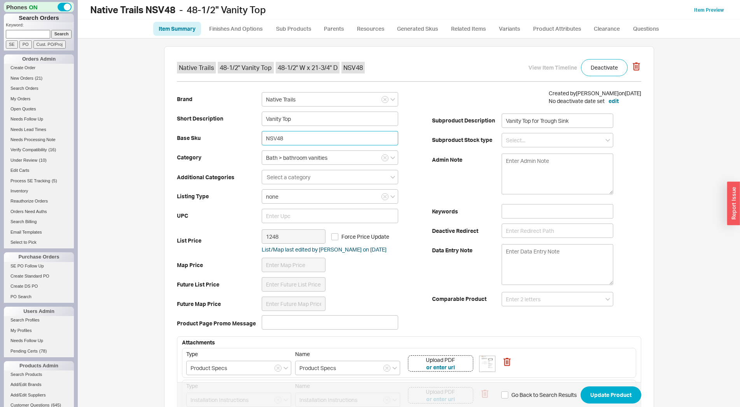
drag, startPoint x: 292, startPoint y: 141, endPoint x: 207, endPoint y: 142, distance: 84.4
click at [262, 142] on input "NSV48" at bounding box center [330, 138] width 136 height 14
paste input "93368"
type input "NSV48"
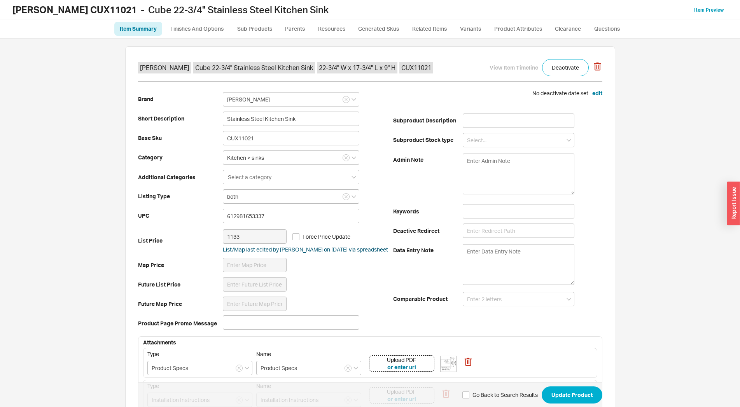
click at [561, 20] on ul "Item Summary Finishes And Options Sub Products Parents Resources Generated Skus…" at bounding box center [370, 28] width 740 height 19
click at [565, 30] on link "Clearance" at bounding box center [568, 29] width 37 height 14
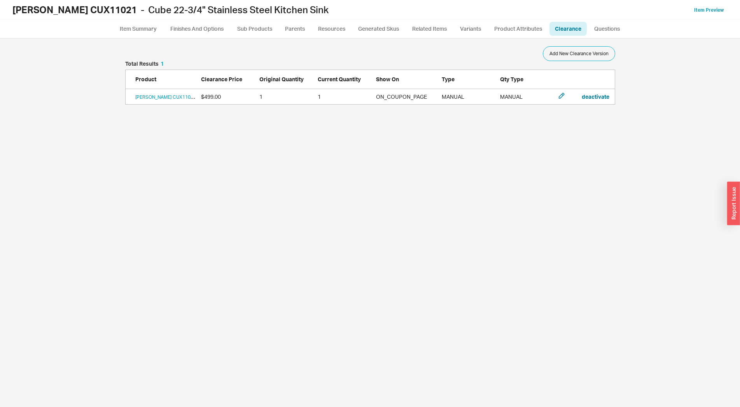
scroll to position [362, 718]
click at [560, 93] on icon "grid" at bounding box center [561, 96] width 6 height 6
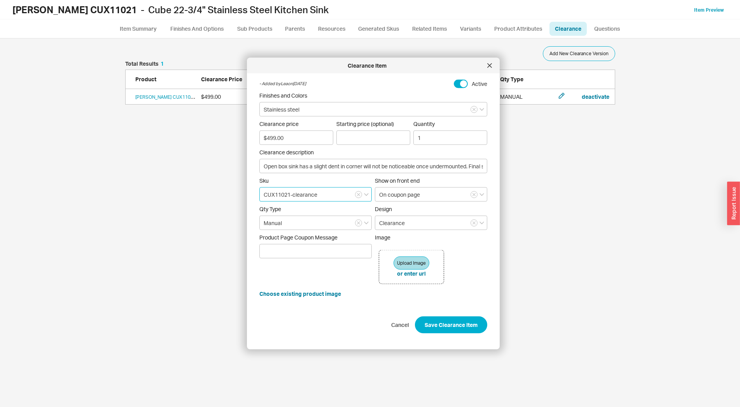
click at [331, 198] on input "CUX11021-clearance" at bounding box center [315, 194] width 112 height 14
click at [298, 215] on span "FRN CUX11021-clearance" at bounding box center [296, 211] width 65 height 8
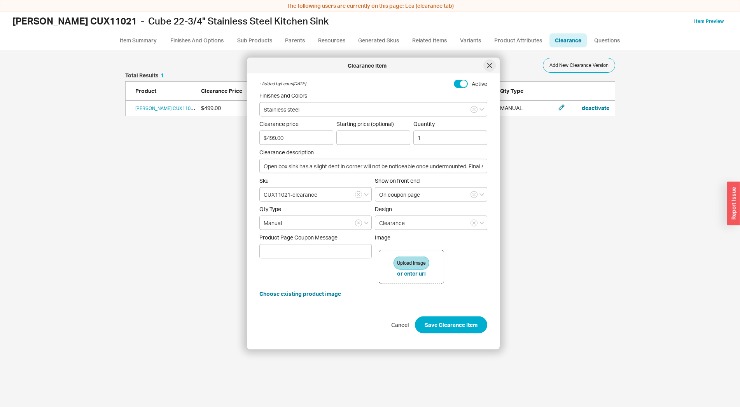
click at [487, 67] on icon at bounding box center [489, 65] width 5 height 5
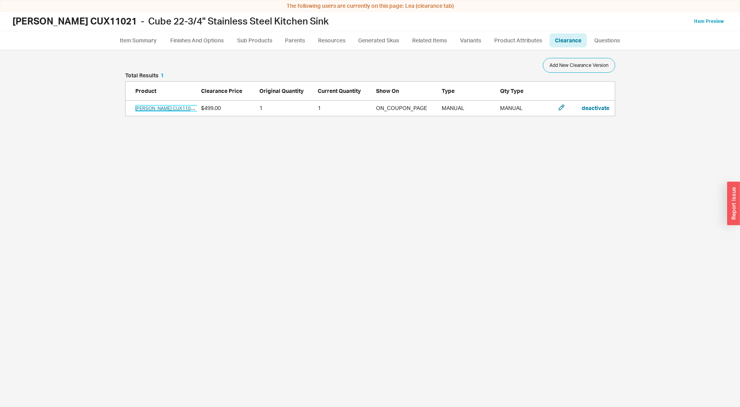
click at [146, 110] on link "[PERSON_NAME] CUX11021 Open box sink has a slight dent in corner will not be no…" at bounding box center [266, 108] width 263 height 6
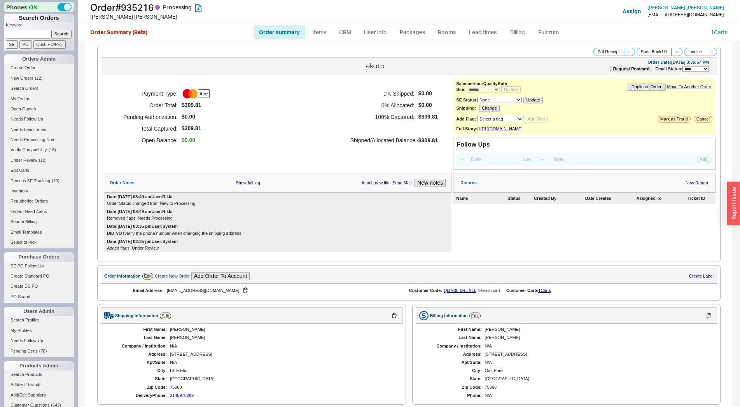
select select "*"
select select "LOW"
select select "3"
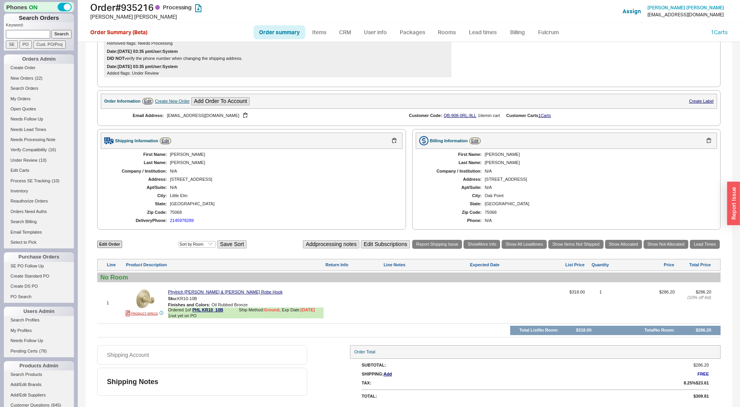
click at [709, 252] on div "Edit Order Select an option Sort by Brand Sort by Room Save Sort Add processing…" at bounding box center [408, 288] width 623 height 98
click at [699, 245] on link "Lead Times" at bounding box center [705, 244] width 30 height 9
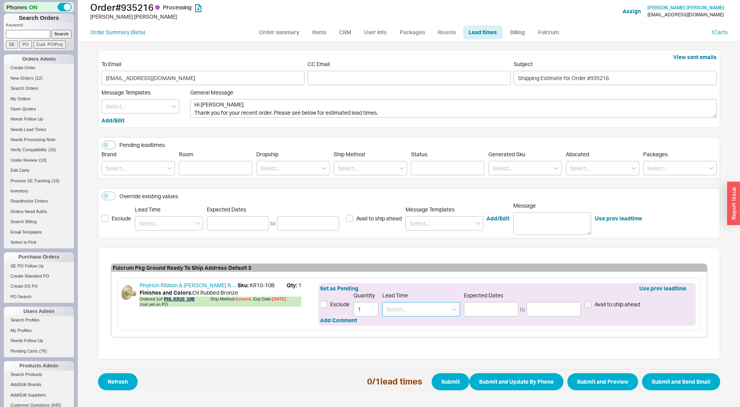
click at [397, 312] on input at bounding box center [421, 309] width 78 height 14
click at [405, 337] on div "8 - 10 Weeks" at bounding box center [421, 340] width 77 height 14
type input "8 - 10 Weeks"
type input "[DATE]"
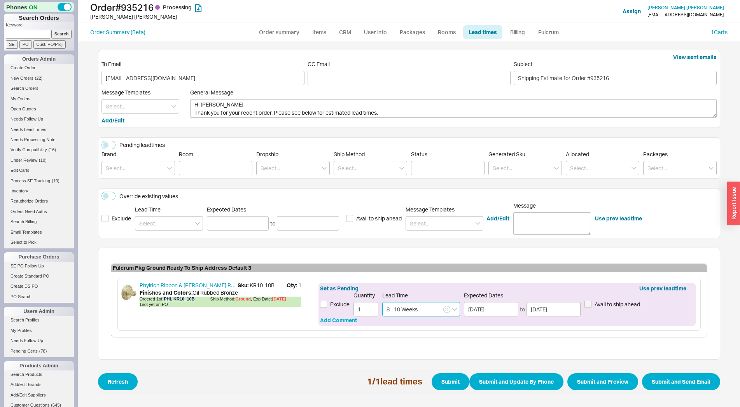
type input "8 - 10 Weeks"
click at [335, 321] on button "Add Comment" at bounding box center [338, 321] width 37 height 8
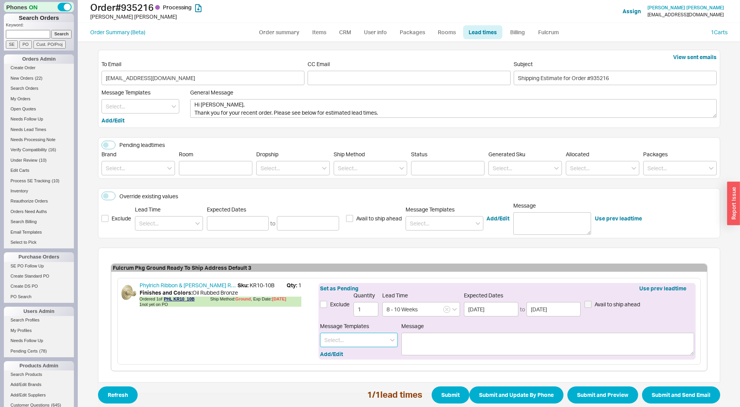
click at [334, 345] on input at bounding box center [359, 340] width 78 height 14
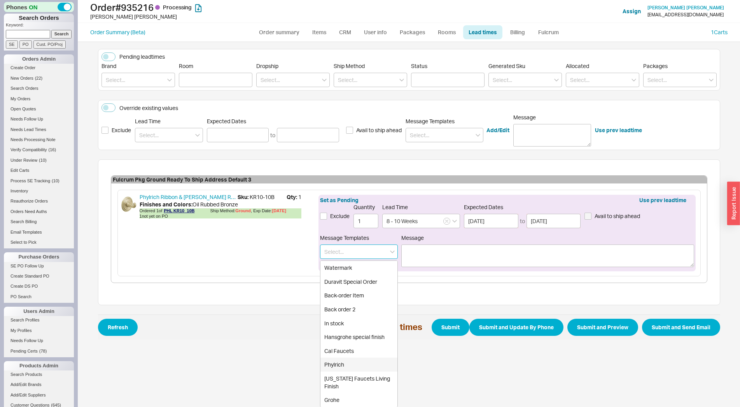
click at [358, 365] on div "Phylrich" at bounding box center [358, 365] width 77 height 14
type input "Phylrich"
type textarea "Please note, Phylrich items are special order. They cannot be cancelled once th…"
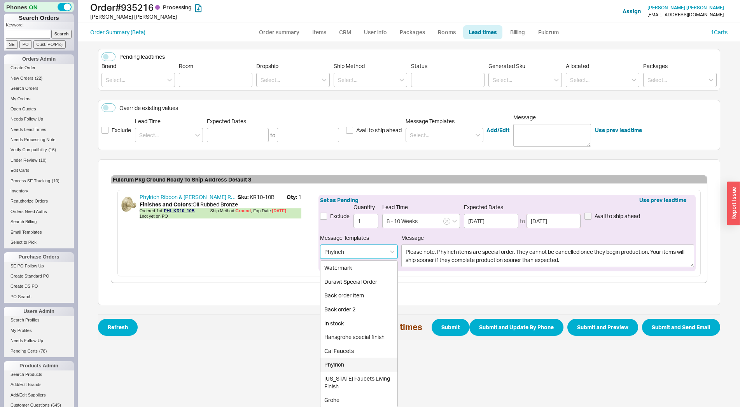
scroll to position [28, 0]
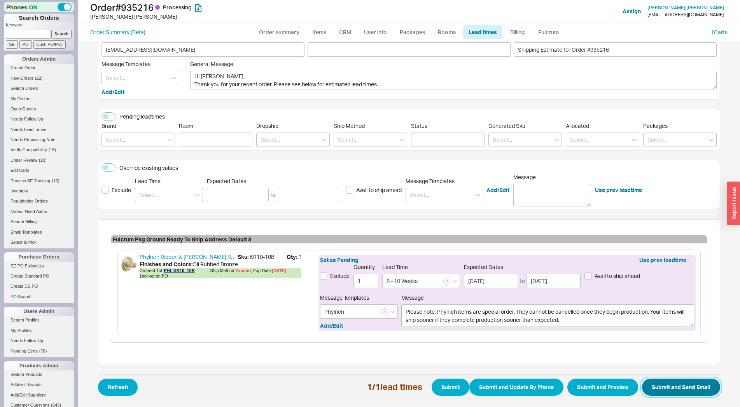
click at [702, 386] on button "Submit and Send Email" at bounding box center [681, 387] width 78 height 17
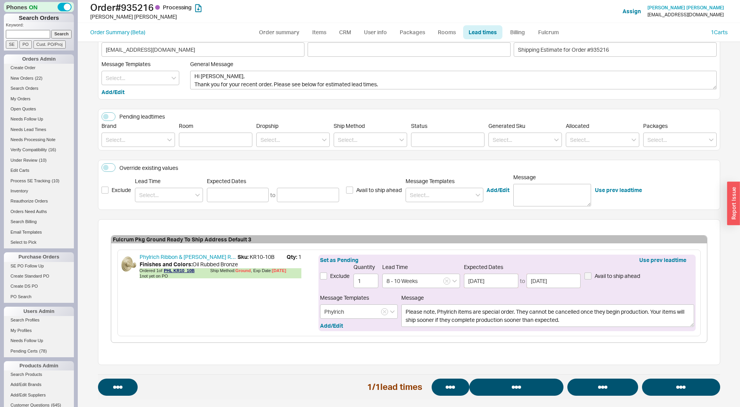
select select "*"
select select "LOW"
select select "3"
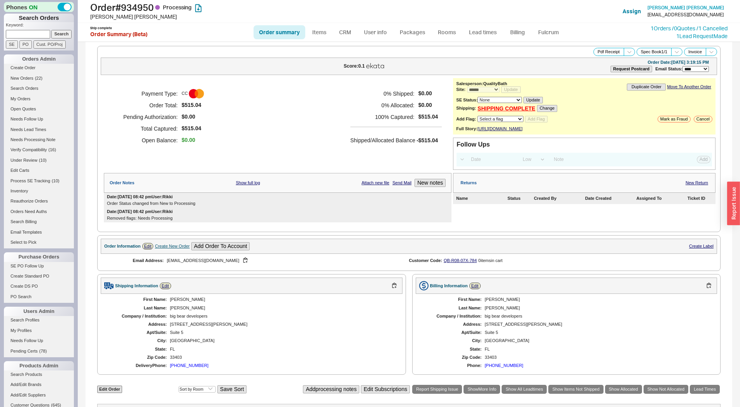
select select "*"
select select "LOW"
select select "3"
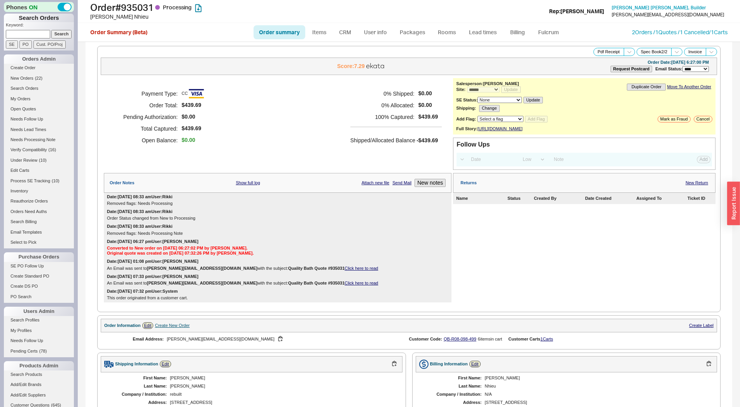
select select "*"
select select "LOW"
select select "3"
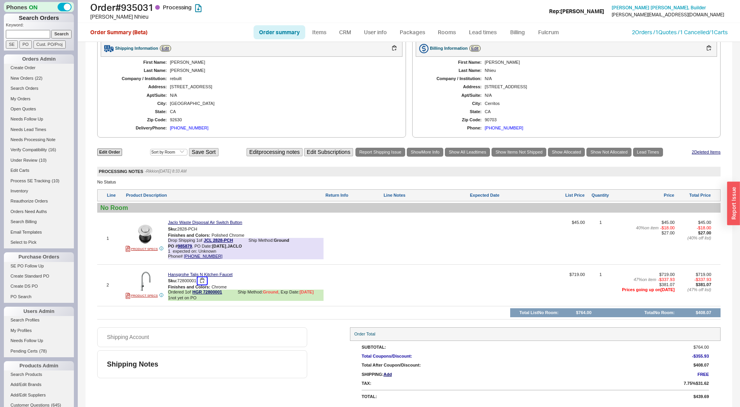
click at [203, 280] on button "button" at bounding box center [202, 280] width 9 height 7
click at [646, 150] on link "Lead Times" at bounding box center [648, 152] width 30 height 9
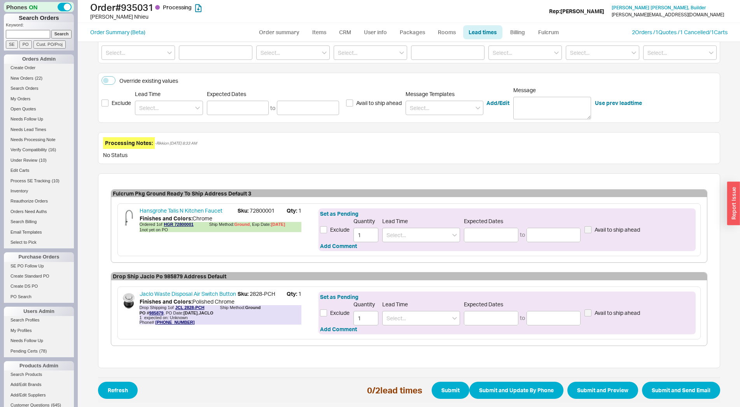
scroll to position [119, 0]
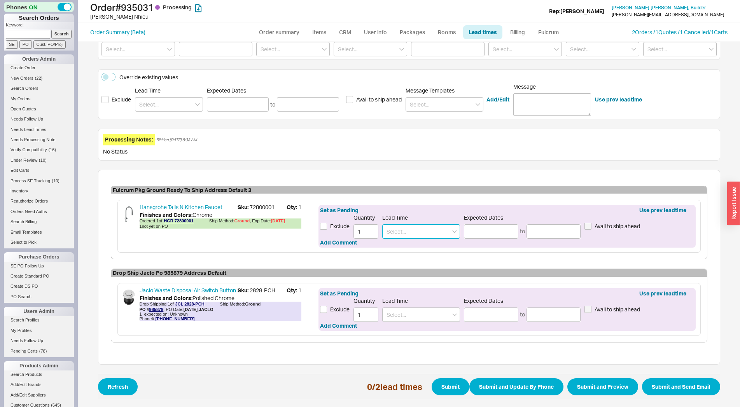
click at [410, 231] on input at bounding box center [421, 231] width 78 height 14
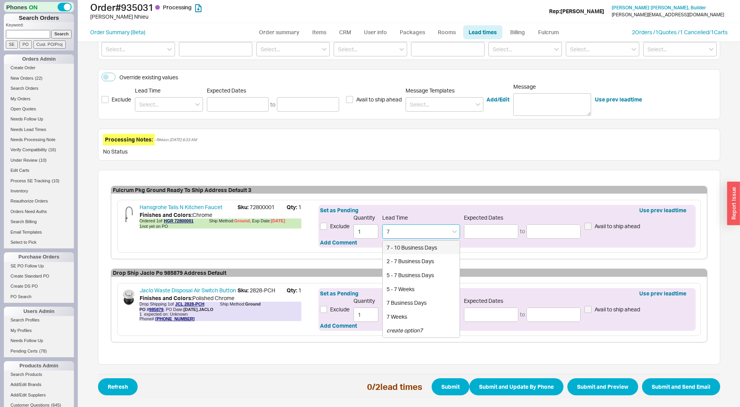
click at [398, 246] on div "7 - 10 Business Days" at bounding box center [421, 248] width 77 height 14
type input "7 - 10 Business Days"
type input "[DATE]"
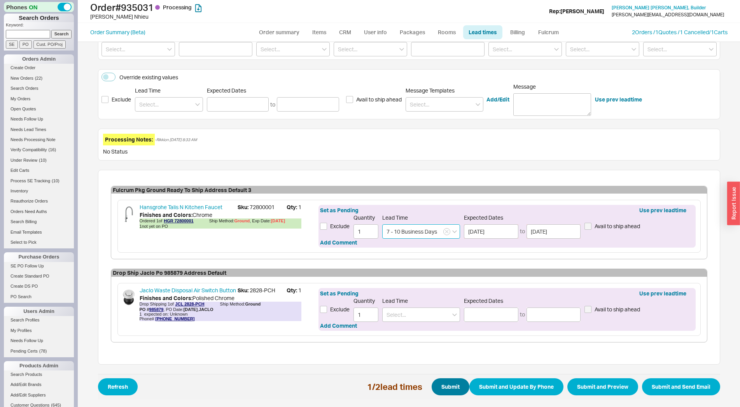
type input "7 - 10 Business Days"
click at [439, 391] on button "Submit" at bounding box center [451, 386] width 38 height 17
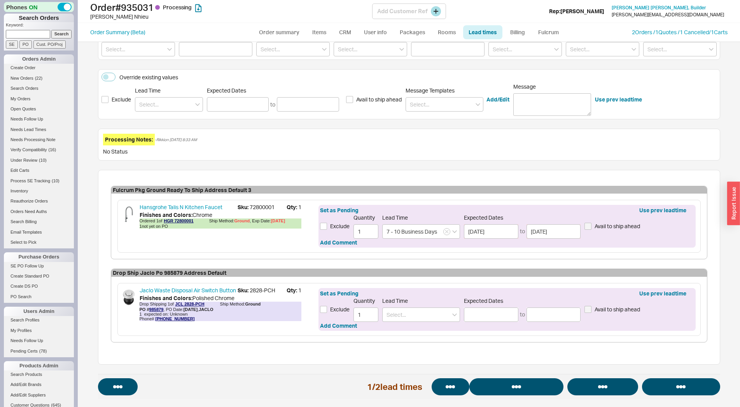
select select "*"
select select "LOW"
select select "3"
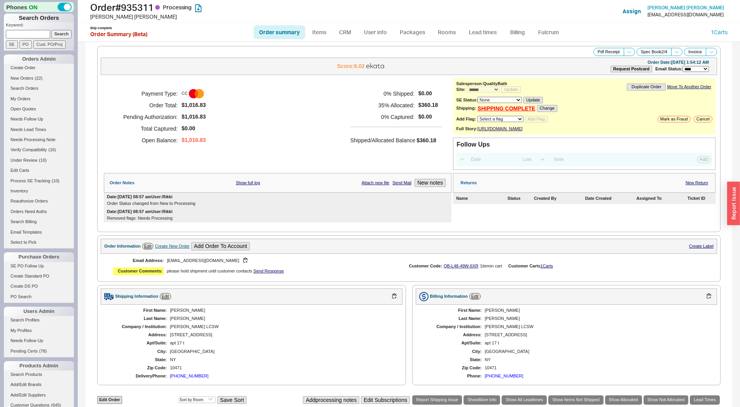
select select "*"
select select "LOW"
select select "3"
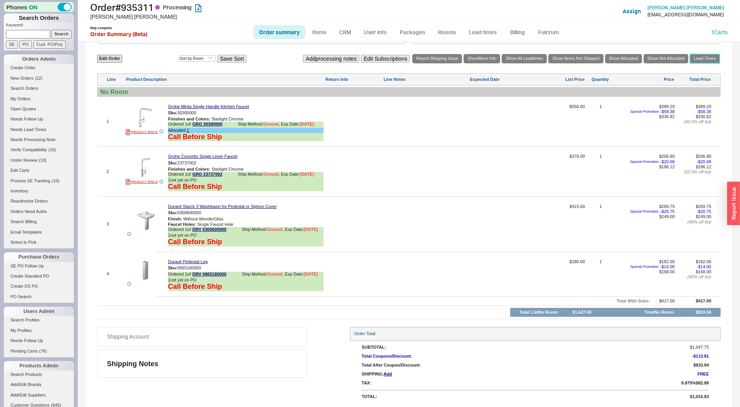
click at [703, 63] on link "Lead Times" at bounding box center [705, 58] width 30 height 9
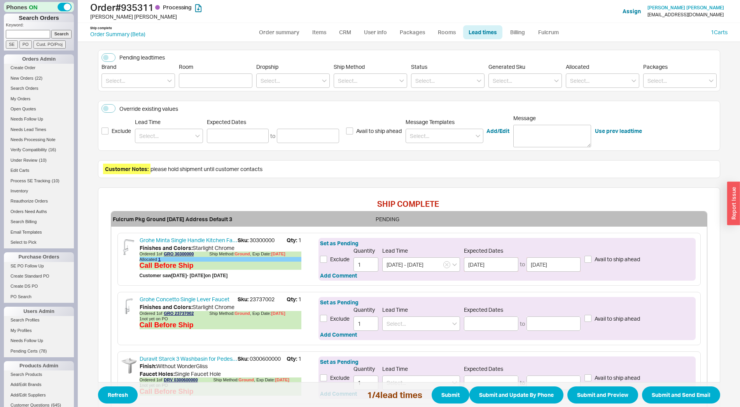
scroll to position [215, 0]
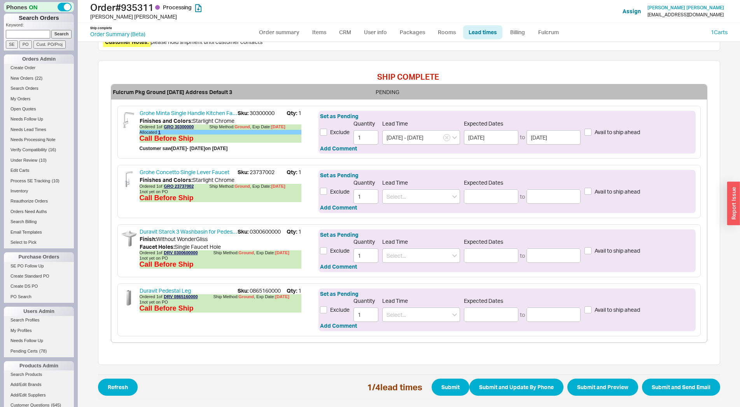
click at [254, 230] on span "Sku: 0300600000" at bounding box center [262, 232] width 49 height 8
copy span "0300600000"
click at [203, 233] on link "Duravit Starck 3 Washbasin for Pedestal or Siphon Cover" at bounding box center [189, 232] width 98 height 8
click at [263, 294] on span "Sku: 0865160000" at bounding box center [262, 291] width 49 height 8
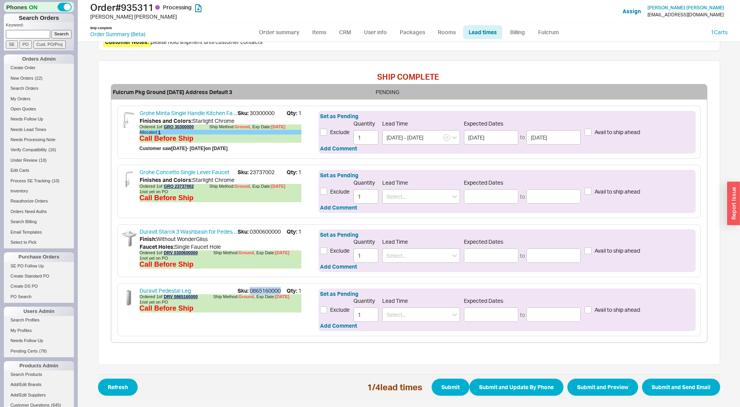
click at [263, 294] on span "Sku: 0865160000" at bounding box center [262, 291] width 49 height 8
copy span "0865160000"
click at [186, 298] on link "DRV 0865160000" at bounding box center [181, 296] width 34 height 5
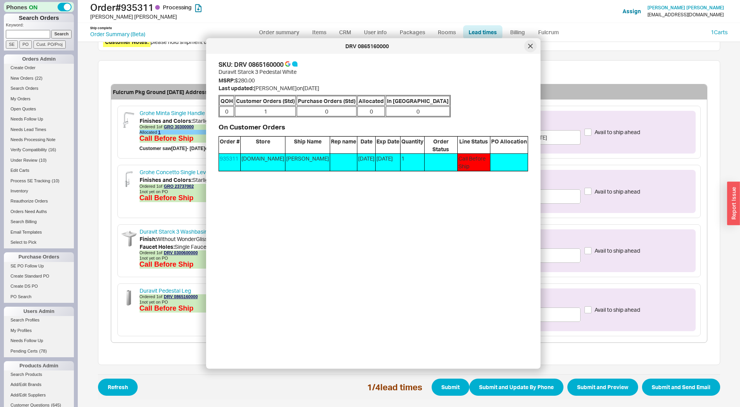
click at [525, 45] on div at bounding box center [530, 46] width 12 height 12
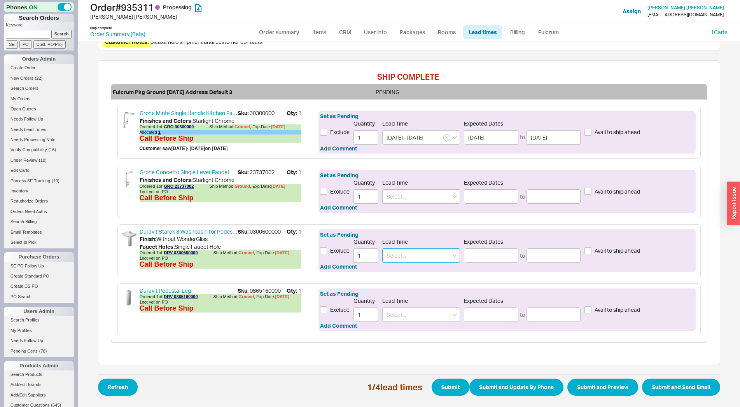
click at [408, 252] on input at bounding box center [421, 256] width 78 height 14
click at [408, 287] on div "8 - 10 Weeks" at bounding box center [421, 286] width 77 height 14
type input "8 - 10 Weeks"
type input "10/16/2025"
type input "10/30/2025"
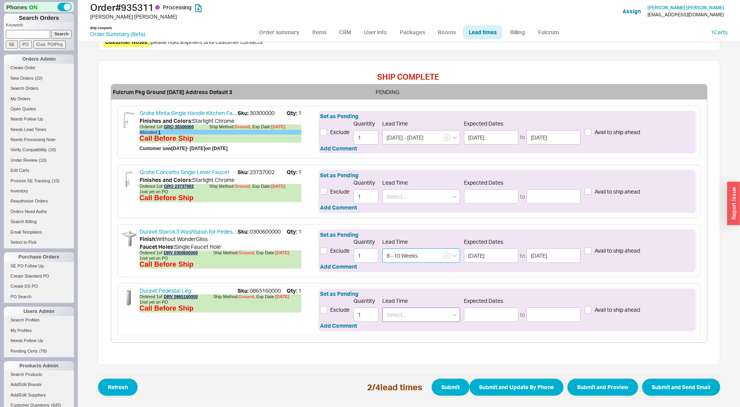
type input "8 - 10 Weeks"
click at [404, 314] on input at bounding box center [421, 315] width 78 height 14
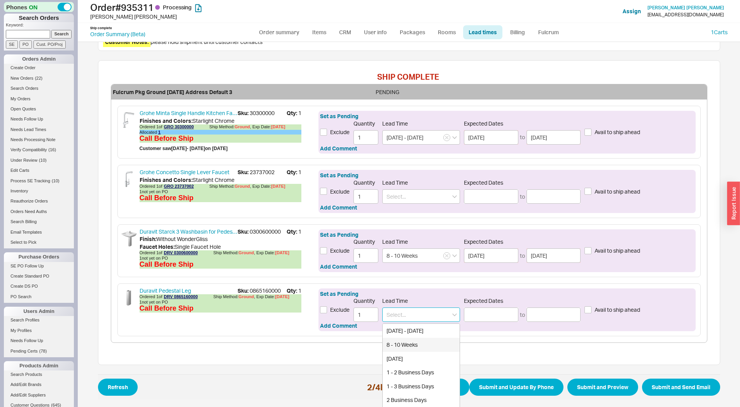
click at [401, 345] on div "8 - 10 Weeks" at bounding box center [421, 345] width 77 height 14
type input "8 - 10 Weeks"
type input "10/16/2025"
type input "10/30/2025"
click at [445, 255] on icon "button" at bounding box center [446, 256] width 3 height 5
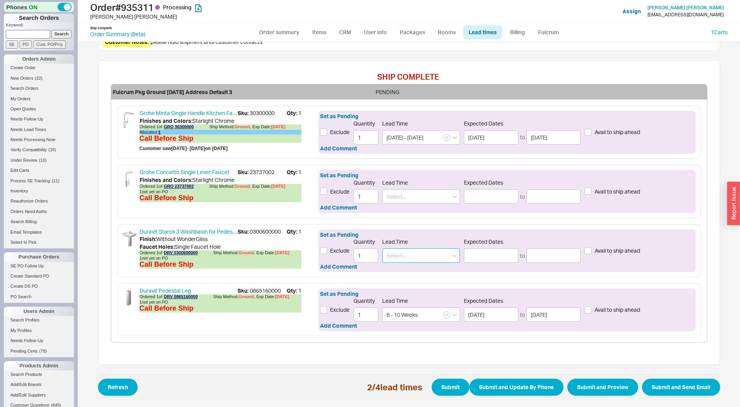
click at [439, 255] on input at bounding box center [421, 256] width 78 height 14
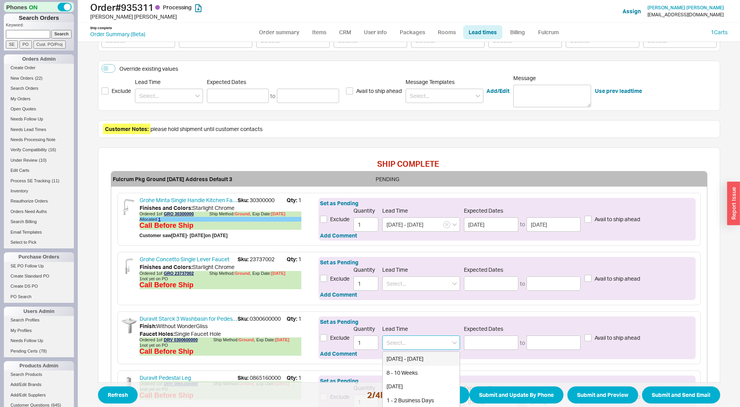
scroll to position [43, 0]
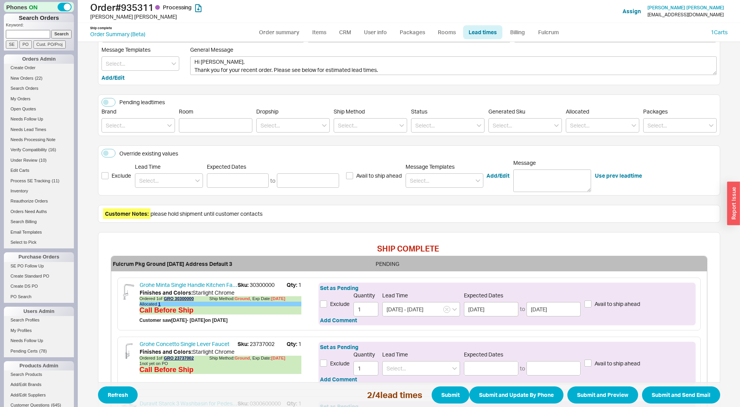
click at [341, 235] on div "SHIP COMPLETE Fulcrum Pkg Ground 08/21/2025 Address Default 3 PENDING Grohe Min…" at bounding box center [409, 384] width 622 height 305
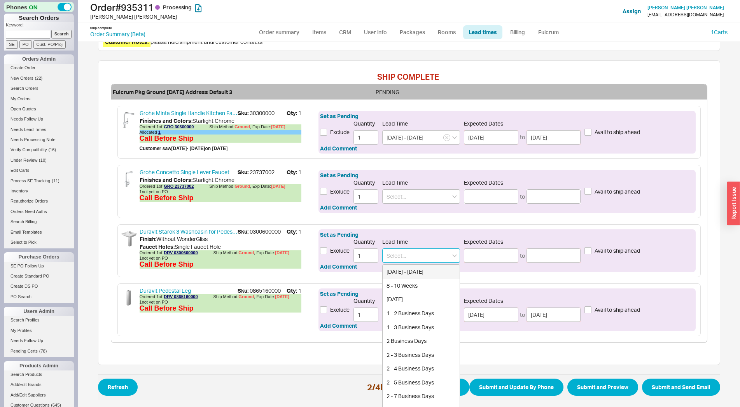
click at [390, 250] on input at bounding box center [421, 256] width 78 height 14
click at [407, 298] on div "10 - 12 Weeks" at bounding box center [421, 299] width 77 height 14
type input "10 - 12 Weeks"
type input "10/30/2025"
type input "11/13/2025"
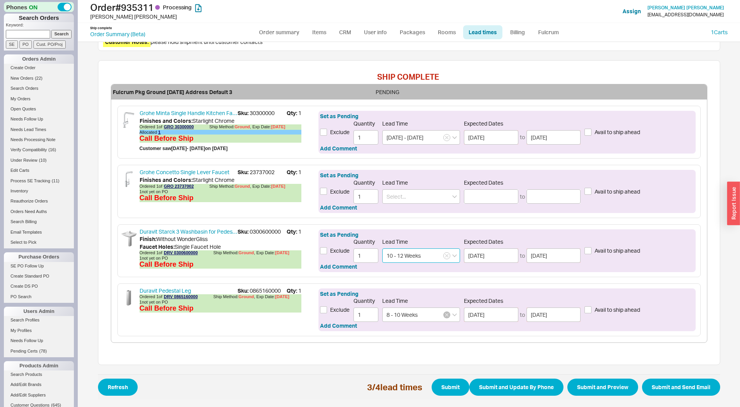
type input "10 - 12 Weeks"
click at [443, 314] on button "button" at bounding box center [446, 315] width 7 height 7
click at [442, 314] on input at bounding box center [421, 315] width 78 height 14
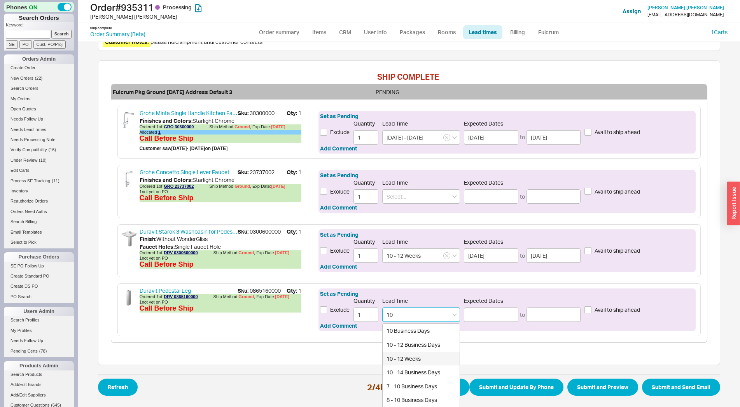
click at [413, 357] on div "10 - 12 Weeks" at bounding box center [421, 359] width 77 height 14
type input "10 - 12 Weeks"
type input "10/30/2025"
type input "11/13/2025"
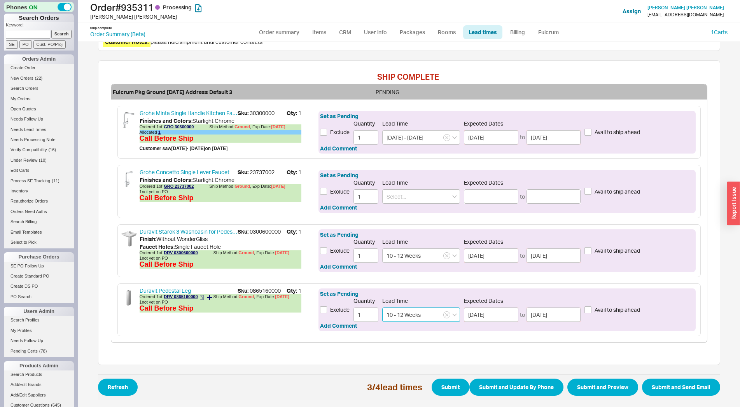
type input "10 - 12 Weeks"
click at [200, 298] on icon at bounding box center [202, 297] width 5 height 5
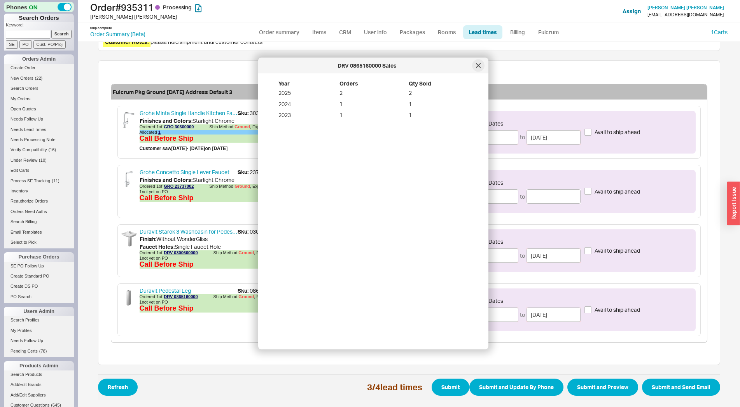
click at [477, 66] on icon at bounding box center [478, 65] width 5 height 5
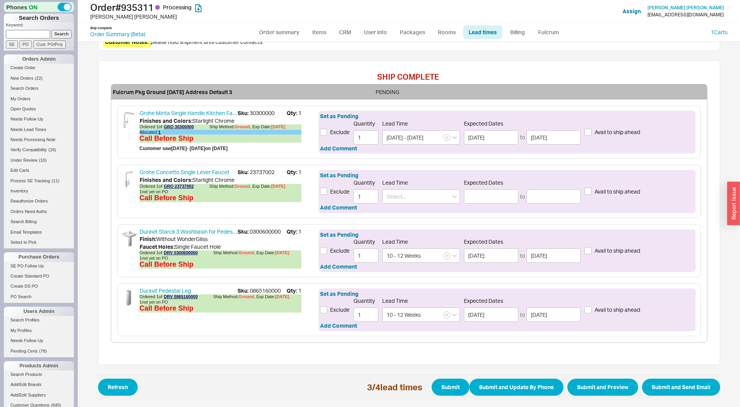
click at [446, 397] on span "Refresh 3 / 4 lead times Submit Submit and Update By Phone Submit and Preview S…" at bounding box center [409, 387] width 622 height 25
click at [444, 390] on button "Submit" at bounding box center [451, 387] width 38 height 17
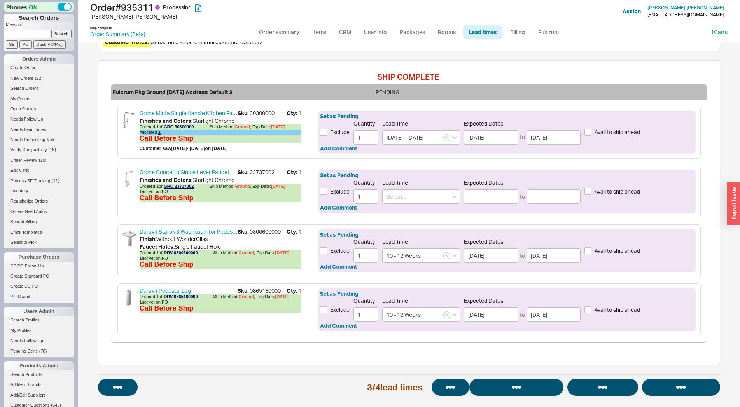
select select "*"
select select "LOW"
select select "3"
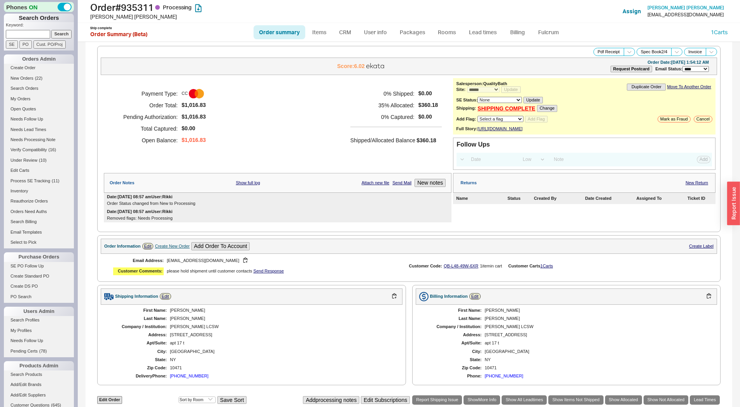
scroll to position [347, 0]
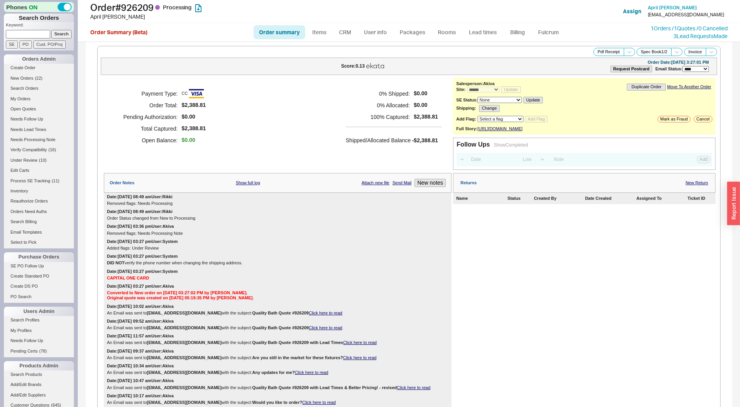
select select "*"
select select "LOW"
select select "3"
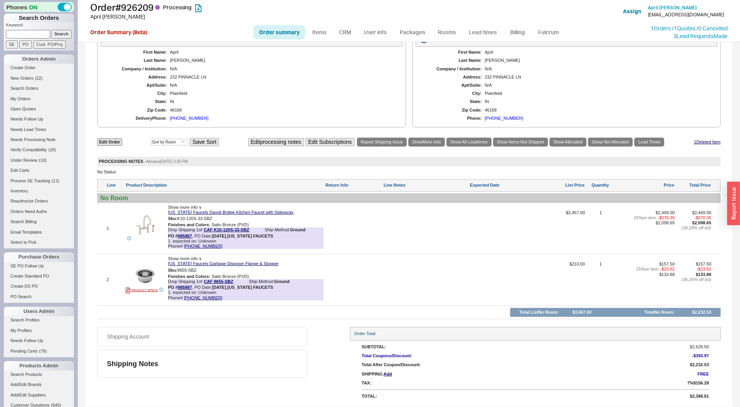
scroll to position [483, 0]
click at [184, 238] on link "985887" at bounding box center [185, 236] width 14 height 5
click at [644, 144] on link "Lead Times" at bounding box center [649, 142] width 30 height 9
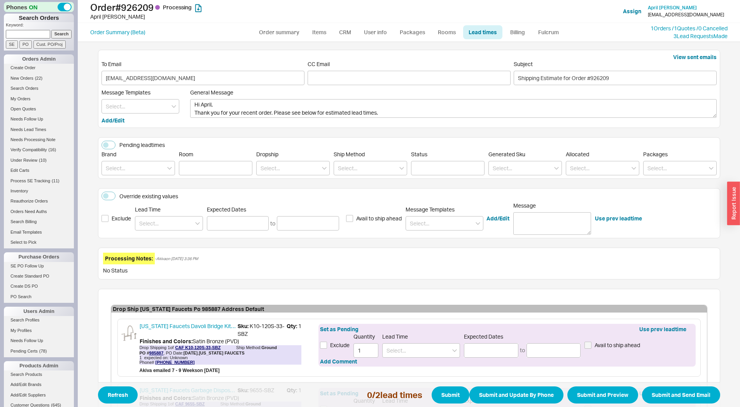
scroll to position [102, 0]
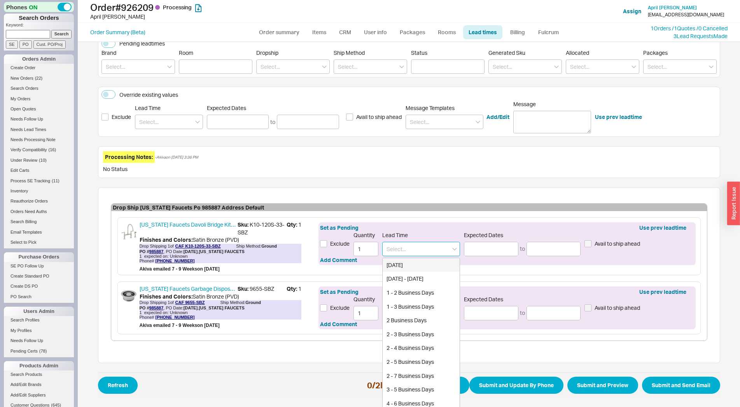
click at [387, 249] on input at bounding box center [421, 249] width 78 height 14
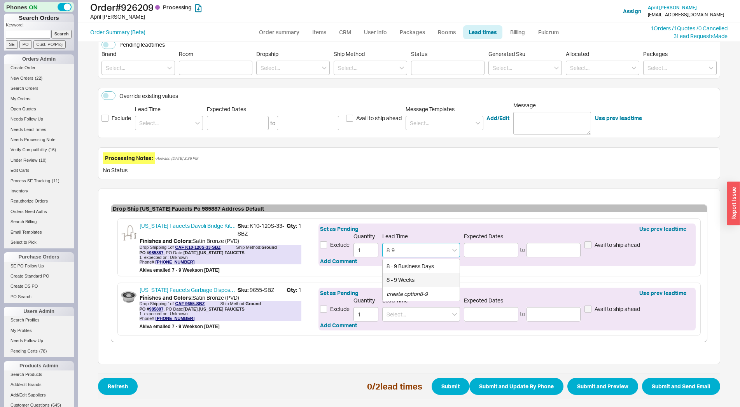
click at [393, 281] on div "8 - 9 Weeks" at bounding box center [421, 280] width 77 height 14
type input "8 - 9 Weeks"
type input "10/16/2025"
type input "10/23/2025"
type input "8 - 9 Weeks"
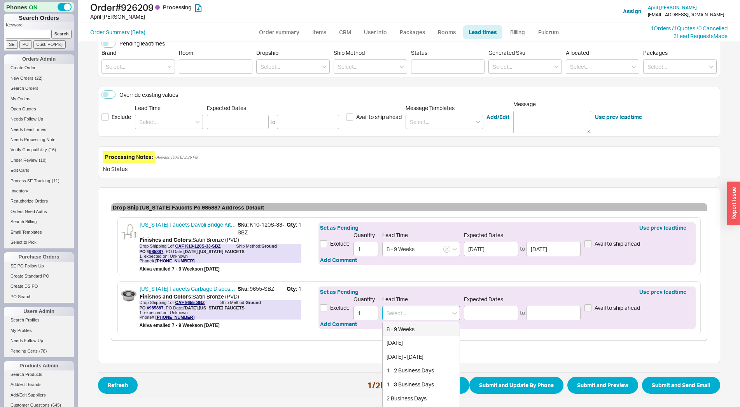
click at [401, 320] on input at bounding box center [421, 313] width 78 height 14
click at [404, 334] on div "8 - 9 Weeks" at bounding box center [421, 329] width 77 height 14
type input "8 - 9 Weeks"
type input "10/16/2025"
type input "10/23/2025"
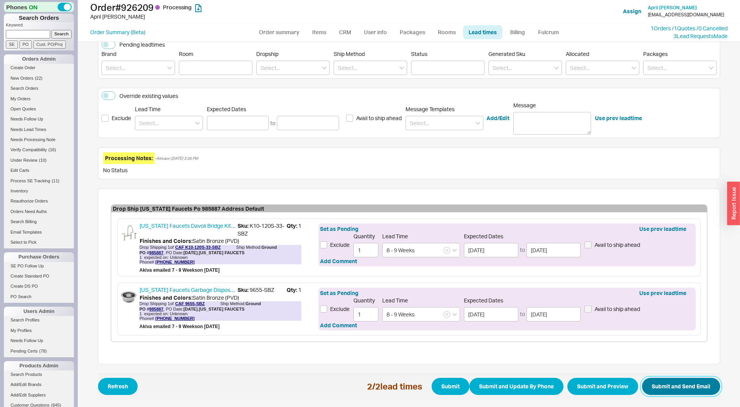
click at [674, 382] on button "Submit and Send Email" at bounding box center [681, 386] width 78 height 17
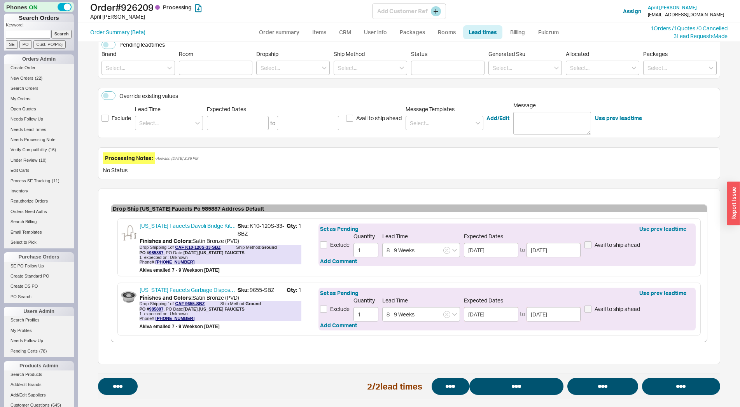
select select "*"
select select "LOW"
select select "3"
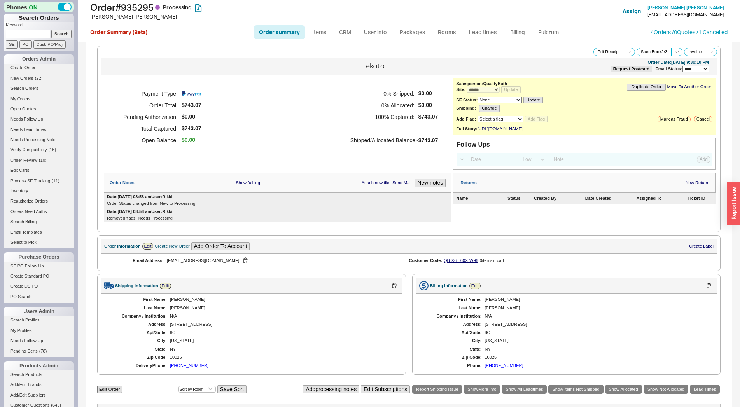
select select "*"
select select "LOW"
select select "3"
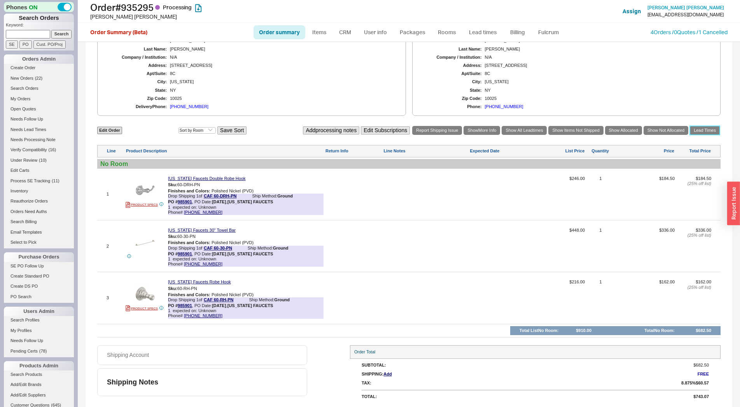
click at [703, 132] on link "Lead Times" at bounding box center [705, 130] width 30 height 9
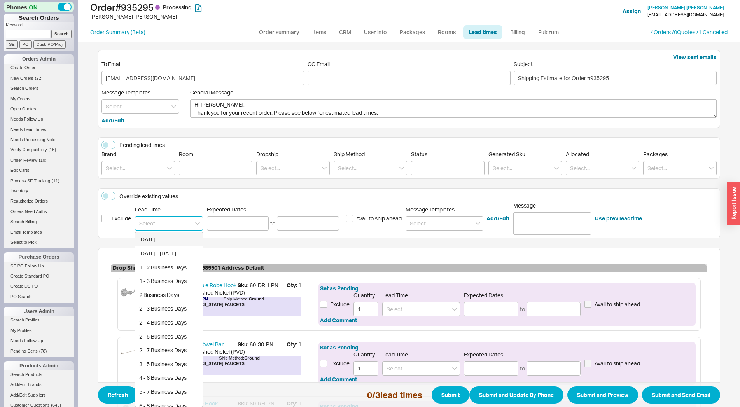
click at [154, 226] on input at bounding box center [169, 223] width 68 height 14
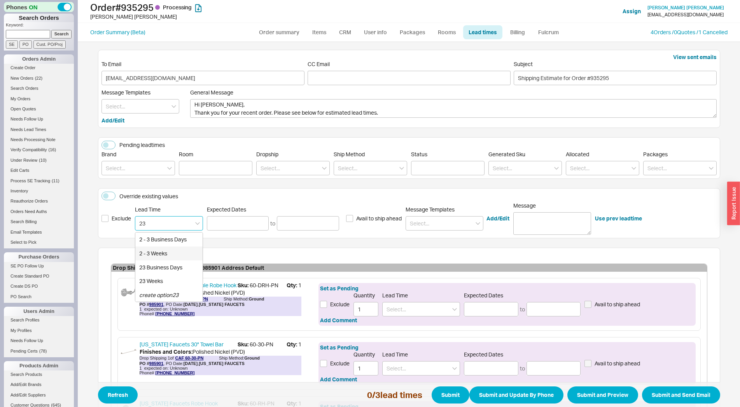
click at [154, 250] on div "2 - 3 Weeks" at bounding box center [168, 254] width 67 height 14
type input "2 - 3 Weeks"
type input "09/04/2025"
type input "09/11/2025"
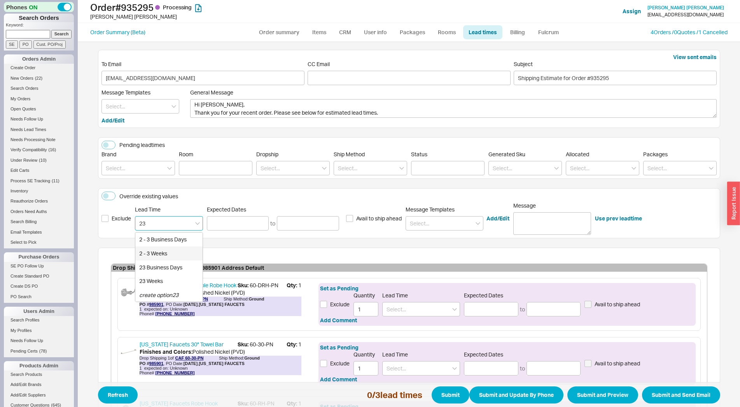
type input "2 - 3 Weeks"
type input "09/04/2025"
type input "09/11/2025"
type input "2 - 3 Weeks"
type input "09/04/2025"
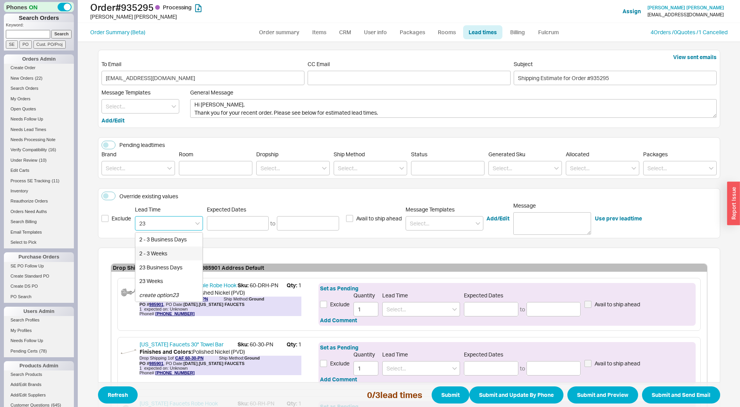
type input "09/11/2025"
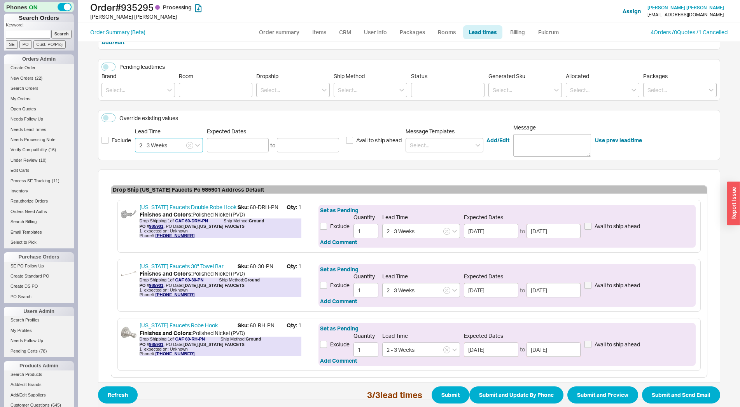
scroll to position [113, 0]
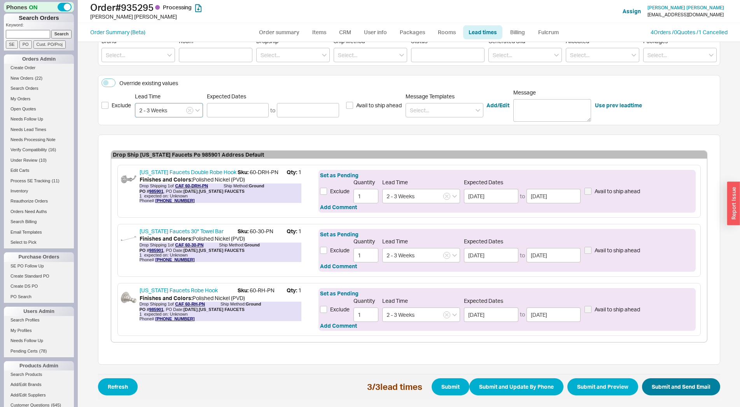
type input "2 - 3 Weeks"
click at [662, 380] on button "Submit and Send Email" at bounding box center [681, 386] width 78 height 17
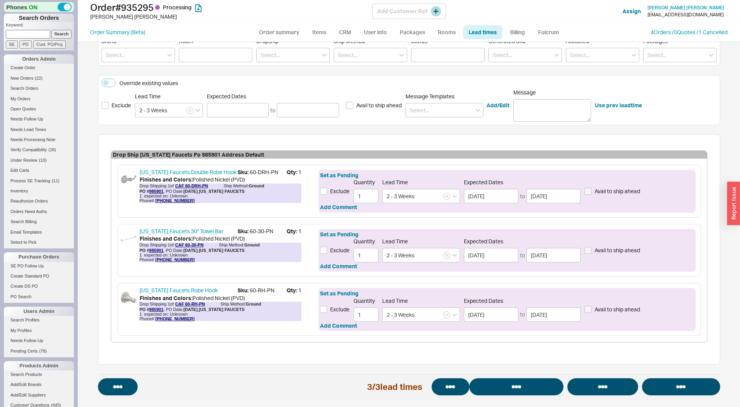
select select "*"
select select "LOW"
select select "3"
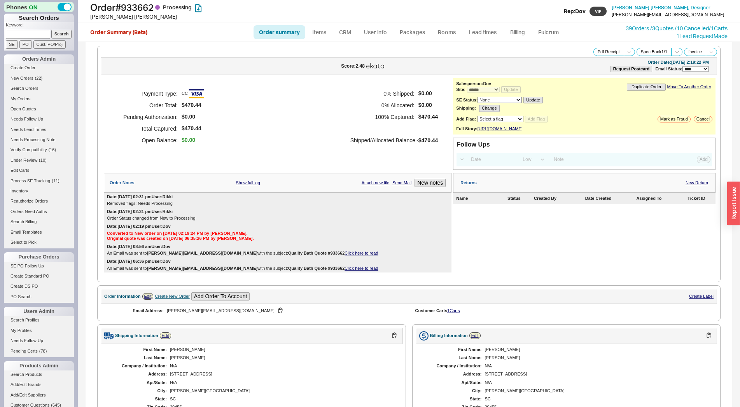
select select "*"
select select "LOW"
select select "3"
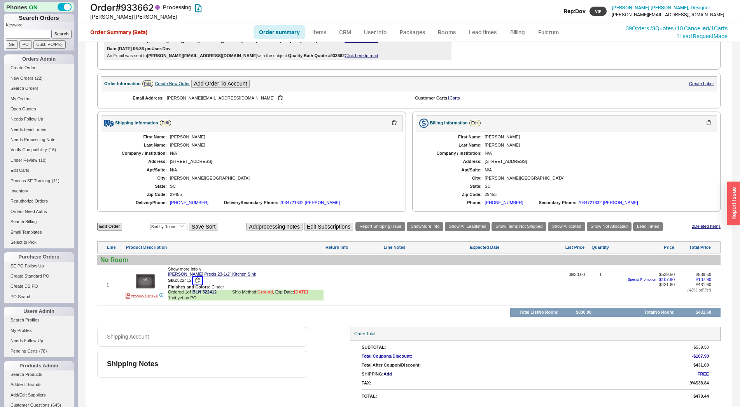
click at [199, 282] on button "button" at bounding box center [197, 280] width 9 height 7
click at [651, 228] on link "Lead Times" at bounding box center [648, 226] width 30 height 9
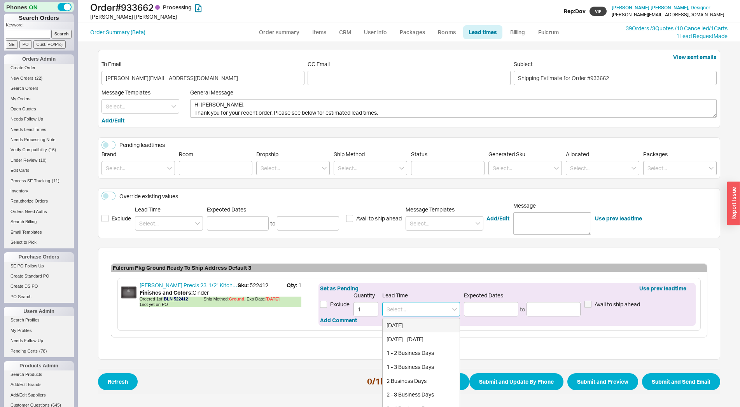
click at [415, 305] on input at bounding box center [421, 309] width 78 height 14
click at [405, 324] on div "5 - 6 Weeks" at bounding box center [421, 326] width 77 height 14
type input "5 - 6 Weeks"
type input "09/25/2025"
type input "10/02/2025"
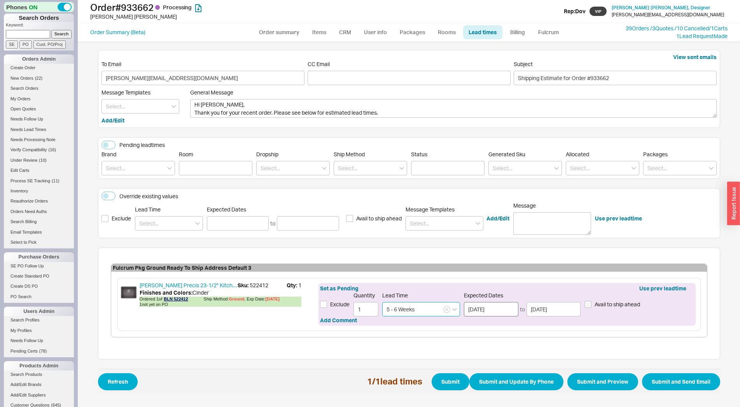
type input "5 - 6 Weeks"
click at [479, 310] on input "09/25/2025" at bounding box center [491, 309] width 54 height 14
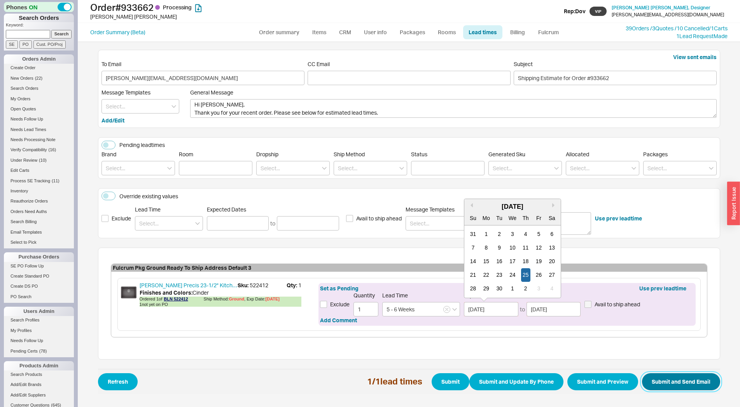
click at [657, 376] on button "Submit and Send Email" at bounding box center [681, 381] width 78 height 17
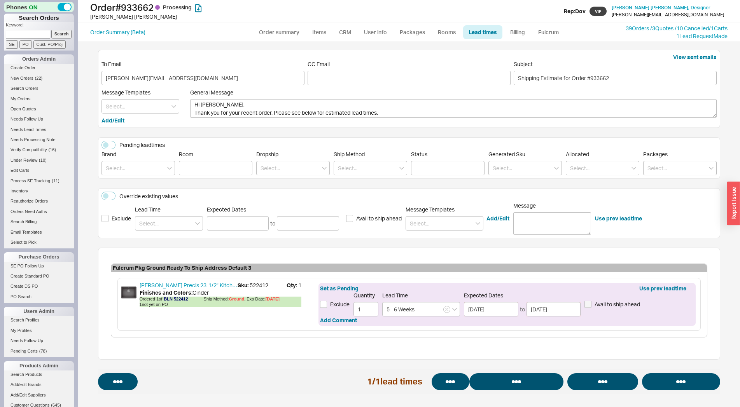
select select "*"
select select "LOW"
select select "3"
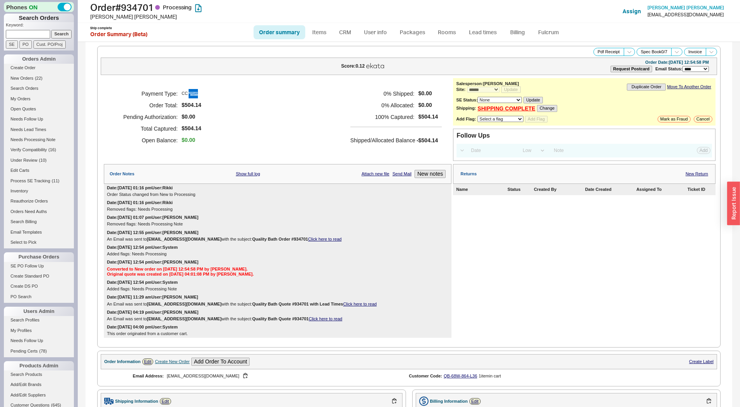
select select "*"
select select "LOW"
select select "3"
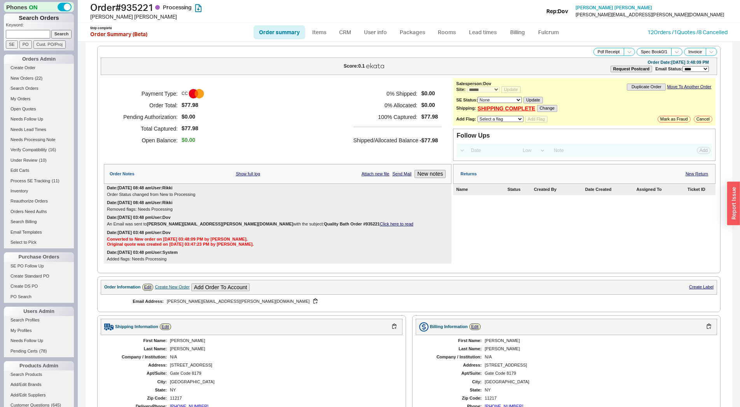
select select "*"
select select "LOW"
select select "3"
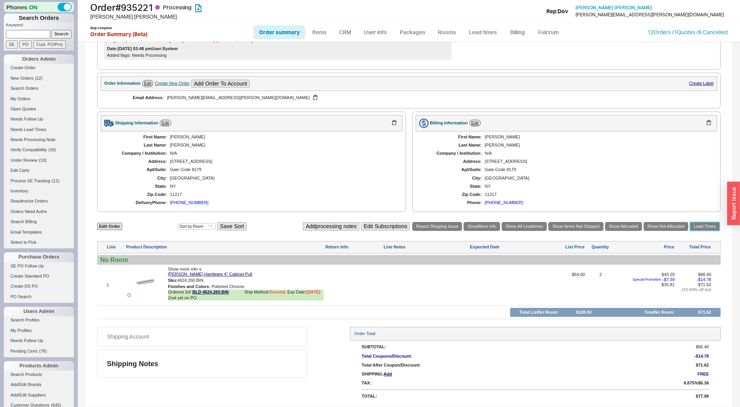
click at [692, 222] on link "Lead Times" at bounding box center [705, 226] width 30 height 9
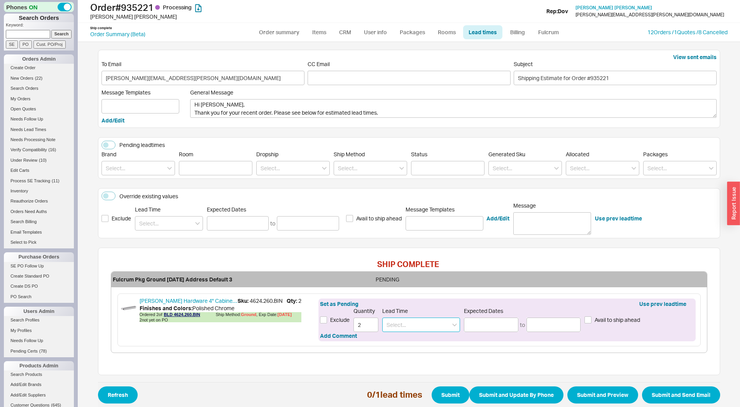
click at [446, 321] on input at bounding box center [421, 325] width 78 height 14
click at [427, 352] on div "10 - 12 Business Days" at bounding box center [421, 355] width 77 height 14
type input "10 - 12 Business Days"
type input "09/05/2025"
type input "09/09/2025"
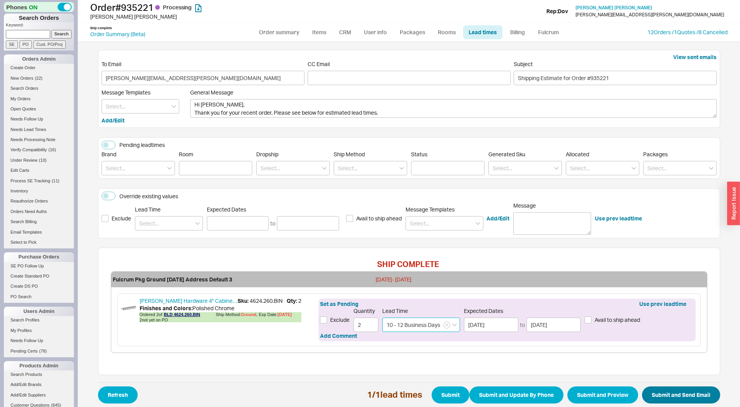
type input "10 - 12 Business Days"
drag, startPoint x: 648, startPoint y: 389, endPoint x: 656, endPoint y: 392, distance: 9.8
click at [656, 392] on button "Submit and Send Email" at bounding box center [681, 395] width 78 height 17
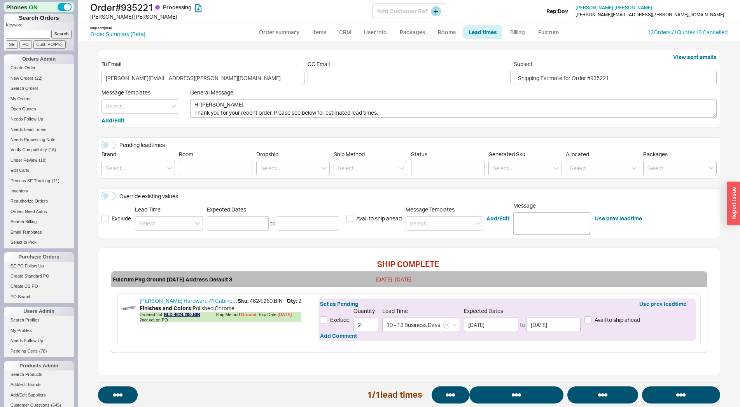
select select "*"
select select "LOW"
select select "3"
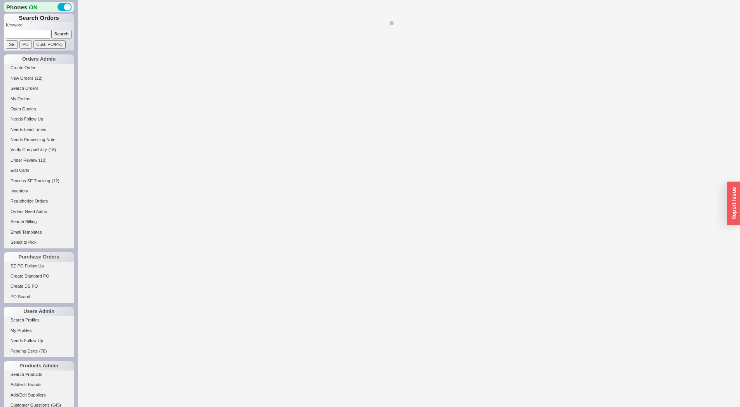
select select "**"
select select "LOW"
select select "3"
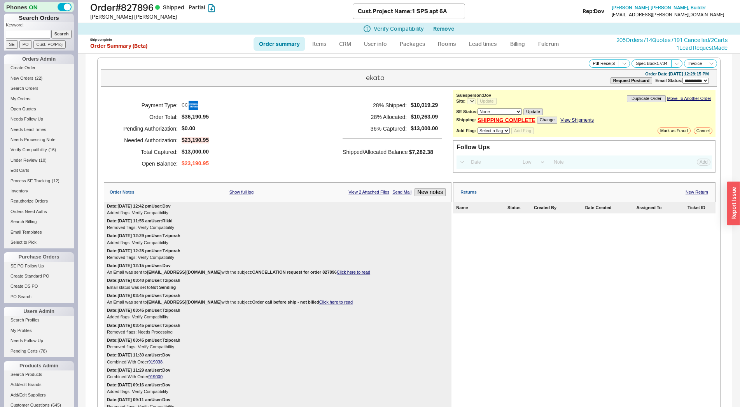
select select "*"
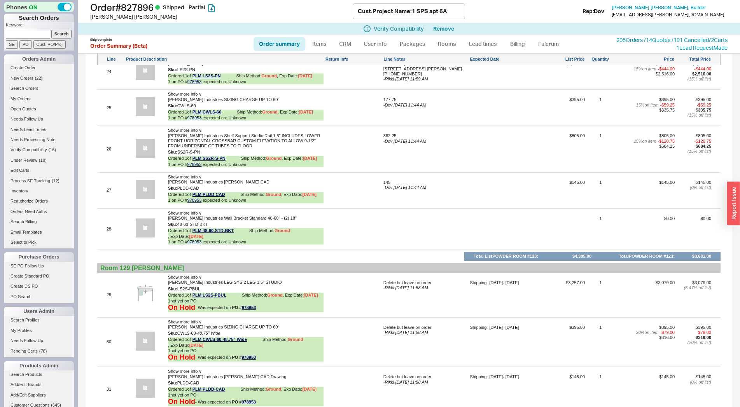
scroll to position [2849, 0]
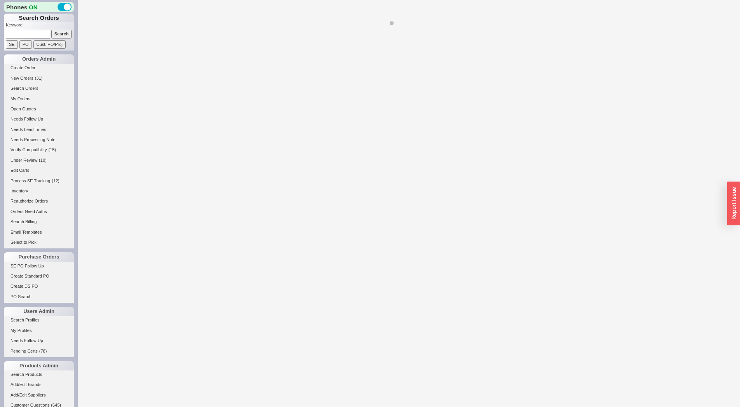
select select "LOW"
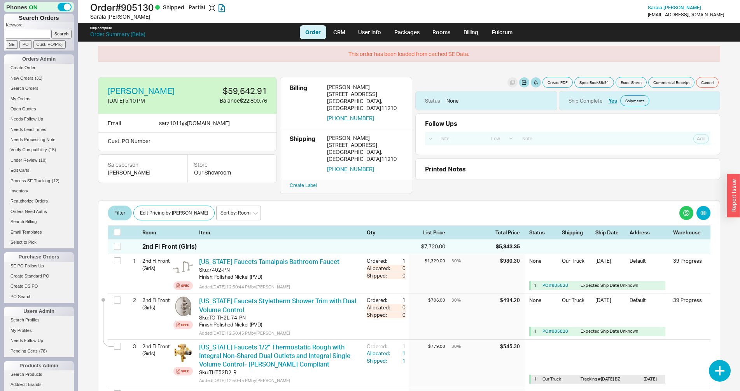
click at [558, 200] on div "Filter Edit Pricing by Brand Sort by: Room Sort by: Brand Sort by: Date Room It…" at bounding box center [409, 219] width 622 height 39
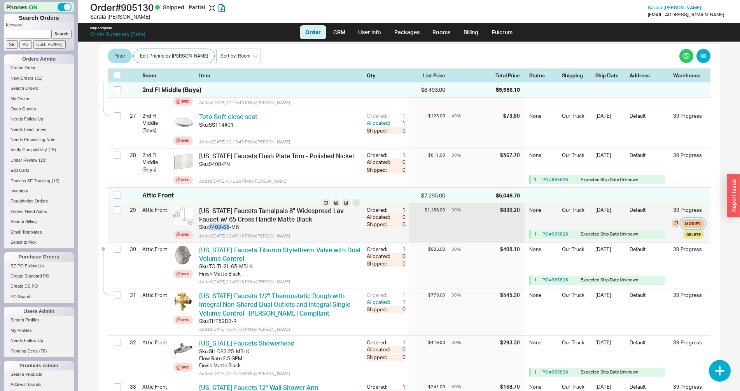
click at [683, 219] on button "Modify" at bounding box center [693, 223] width 23 height 9
select select "8"
select select "3"
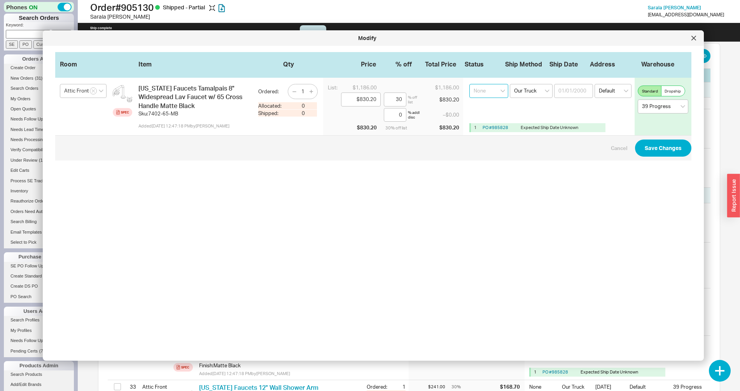
click at [469, 84] on select "None On Hold Call Before Ship Hold for Balance Wait For Cust. Call Waiting for …" at bounding box center [488, 91] width 39 height 14
select select "On Hold"
click option "On Hold" at bounding box center [0, 0] width 0 height 0
click at [645, 152] on button "Save Changes" at bounding box center [663, 148] width 56 height 17
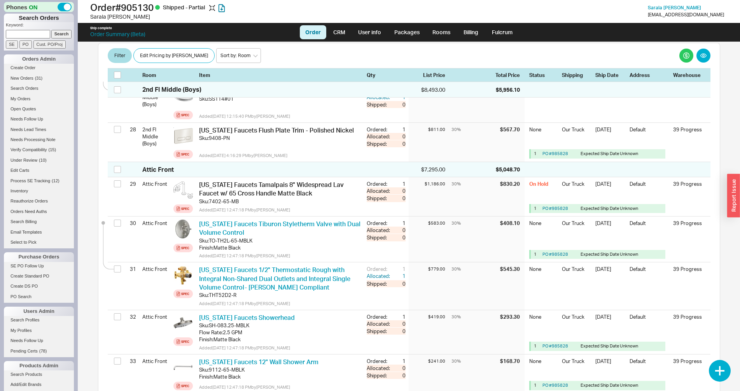
scroll to position [1229, 0]
